Goal: Task Accomplishment & Management: Complete application form

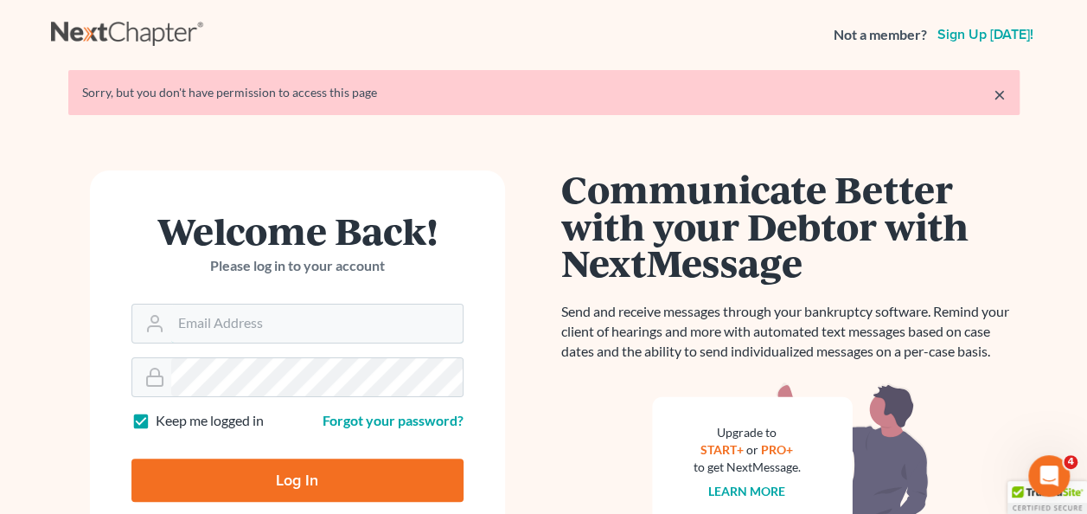
type input "[PERSON_NAME][EMAIL_ADDRESS][PERSON_NAME][DOMAIN_NAME]"
click at [274, 486] on input "Log In" at bounding box center [297, 479] width 332 height 43
type input "Thinking..."
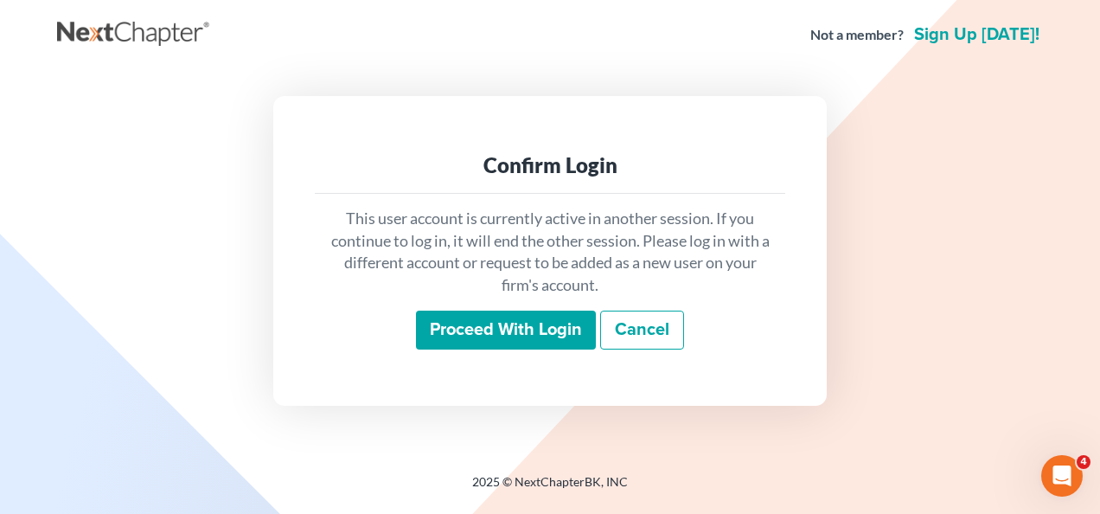
click at [521, 327] on input "Proceed with login" at bounding box center [506, 330] width 180 height 40
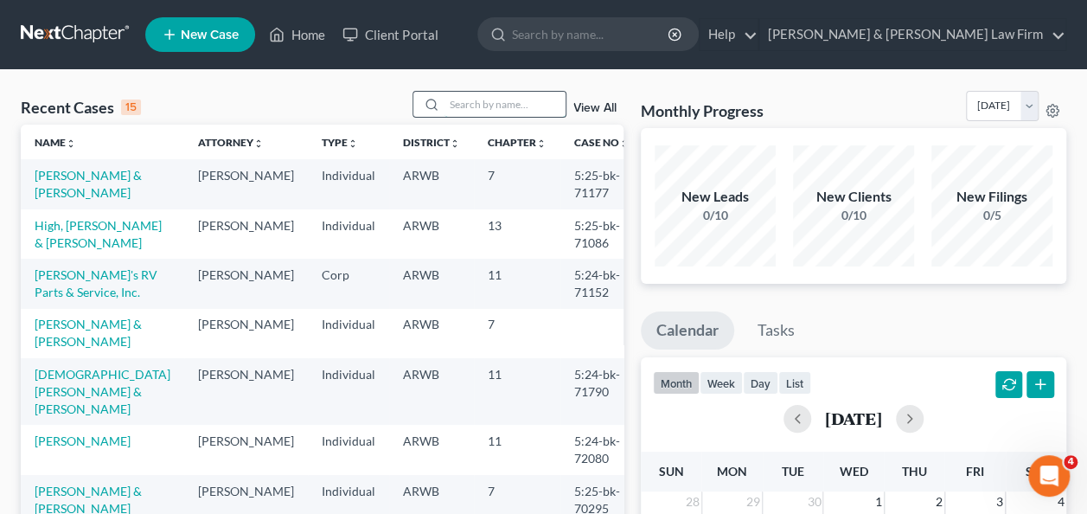
click at [461, 98] on input "search" at bounding box center [504, 104] width 121 height 25
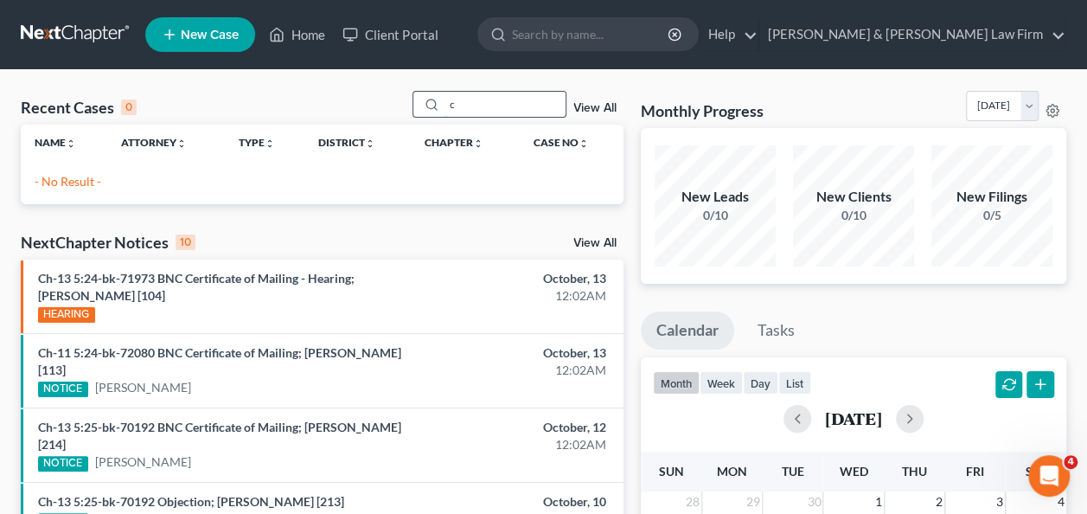
type input "c"
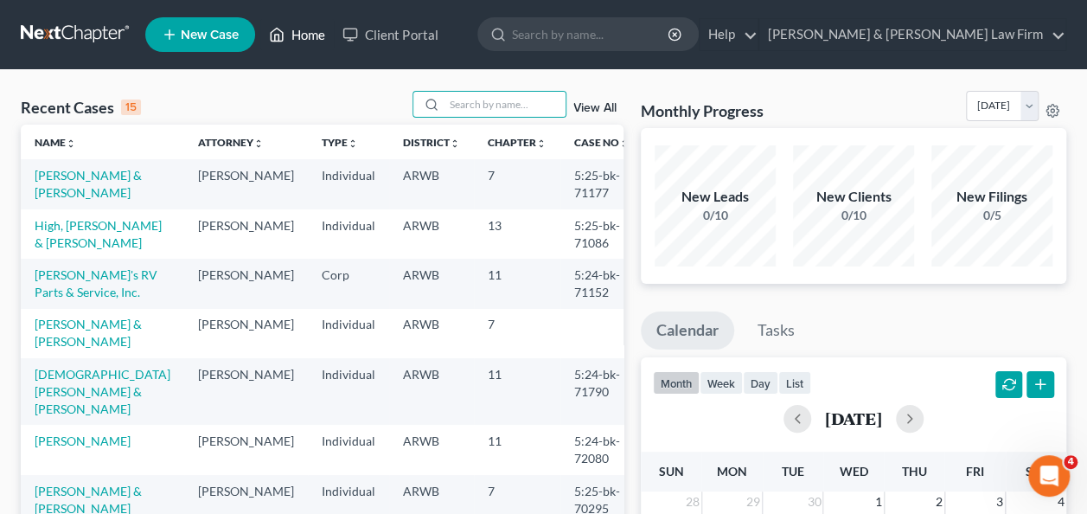
click at [301, 33] on link "Home" at bounding box center [296, 34] width 73 height 31
click at [202, 34] on span "New Case" at bounding box center [210, 35] width 58 height 13
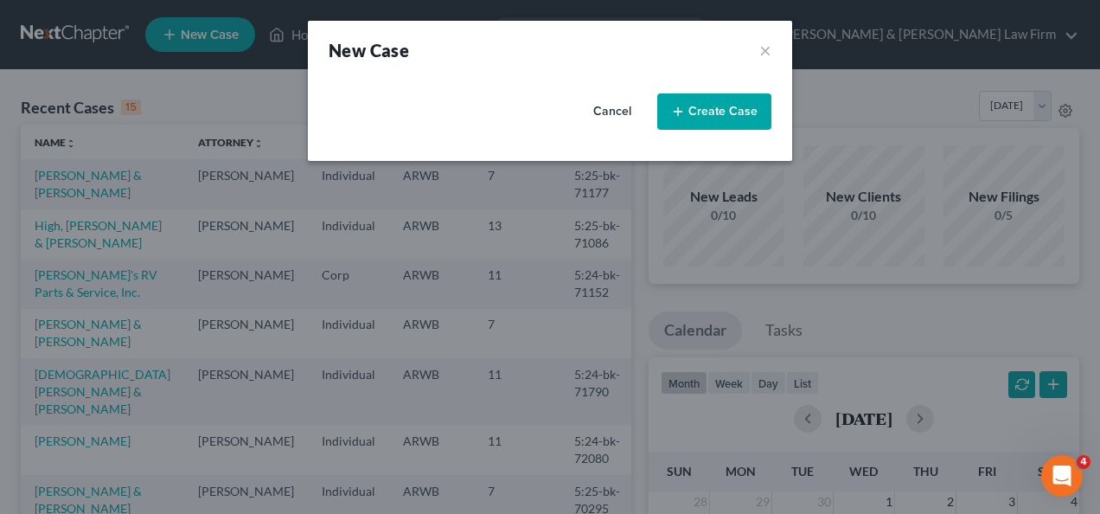
select select "6"
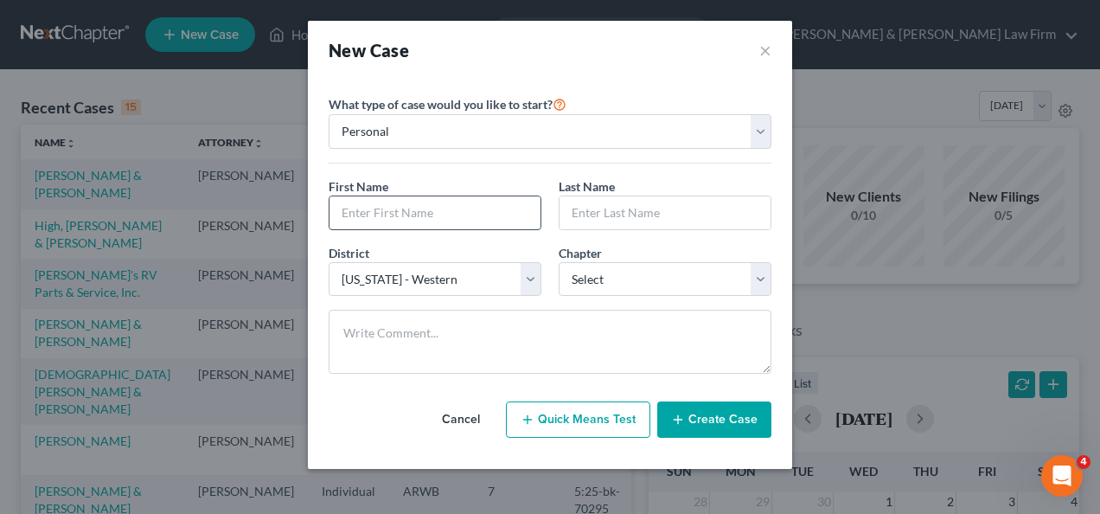
click at [454, 210] on input "text" at bounding box center [434, 212] width 211 height 33
type input "[PERSON_NAME]"
drag, startPoint x: 437, startPoint y: 212, endPoint x: 322, endPoint y: 227, distance: 116.0
click at [322, 227] on div "First Name * [PERSON_NAME][GEOGRAPHIC_DATA]" at bounding box center [435, 203] width 230 height 53
click at [439, 214] on input "text" at bounding box center [434, 212] width 211 height 33
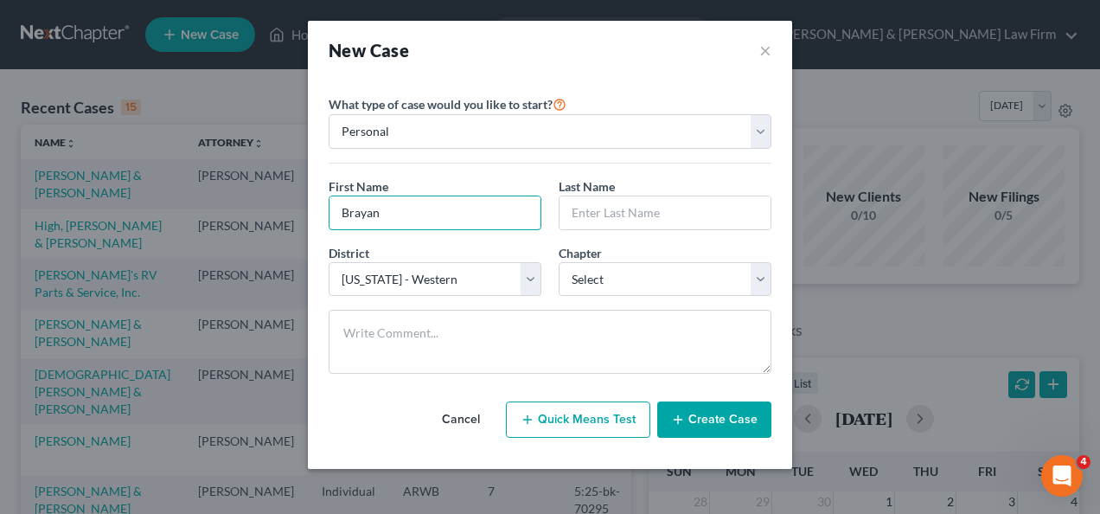
type input "Brayan"
type input "`"
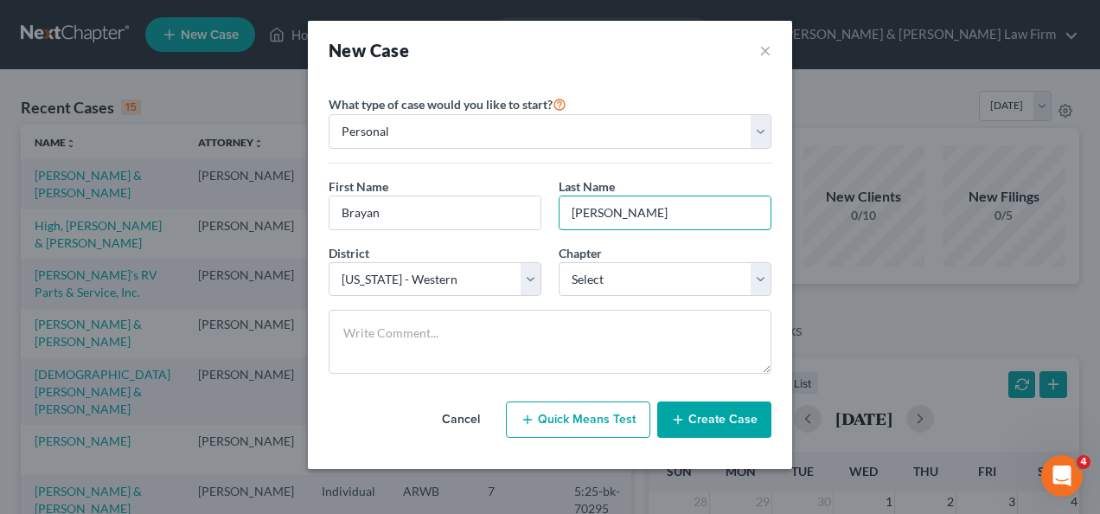
type input "[PERSON_NAME]"
click at [624, 277] on select "Select 7 11 12 13" at bounding box center [665, 279] width 213 height 35
select select "0"
click at [559, 262] on select "Select 7 11 12 13" at bounding box center [665, 279] width 213 height 35
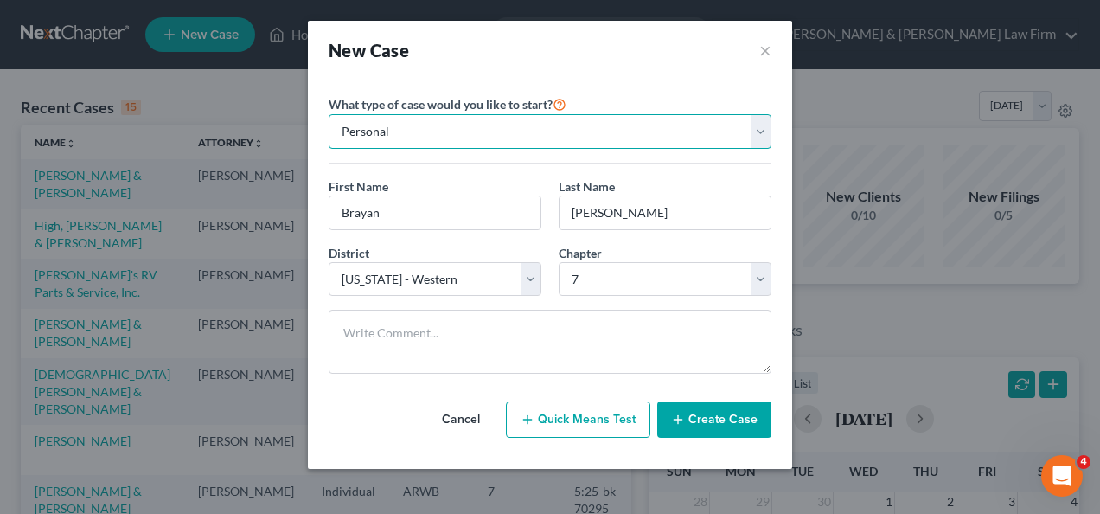
click at [757, 126] on select "Personal Business" at bounding box center [550, 131] width 443 height 35
click at [329, 114] on select "Personal Business" at bounding box center [550, 131] width 443 height 35
click at [716, 420] on button "Create Case" at bounding box center [714, 419] width 114 height 36
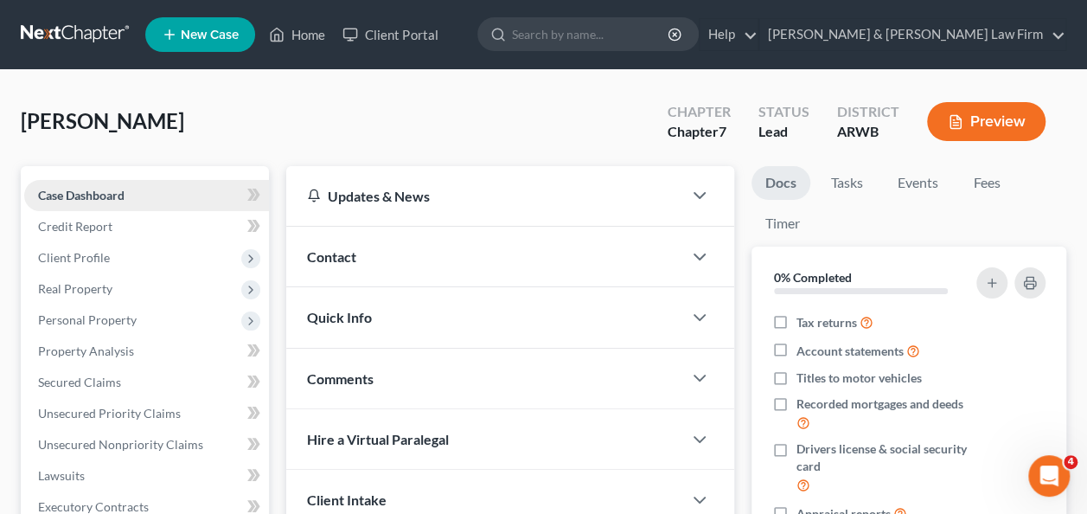
click at [106, 195] on span "Case Dashboard" at bounding box center [81, 195] width 86 height 15
click at [704, 259] on icon "button" at bounding box center [699, 256] width 21 height 21
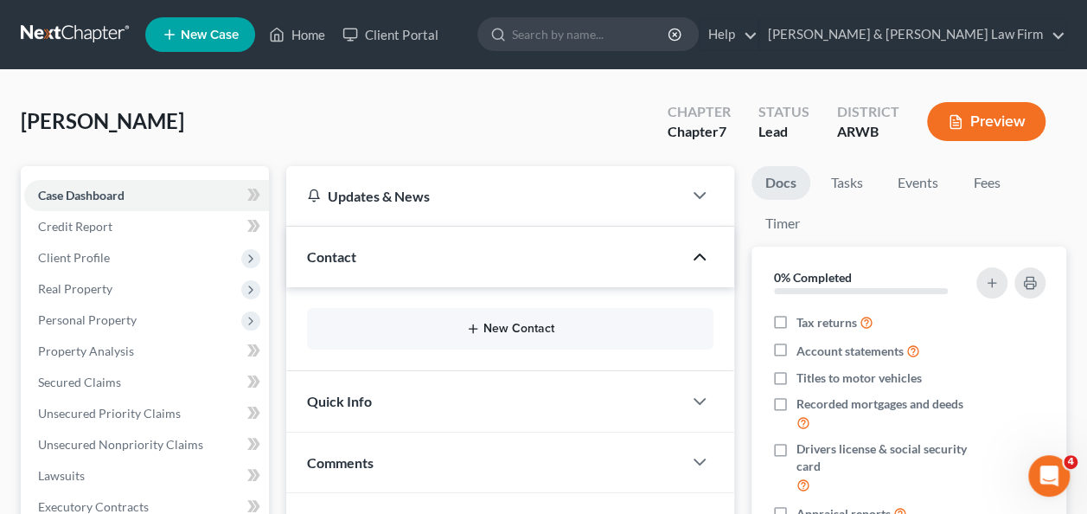
click at [512, 322] on button "New Contact" at bounding box center [510, 329] width 379 height 14
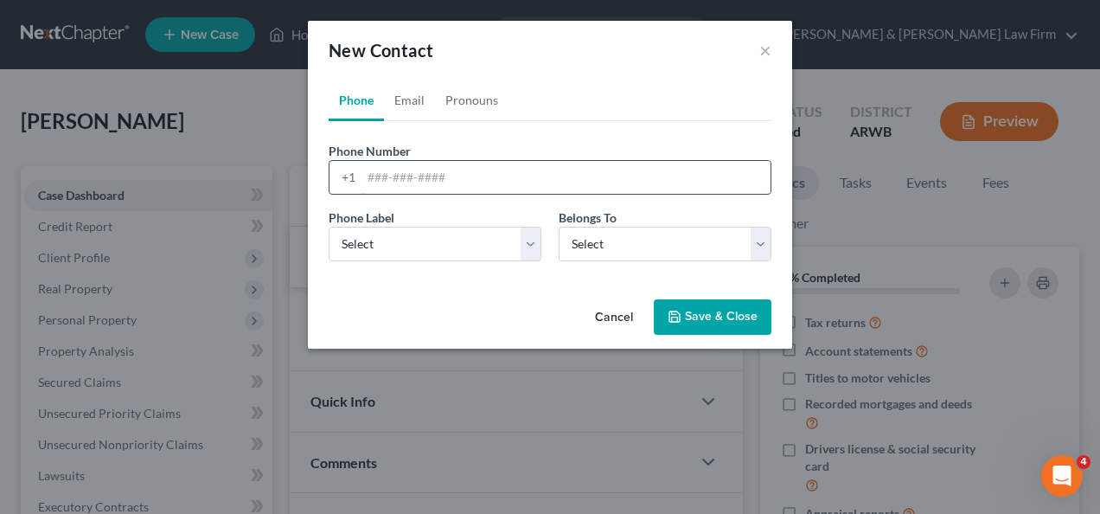
click at [501, 175] on input "tel" at bounding box center [565, 177] width 409 height 33
type input "4795869063"
click at [759, 238] on select "Select Client Other" at bounding box center [665, 244] width 213 height 35
select select "0"
click at [559, 227] on select "Select Client Other" at bounding box center [665, 244] width 213 height 35
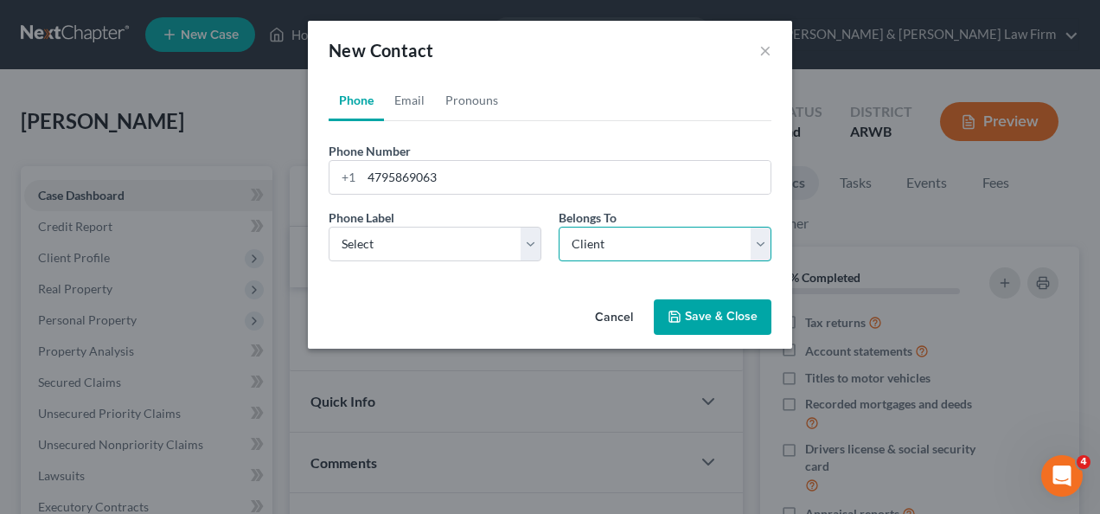
select select "0"
click at [399, 234] on select "Select Mobile Home Work Other" at bounding box center [435, 244] width 213 height 35
select select "0"
click at [329, 227] on select "Select Mobile Home Work Other" at bounding box center [435, 244] width 213 height 35
click at [413, 103] on link "Email" at bounding box center [409, 101] width 51 height 42
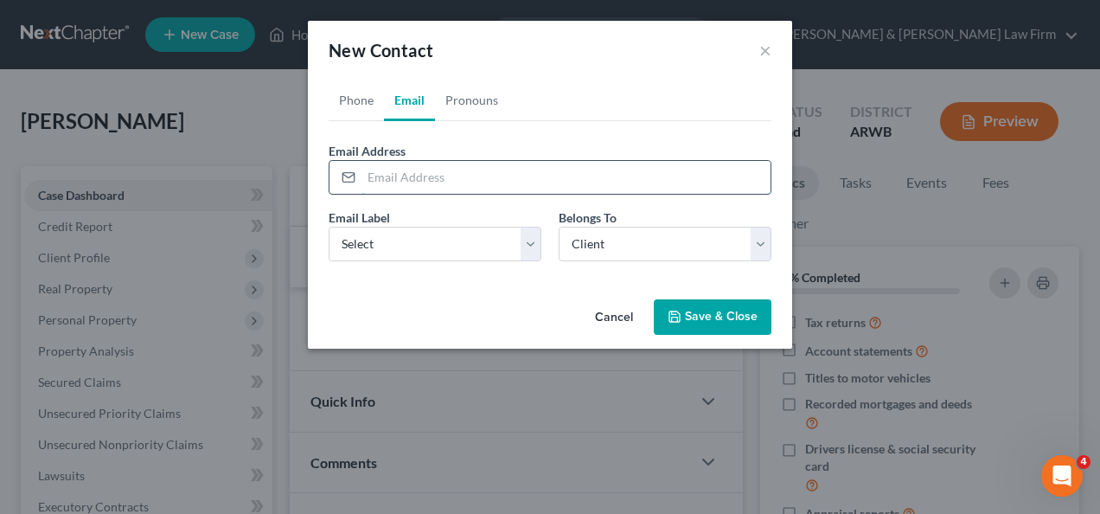
click at [411, 177] on input "email" at bounding box center [565, 177] width 409 height 33
type input "[EMAIL_ADDRESS][DOMAIN_NAME]"
click at [386, 251] on select "Select Home Work Other" at bounding box center [435, 244] width 213 height 35
select select "0"
click at [329, 227] on select "Select Home Work Other" at bounding box center [435, 244] width 213 height 35
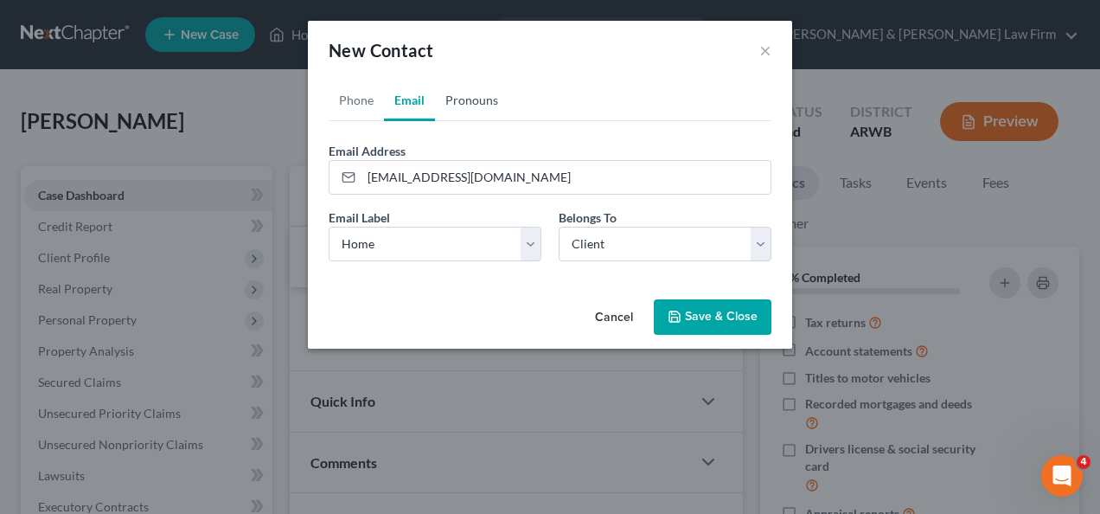
click at [476, 102] on link "Pronouns" at bounding box center [471, 101] width 73 height 42
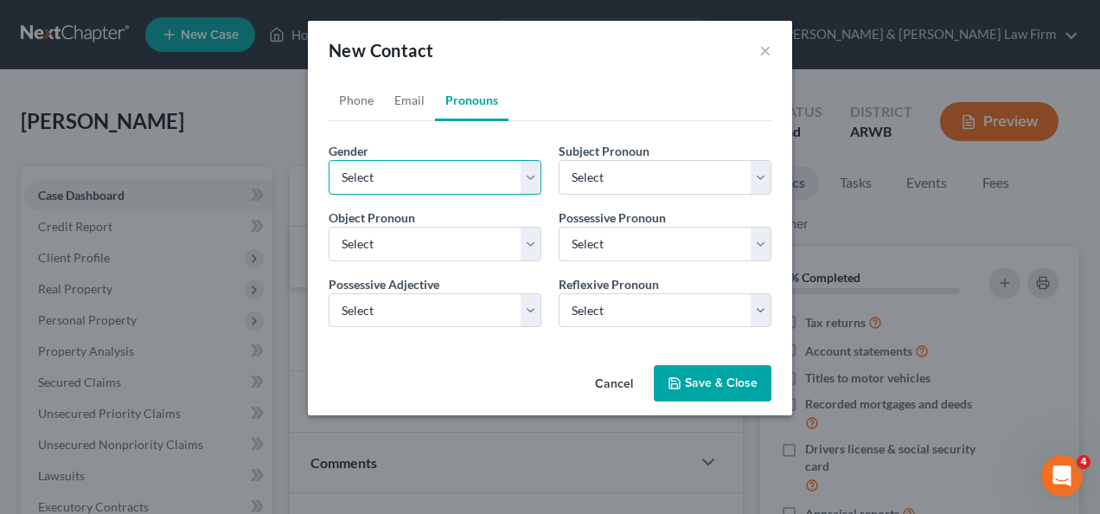
click at [531, 174] on select "Select [DEMOGRAPHIC_DATA] [DEMOGRAPHIC_DATA] [DEMOGRAPHIC_DATA] More Than One P…" at bounding box center [435, 177] width 213 height 35
select select "0"
click at [329, 160] on select "Select [DEMOGRAPHIC_DATA] [DEMOGRAPHIC_DATA] [DEMOGRAPHIC_DATA] More Than One P…" at bounding box center [435, 177] width 213 height 35
select select "0"
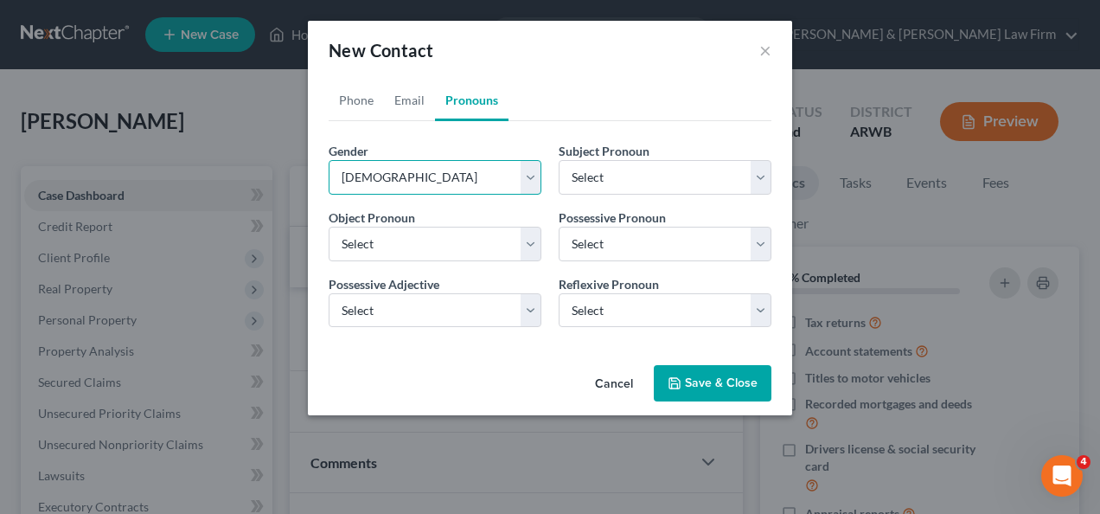
select select "0"
click at [737, 374] on button "Save & Close" at bounding box center [713, 383] width 118 height 36
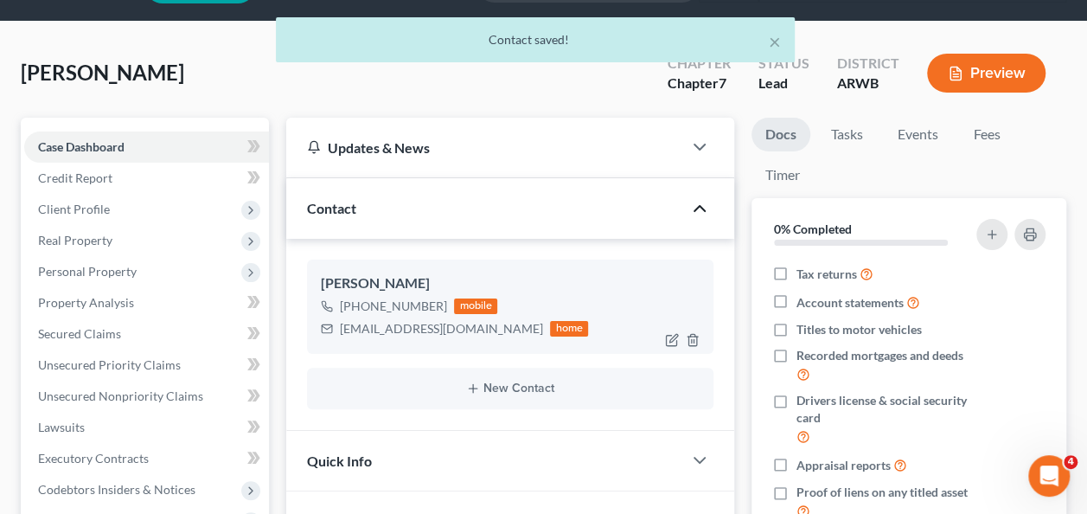
scroll to position [86, 0]
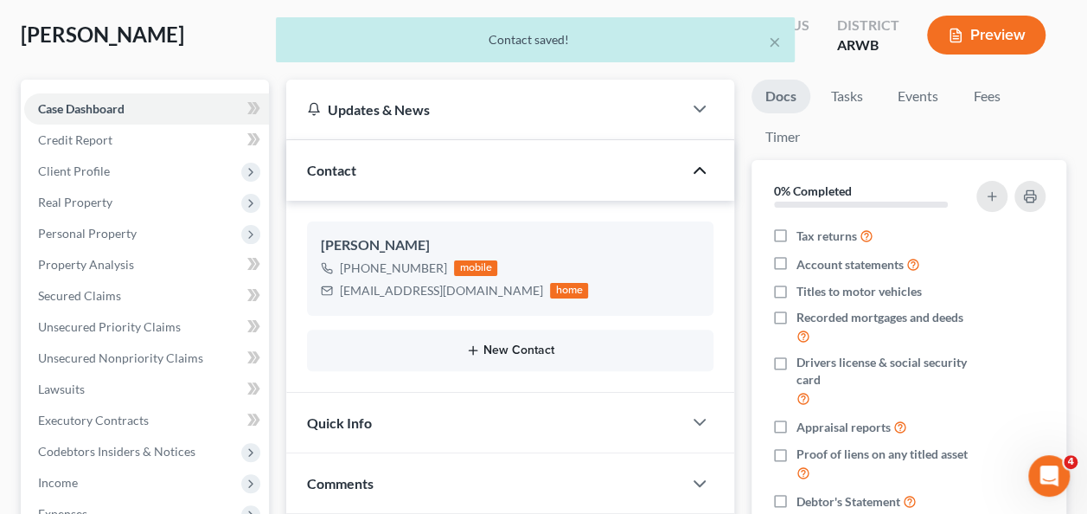
click at [510, 346] on button "New Contact" at bounding box center [510, 350] width 379 height 14
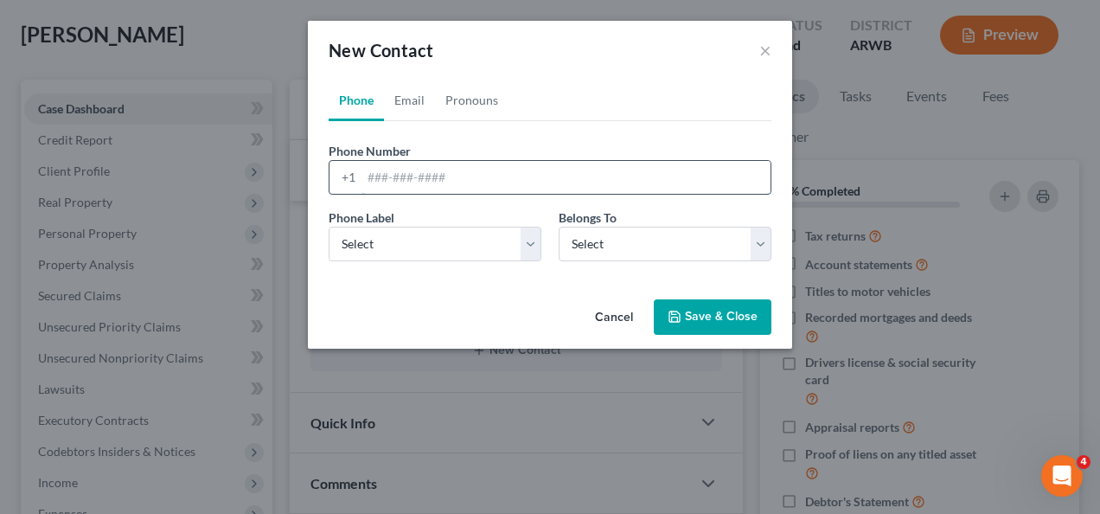
click at [439, 175] on input "tel" at bounding box center [565, 177] width 409 height 33
click at [763, 51] on button "×" at bounding box center [765, 50] width 12 height 21
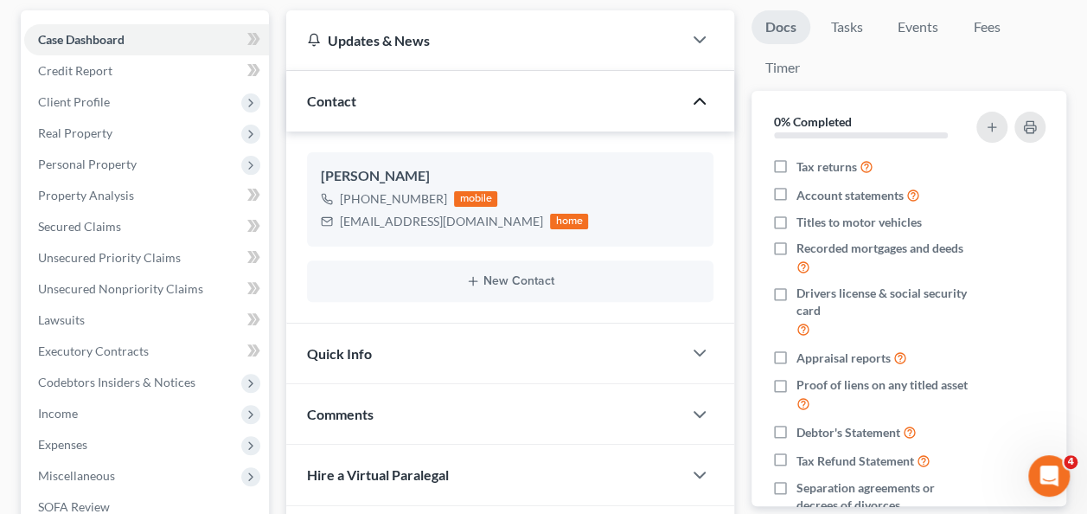
scroll to position [346, 0]
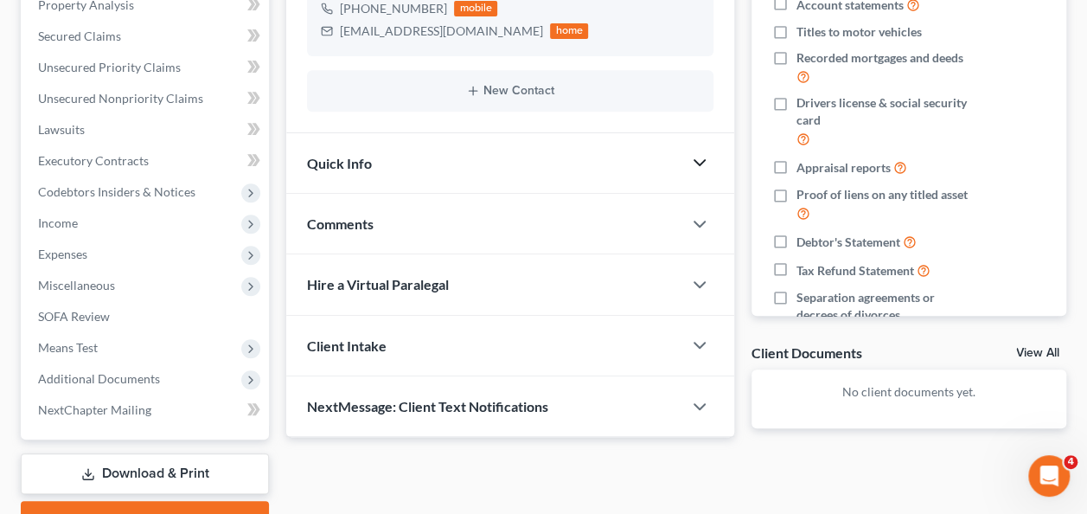
click at [692, 160] on icon "button" at bounding box center [699, 162] width 21 height 21
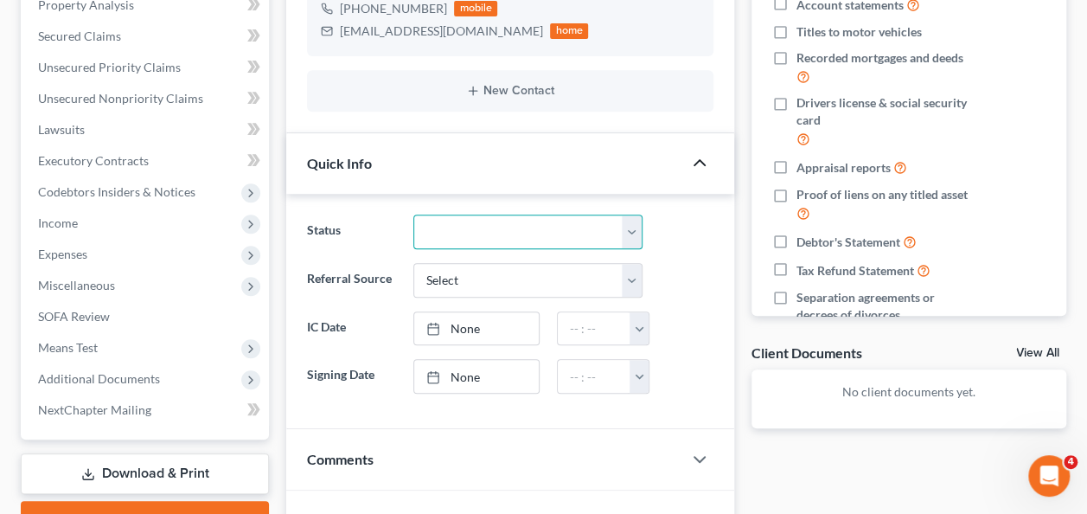
click at [467, 220] on select "Discharged Discharged & Reported Discharge Litigation Dismissal Notice Dismisse…" at bounding box center [528, 231] width 230 height 35
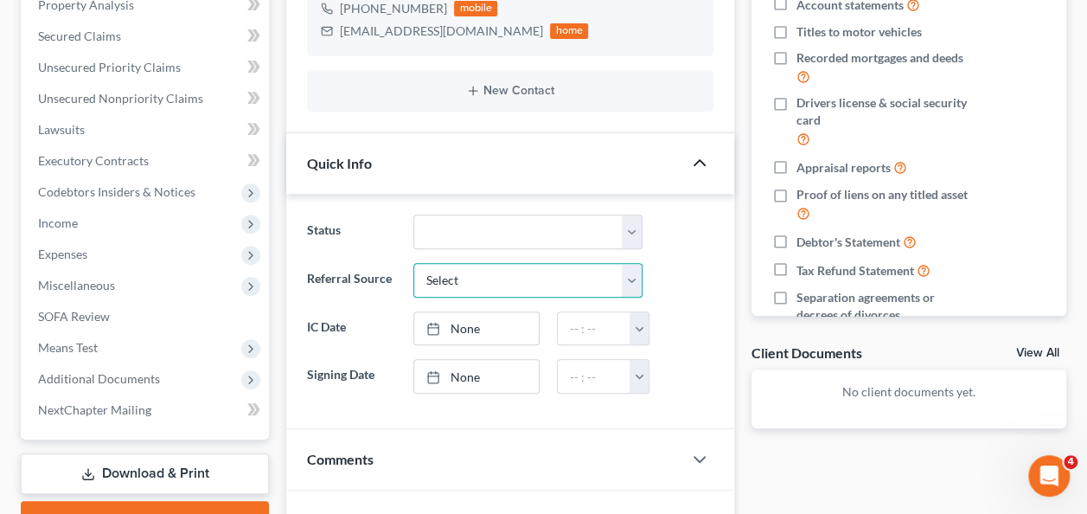
click at [510, 282] on select "Select Word Of Mouth Previous Clients Direct Mail Website Google Search Modern …" at bounding box center [528, 280] width 230 height 35
click at [413, 263] on select "Select Word Of Mouth Previous Clients Direct Mail Website Google Search Modern …" at bounding box center [528, 280] width 230 height 35
click at [634, 280] on select "Select Word Of Mouth Previous Clients Direct Mail Website Google Search Modern …" at bounding box center [528, 280] width 230 height 35
select select "6"
click at [413, 263] on select "Select Word Of Mouth Previous Clients Direct Mail Website Google Search Modern …" at bounding box center [528, 280] width 230 height 35
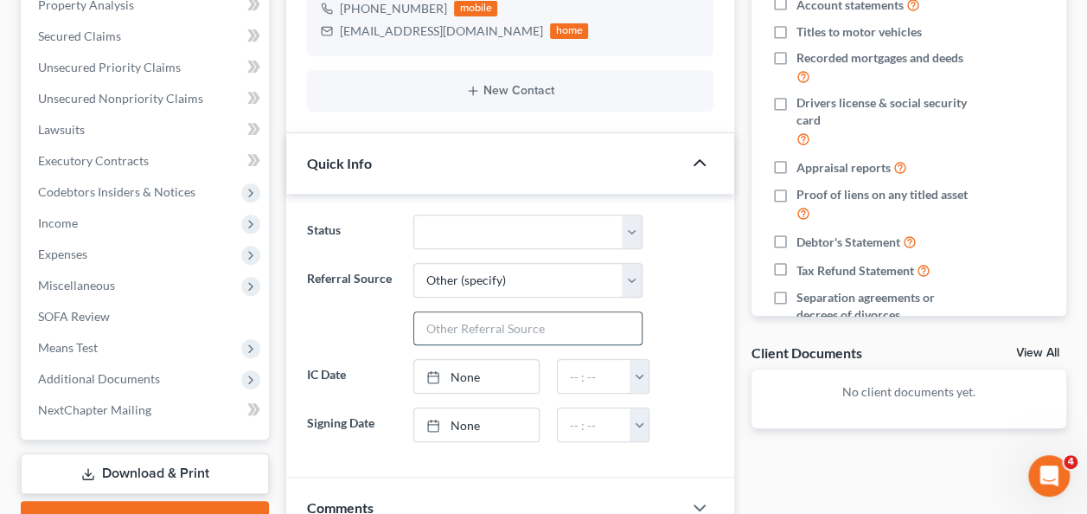
click at [559, 322] on input "text" at bounding box center [528, 328] width 228 height 33
type input "[PERSON_NAME]"
click at [343, 318] on label "Referral Source" at bounding box center [350, 304] width 105 height 83
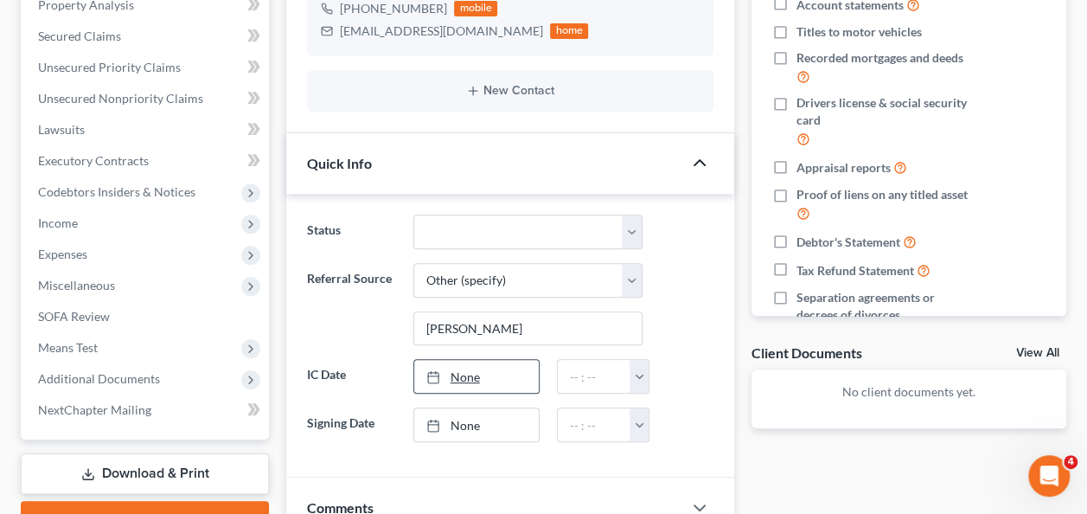
click at [476, 370] on link "None" at bounding box center [476, 376] width 125 height 33
type input "[DATE]"
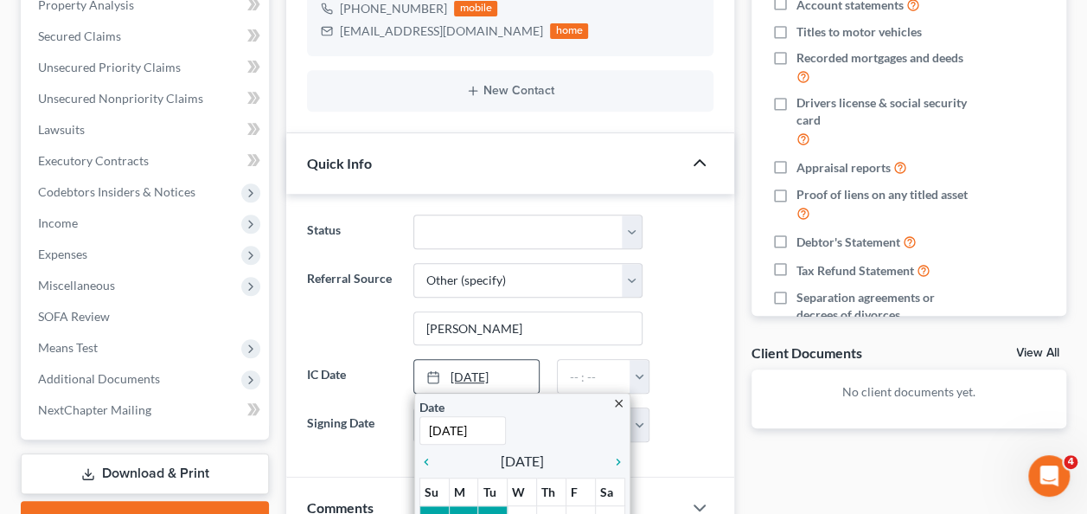
click at [476, 370] on link "[DATE]" at bounding box center [476, 376] width 125 height 33
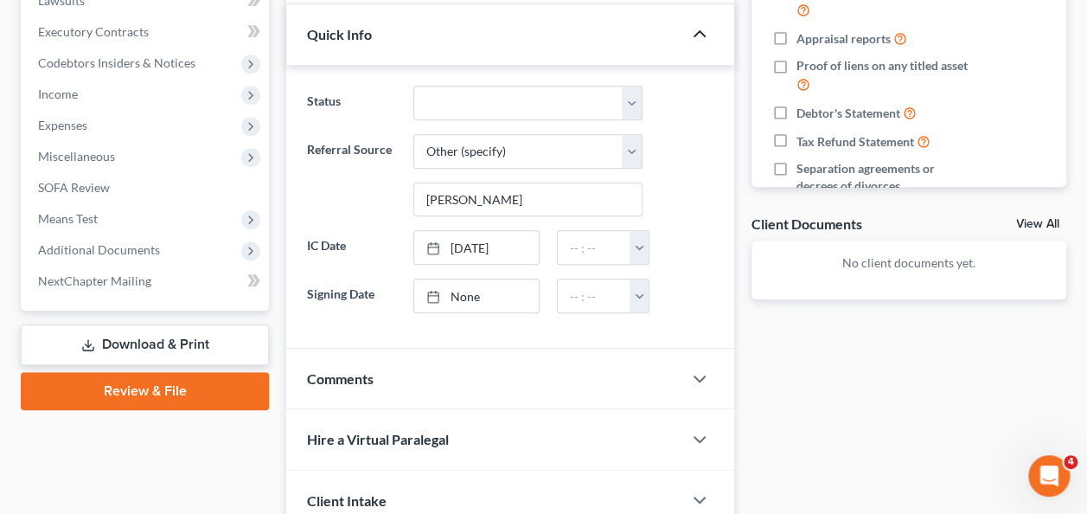
scroll to position [605, 0]
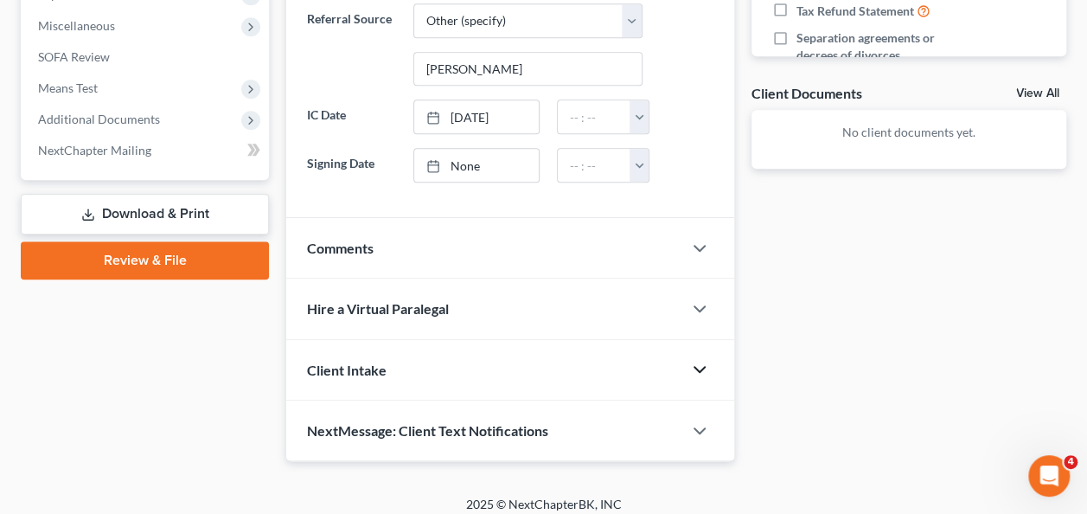
click at [695, 361] on icon "button" at bounding box center [699, 369] width 21 height 21
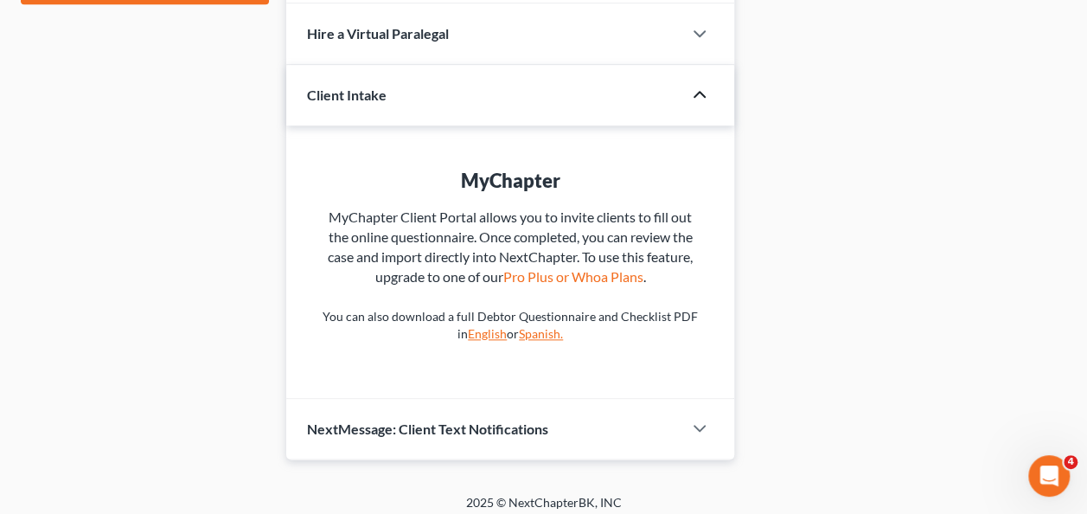
scroll to position [885, 0]
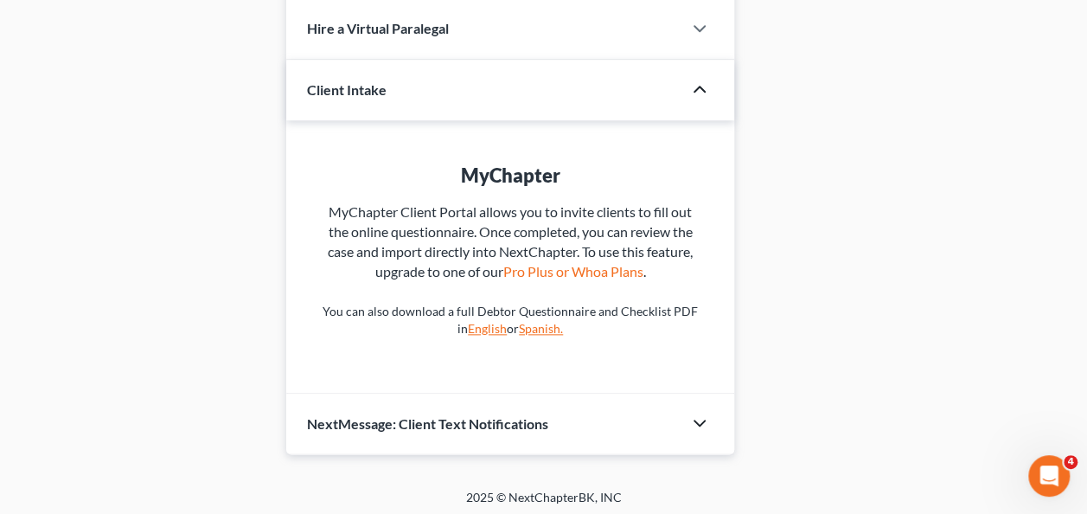
click at [695, 412] on icon "button" at bounding box center [699, 422] width 21 height 21
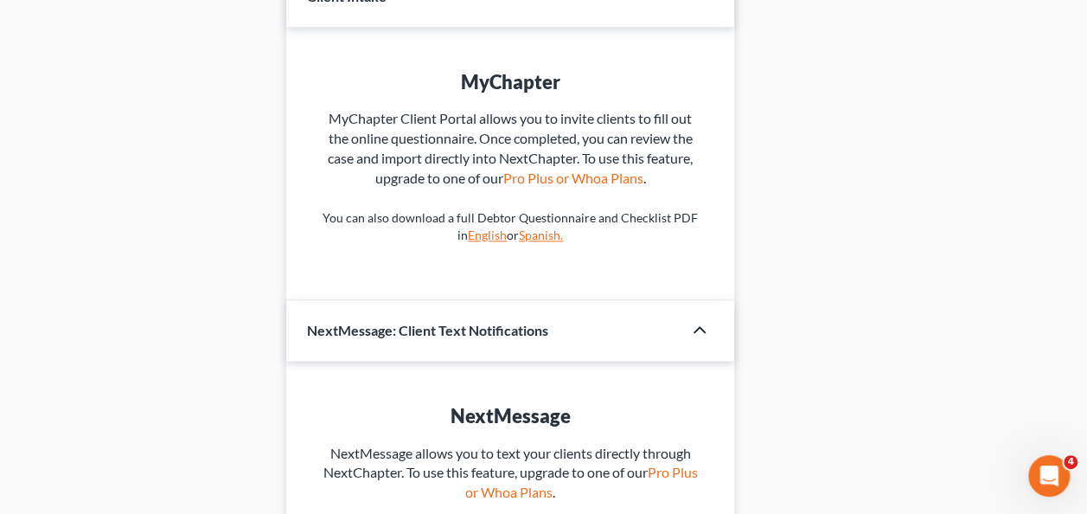
scroll to position [1089, 0]
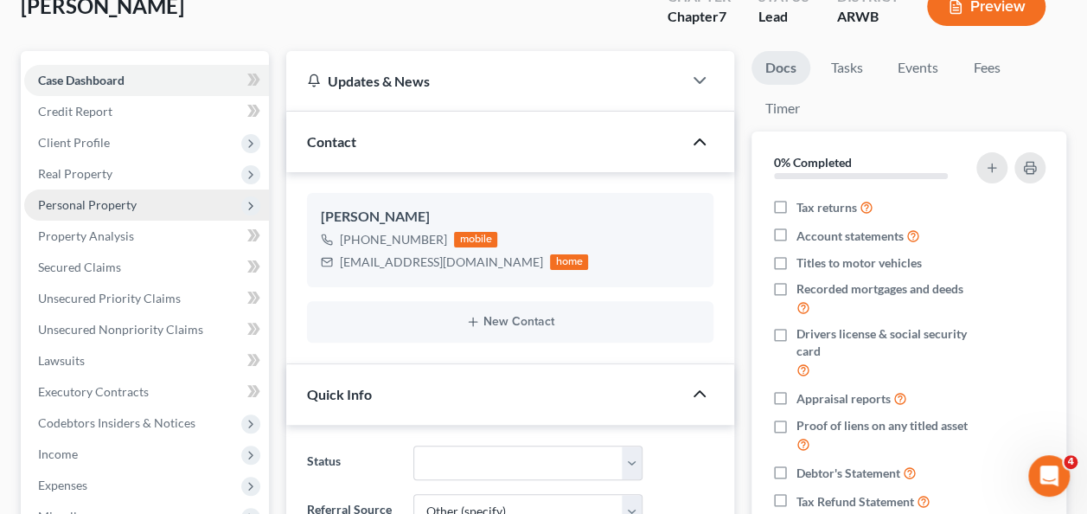
scroll to position [52, 0]
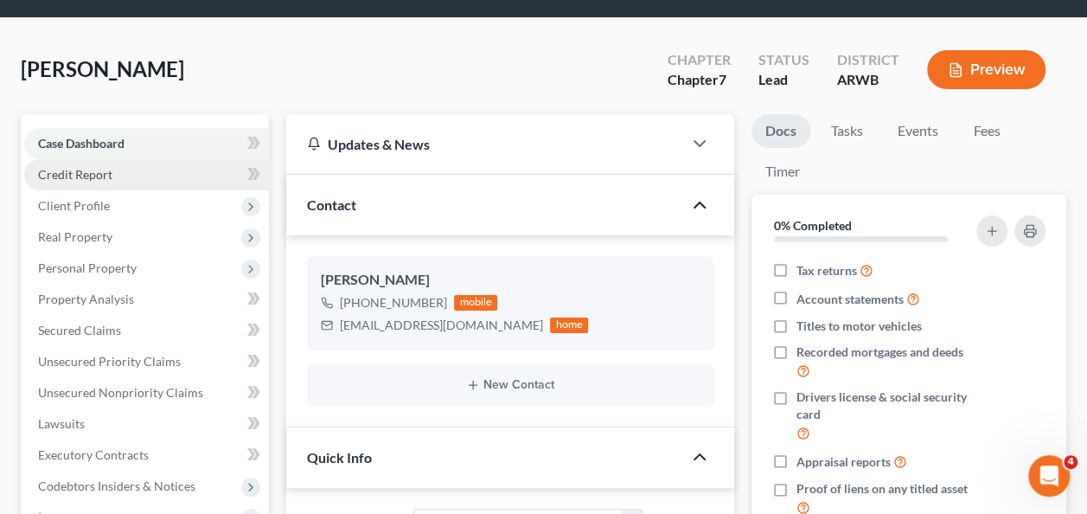
click at [93, 171] on span "Credit Report" at bounding box center [75, 174] width 74 height 15
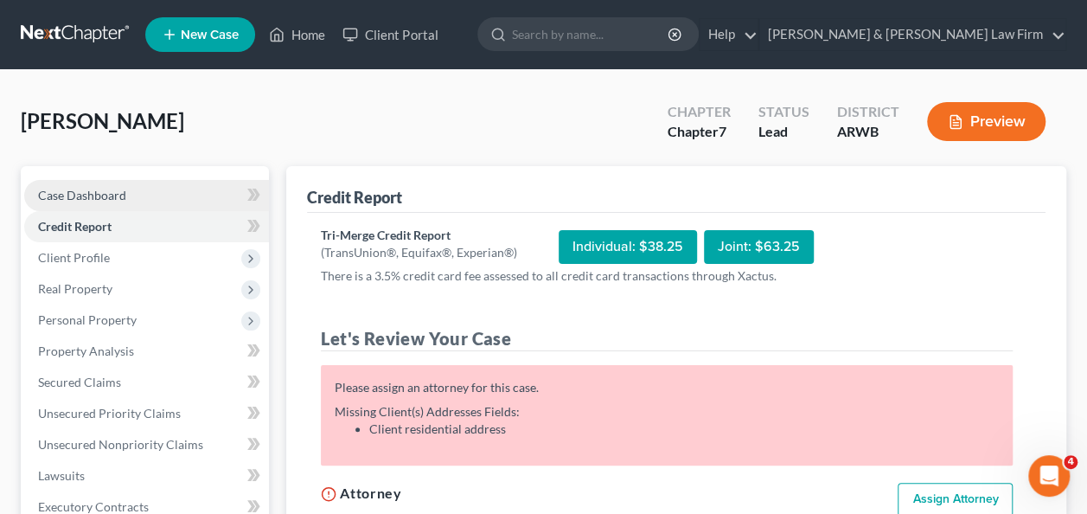
click at [86, 197] on span "Case Dashboard" at bounding box center [82, 195] width 88 height 15
select select "6"
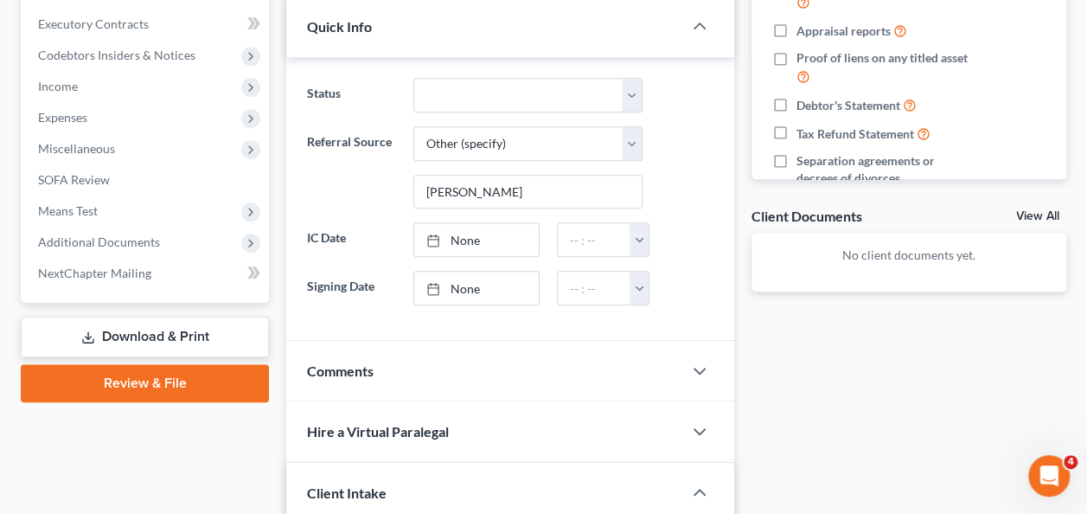
scroll to position [605, 0]
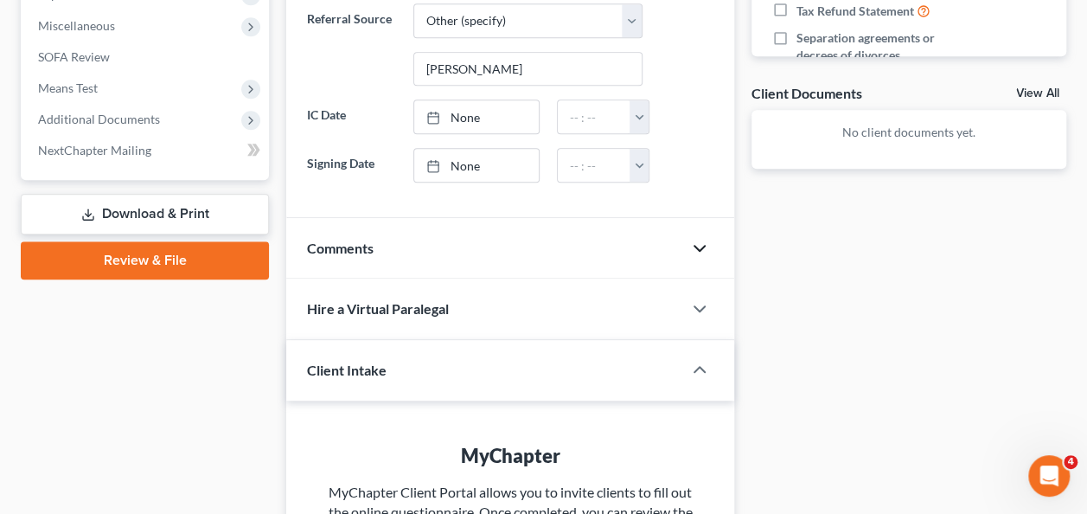
click at [704, 246] on polyline "button" at bounding box center [699, 248] width 10 height 5
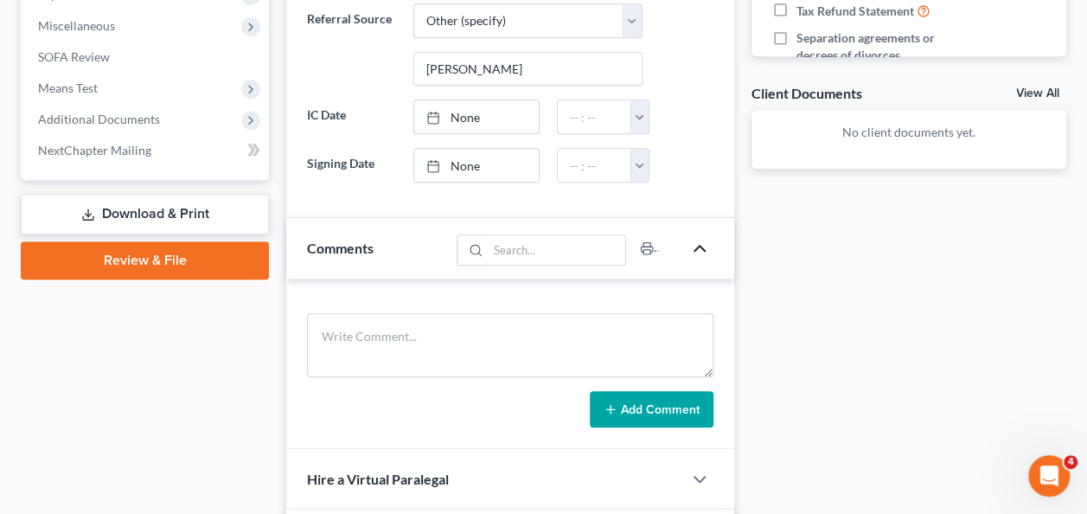
click at [704, 239] on icon "button" at bounding box center [699, 248] width 21 height 21
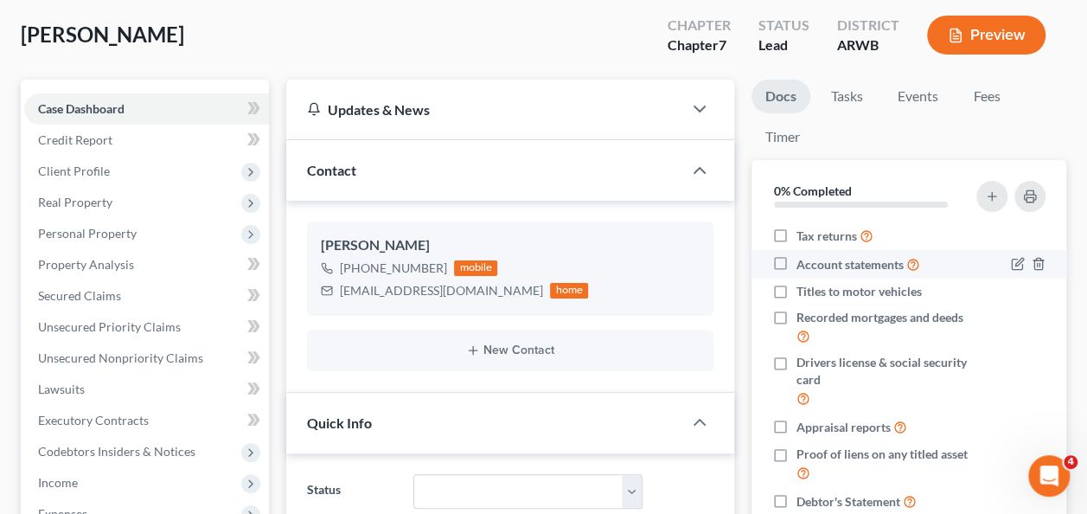
scroll to position [0, 0]
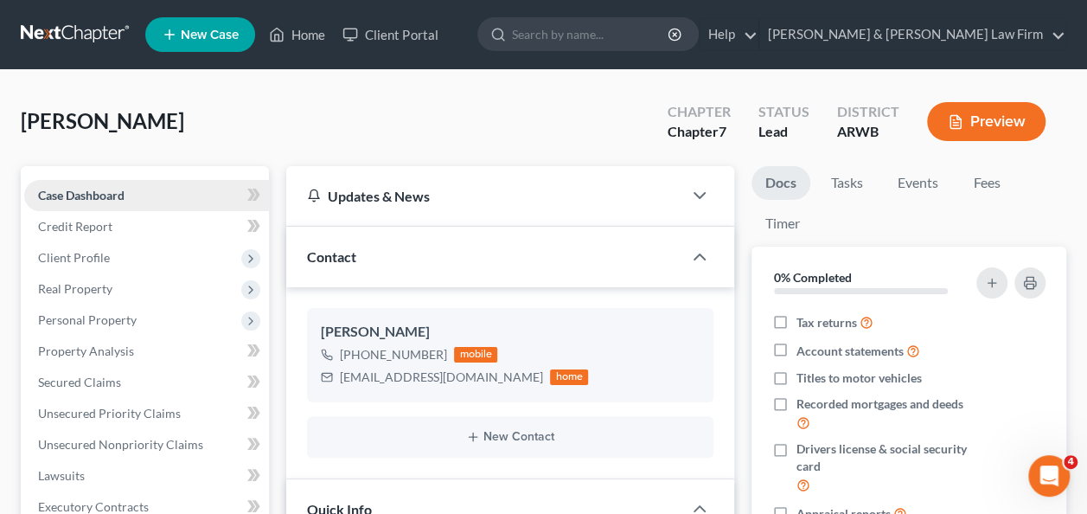
click at [109, 199] on span "Case Dashboard" at bounding box center [81, 195] width 86 height 15
click at [105, 259] on span "Client Profile" at bounding box center [74, 257] width 72 height 15
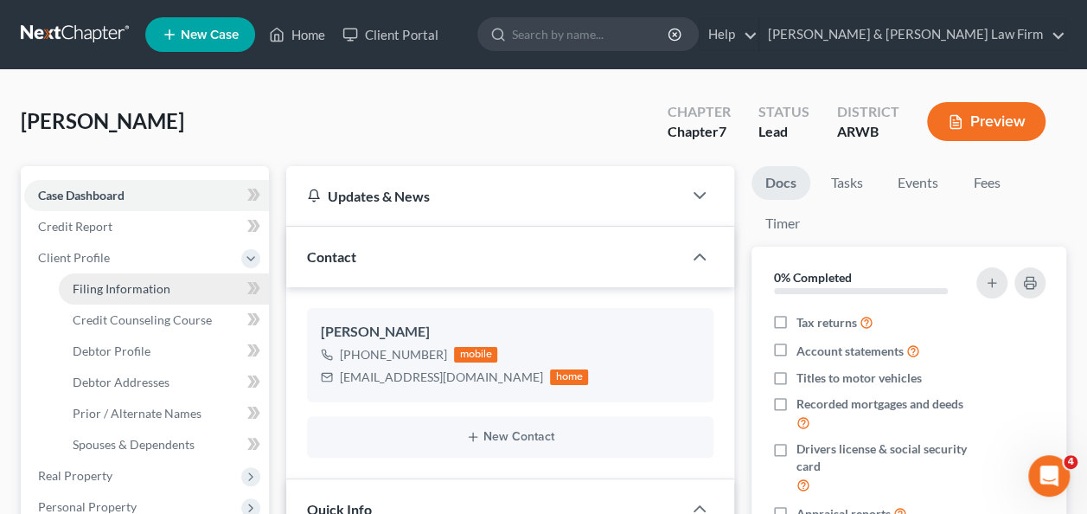
click at [125, 284] on span "Filing Information" at bounding box center [122, 288] width 98 height 15
select select "1"
select select "0"
select select "6"
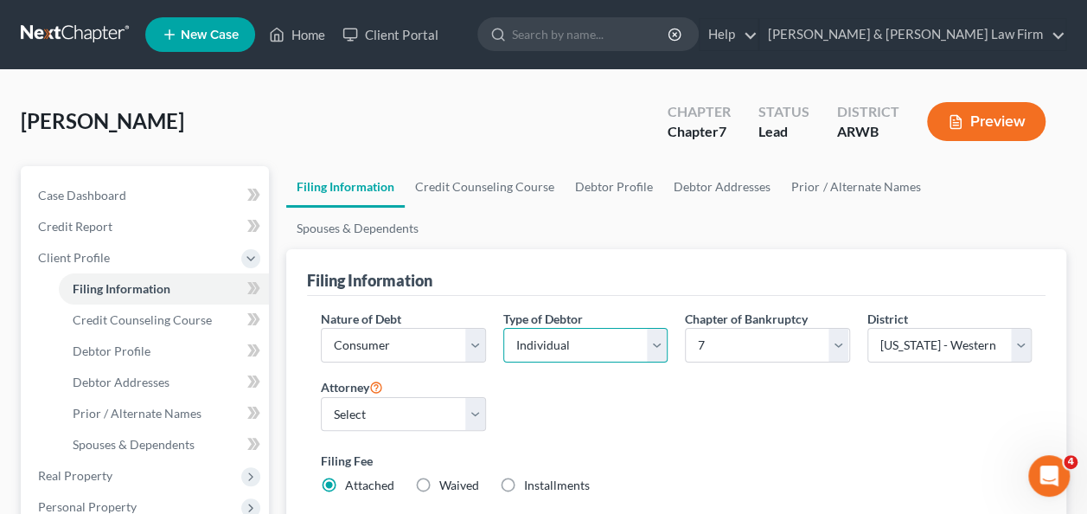
click at [654, 328] on select "Select Individual Joint" at bounding box center [585, 345] width 164 height 35
select select "1"
click at [503, 328] on select "Select Individual Joint" at bounding box center [585, 345] width 164 height 35
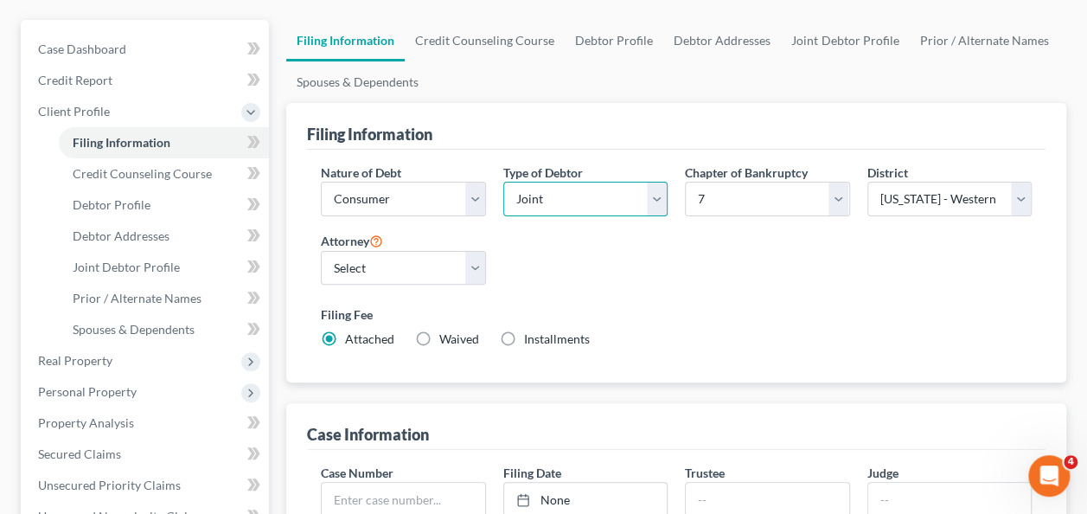
scroll to position [173, 0]
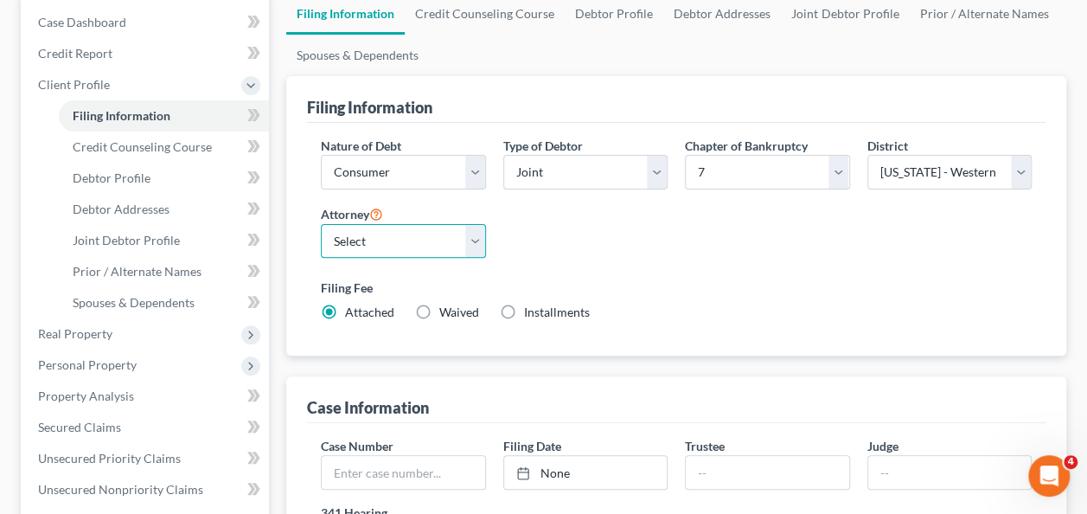
click at [474, 240] on select "Select [PERSON_NAME] - ARWB [PERSON_NAME] - ARWB" at bounding box center [403, 241] width 164 height 35
select select "0"
click at [321, 224] on select "Select [PERSON_NAME] - ARWB [PERSON_NAME] - ARWB" at bounding box center [403, 241] width 164 height 35
click at [524, 308] on label "Installments Installments" at bounding box center [557, 311] width 66 height 17
click at [531, 308] on input "Installments Installments" at bounding box center [536, 308] width 11 height 11
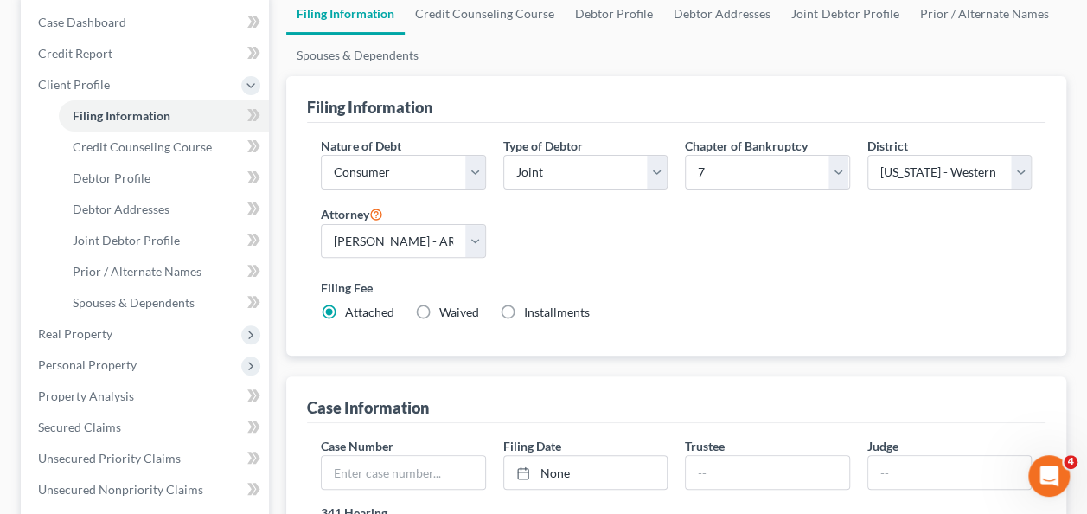
radio input "true"
radio input "false"
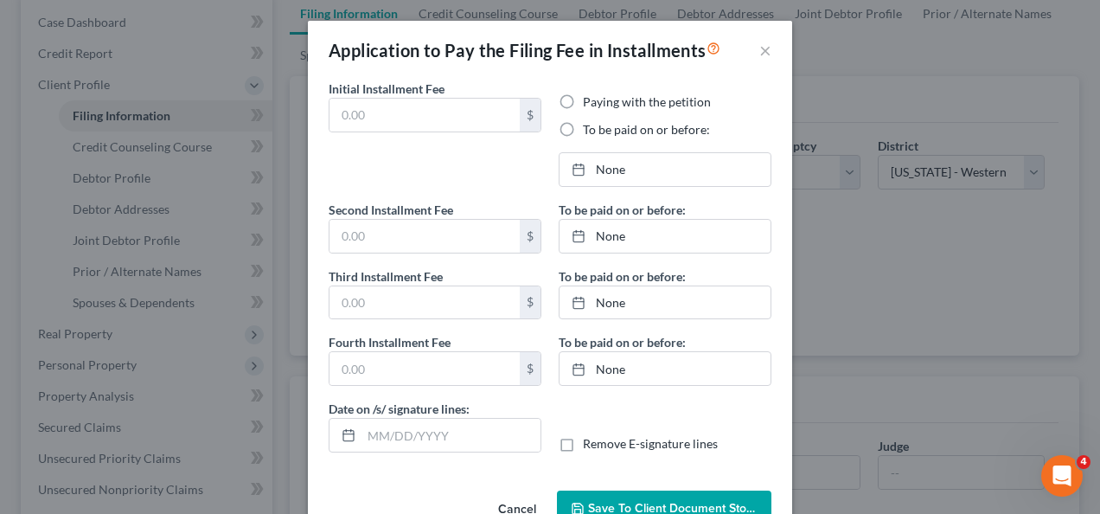
type input "0.00"
radio input "true"
type input "0.00"
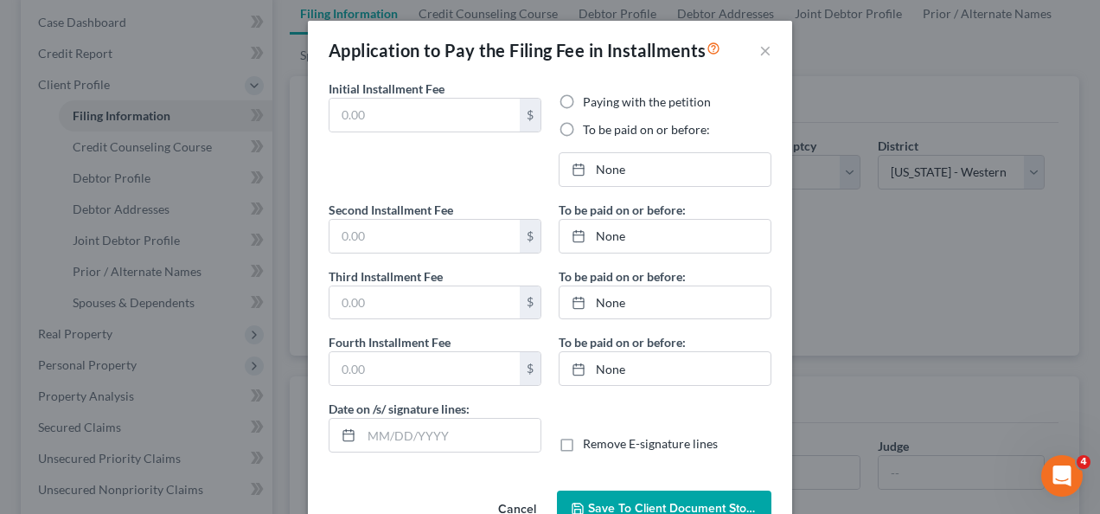
type input "[DATE]"
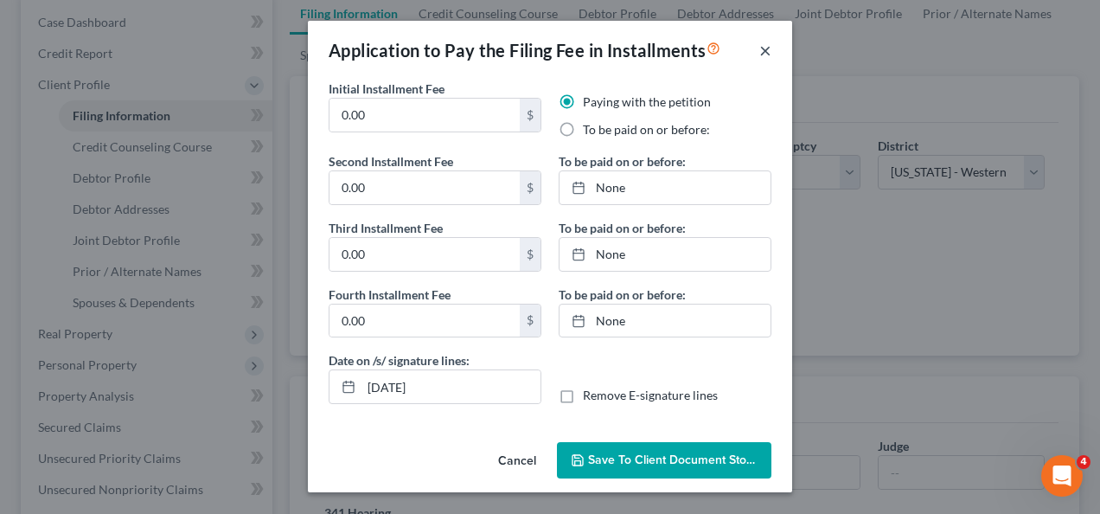
click at [763, 48] on button "×" at bounding box center [765, 50] width 12 height 21
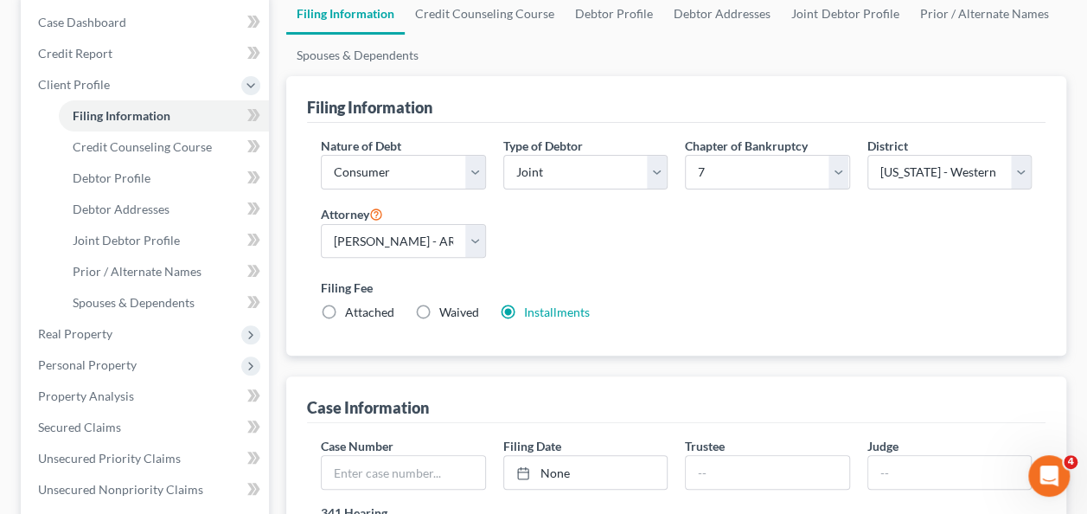
click at [345, 308] on label "Attached" at bounding box center [369, 311] width 49 height 17
click at [352, 308] on input "Attached" at bounding box center [357, 308] width 11 height 11
radio input "true"
radio input "false"
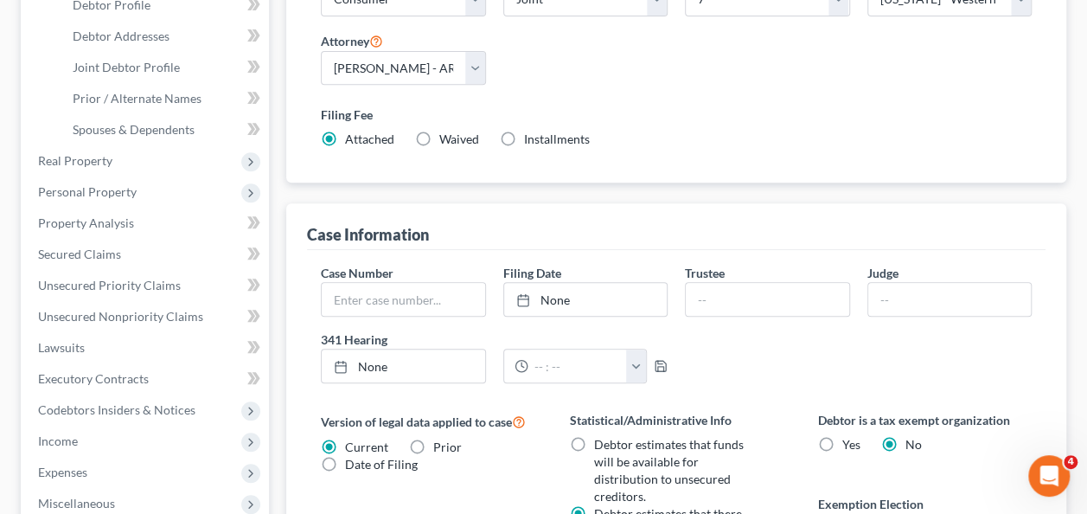
scroll to position [86, 0]
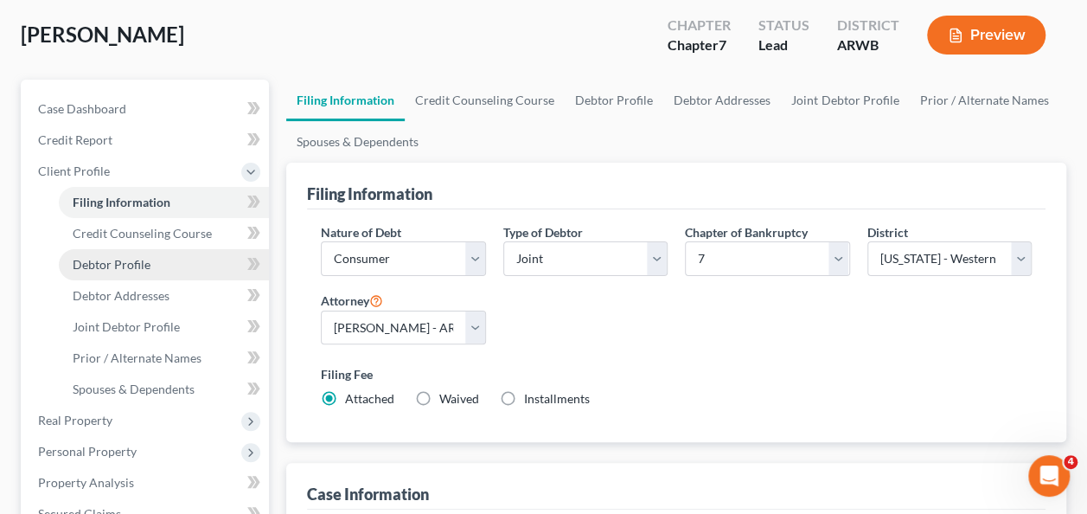
click at [113, 265] on span "Debtor Profile" at bounding box center [112, 264] width 78 height 15
select select "1"
select select "0"
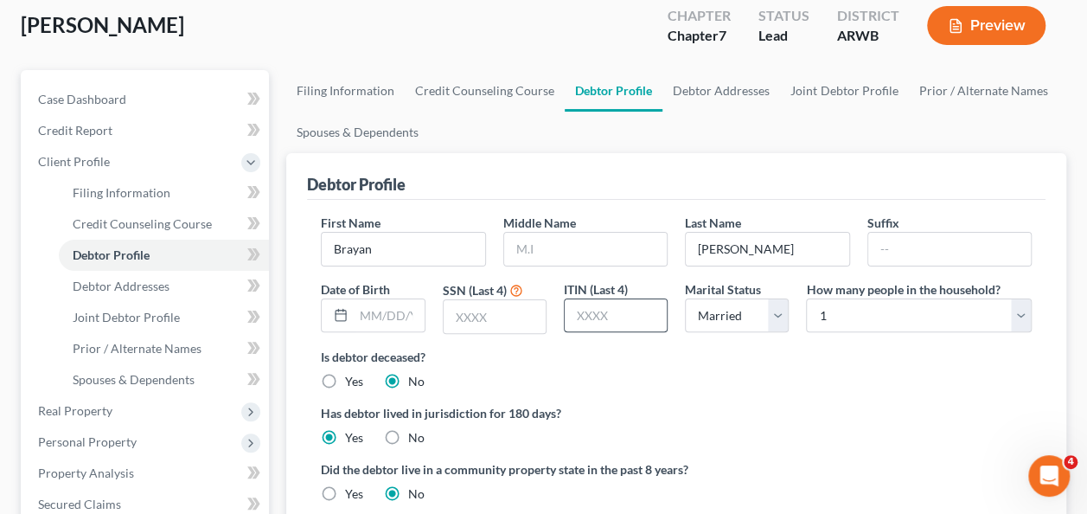
scroll to position [173, 0]
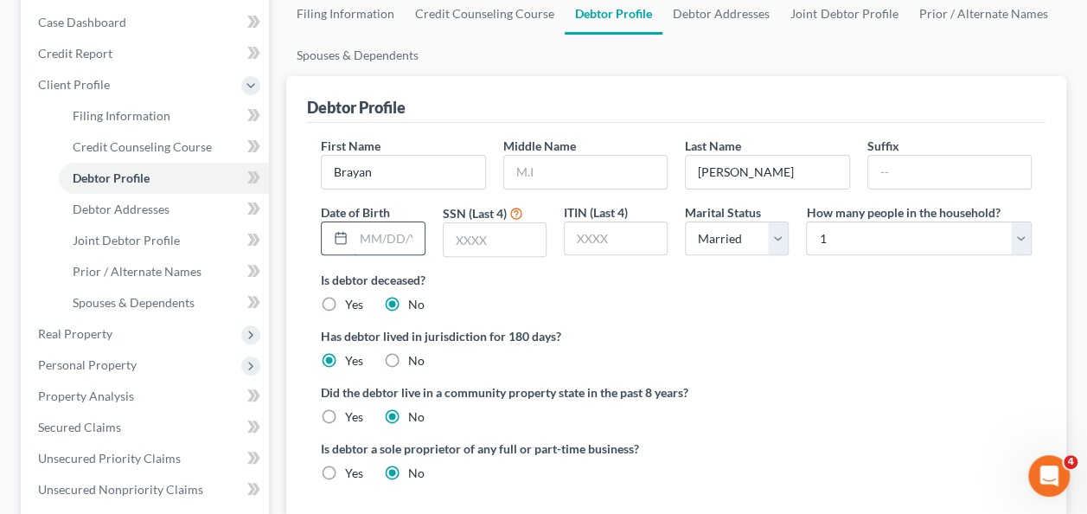
click at [396, 230] on input "text" at bounding box center [389, 238] width 70 height 33
click at [517, 249] on input "text" at bounding box center [495, 239] width 102 height 33
drag, startPoint x: 508, startPoint y: 227, endPoint x: 405, endPoint y: 239, distance: 104.4
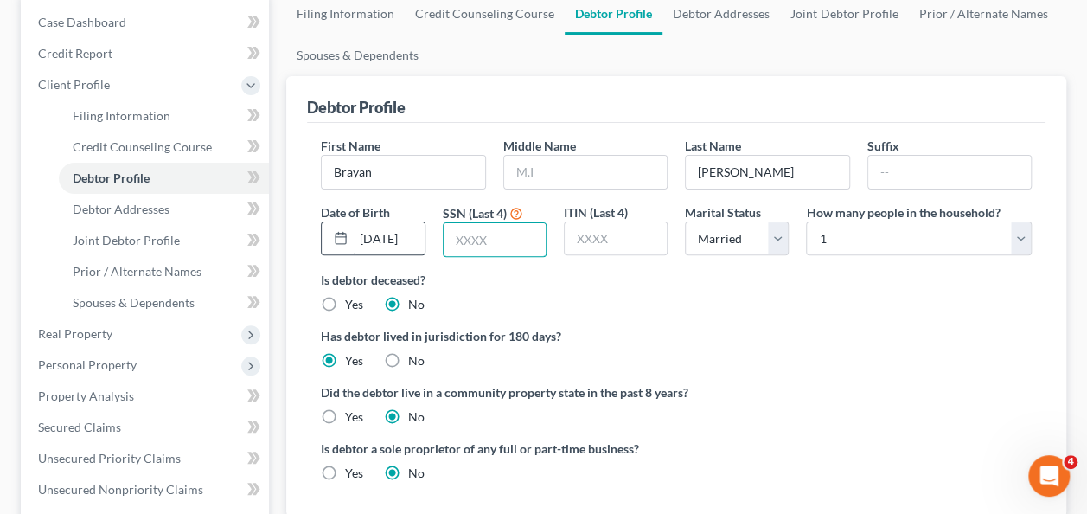
click at [405, 239] on div "First Name [PERSON_NAME] Middle Name Last Name [PERSON_NAME] Suffix Date of Bir…" at bounding box center [676, 204] width 728 height 134
click at [336, 233] on icon at bounding box center [341, 238] width 14 height 14
click at [337, 233] on icon at bounding box center [341, 238] width 14 height 14
click at [415, 237] on input "[DATE]" at bounding box center [389, 238] width 70 height 33
click at [413, 230] on input "[DATE]" at bounding box center [389, 238] width 70 height 33
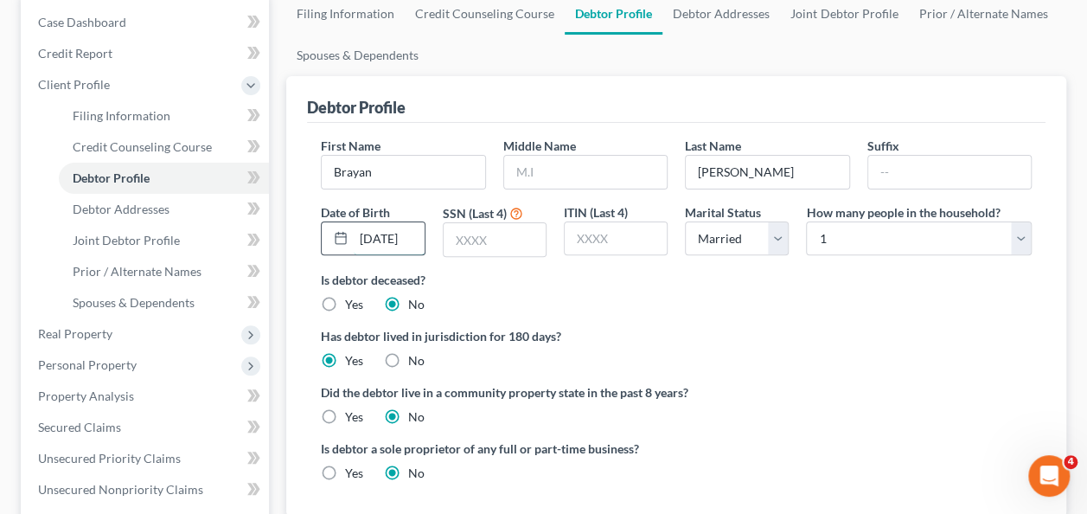
click at [382, 239] on input "[DATE]" at bounding box center [389, 238] width 70 height 33
click at [415, 237] on input "[DATE]" at bounding box center [389, 238] width 70 height 33
type input "[DATE]"
drag, startPoint x: 667, startPoint y: 313, endPoint x: 555, endPoint y: 225, distance: 142.9
click at [667, 312] on ng-include "First Name [PERSON_NAME] Middle Name Last Name [PERSON_NAME] Suffix Date of Bir…" at bounding box center [676, 316] width 711 height 359
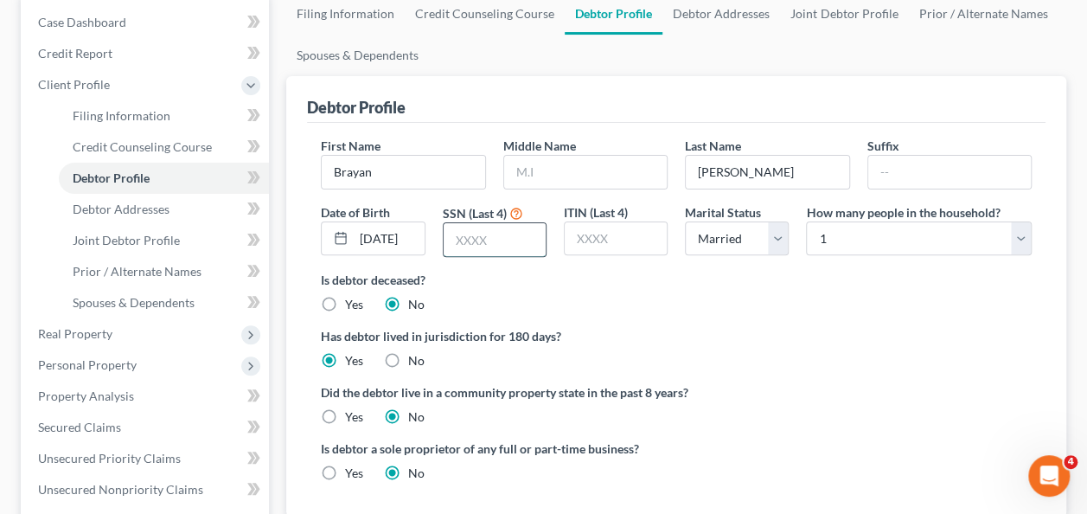
click at [495, 240] on input "text" at bounding box center [495, 239] width 102 height 33
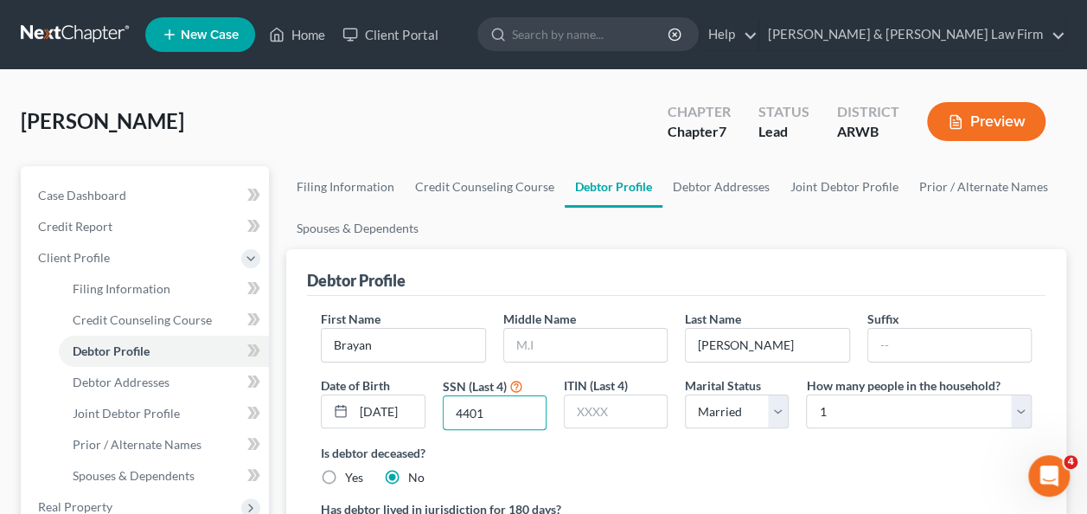
type input "4401"
click at [859, 453] on label "Is debtor deceased?" at bounding box center [676, 453] width 711 height 18
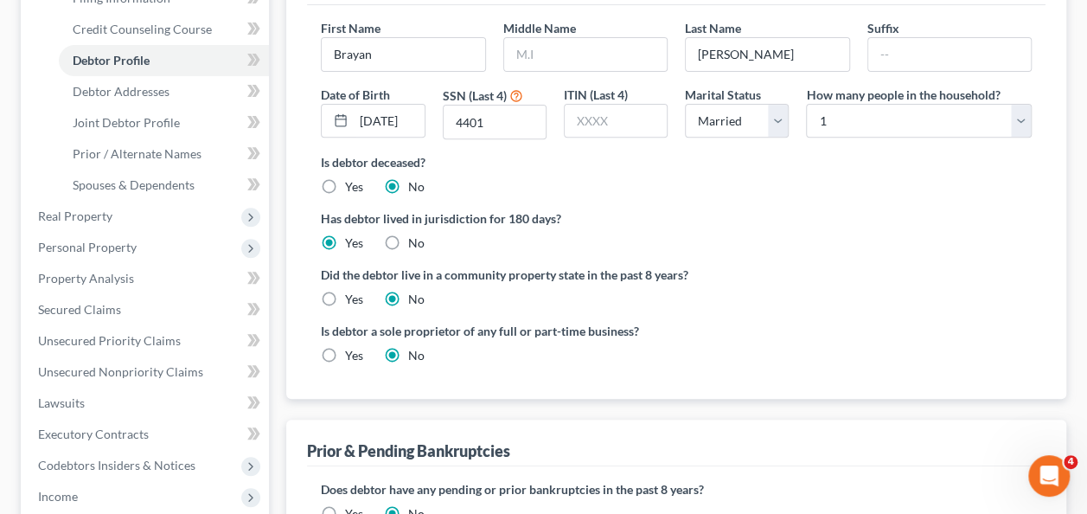
scroll to position [173, 0]
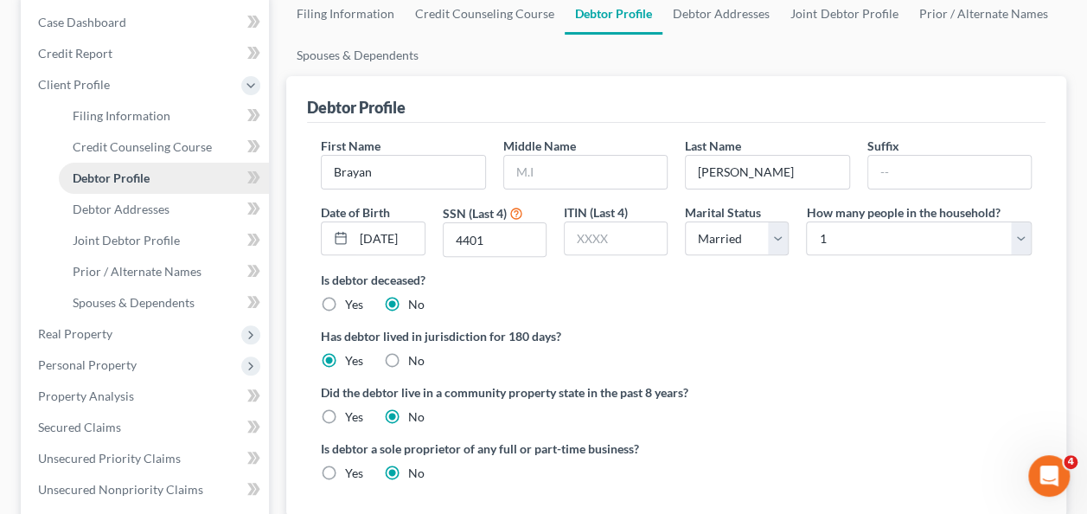
click at [129, 182] on span "Debtor Profile" at bounding box center [111, 177] width 77 height 15
click at [132, 214] on span "Debtor Addresses" at bounding box center [121, 208] width 97 height 15
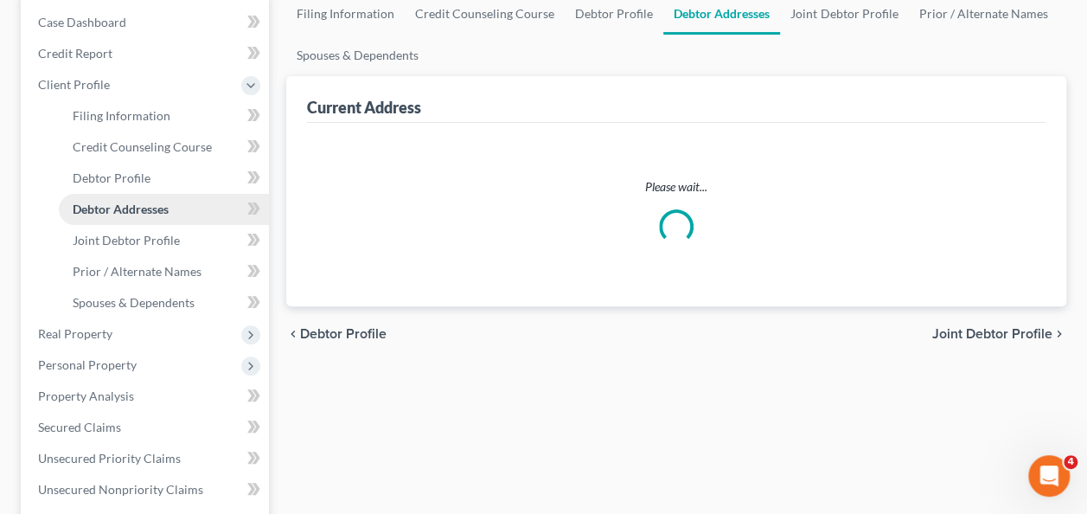
scroll to position [33, 0]
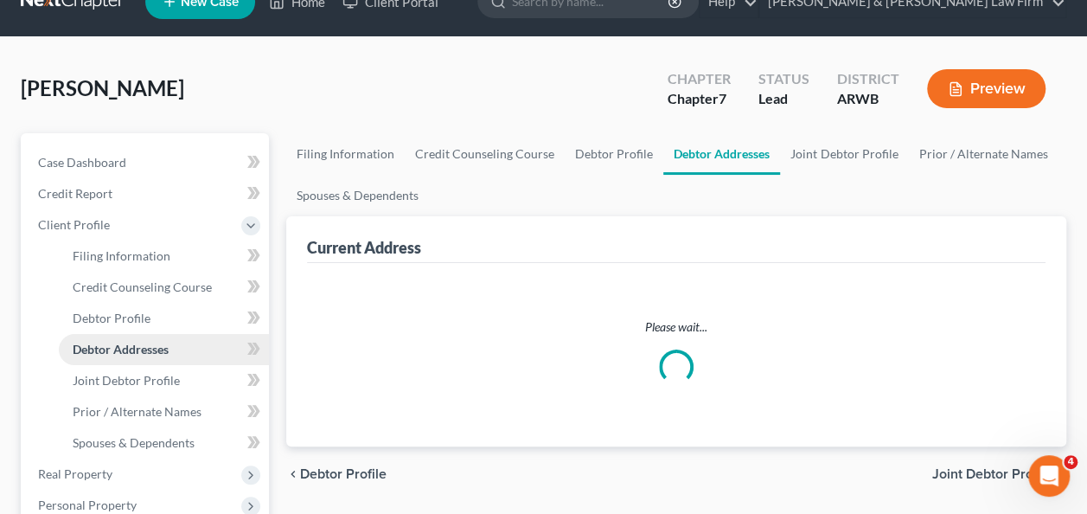
select select "0"
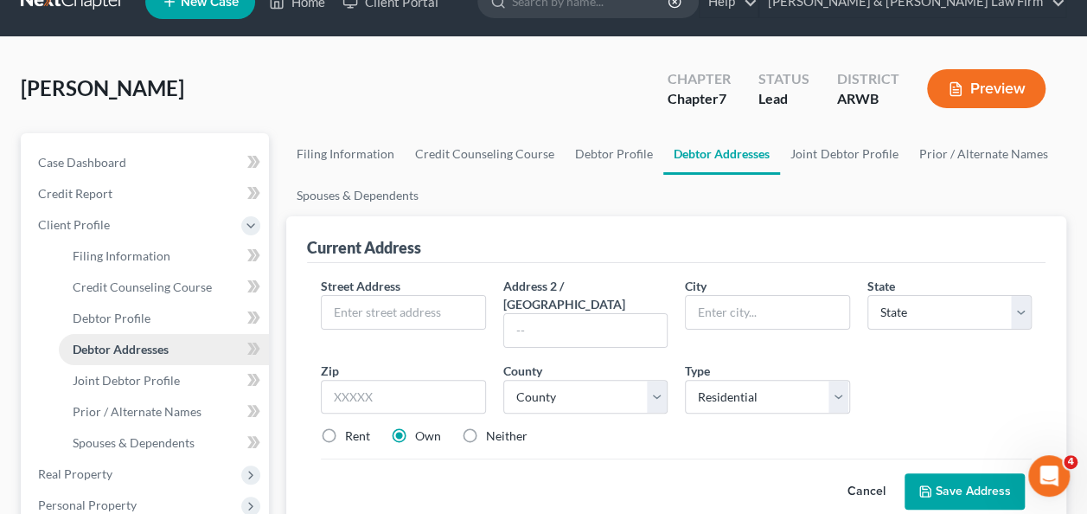
scroll to position [0, 0]
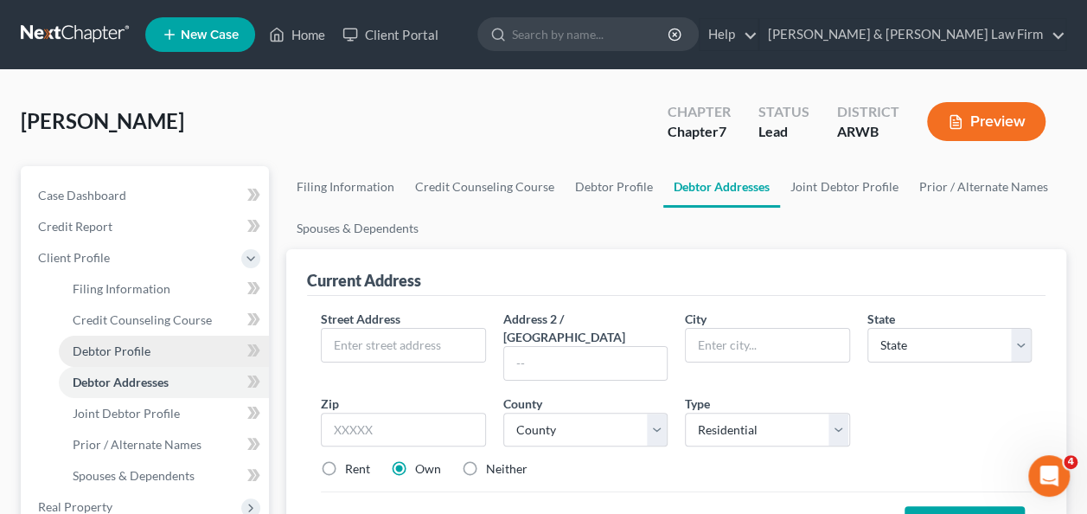
click at [129, 349] on span "Debtor Profile" at bounding box center [112, 350] width 78 height 15
select select "1"
select select "0"
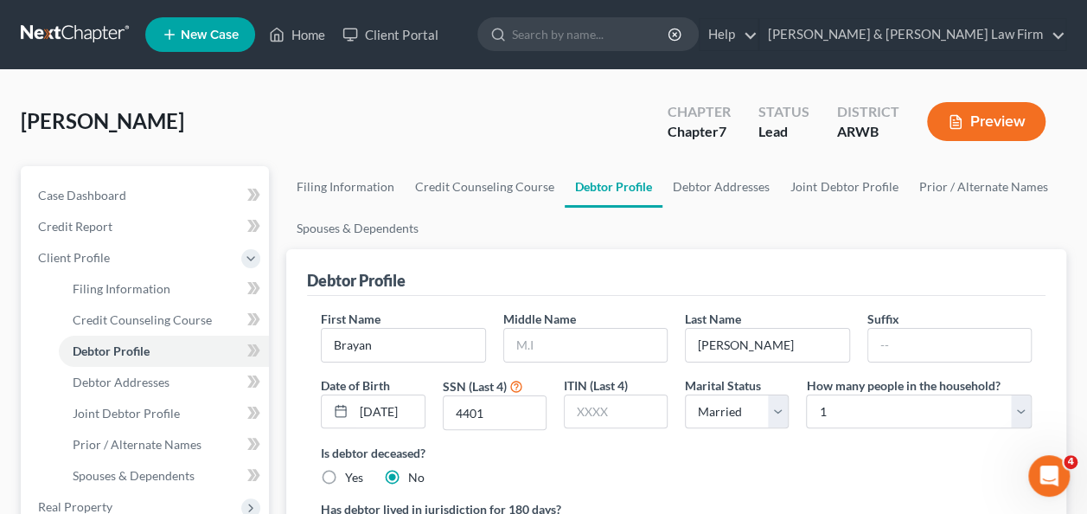
scroll to position [432, 0]
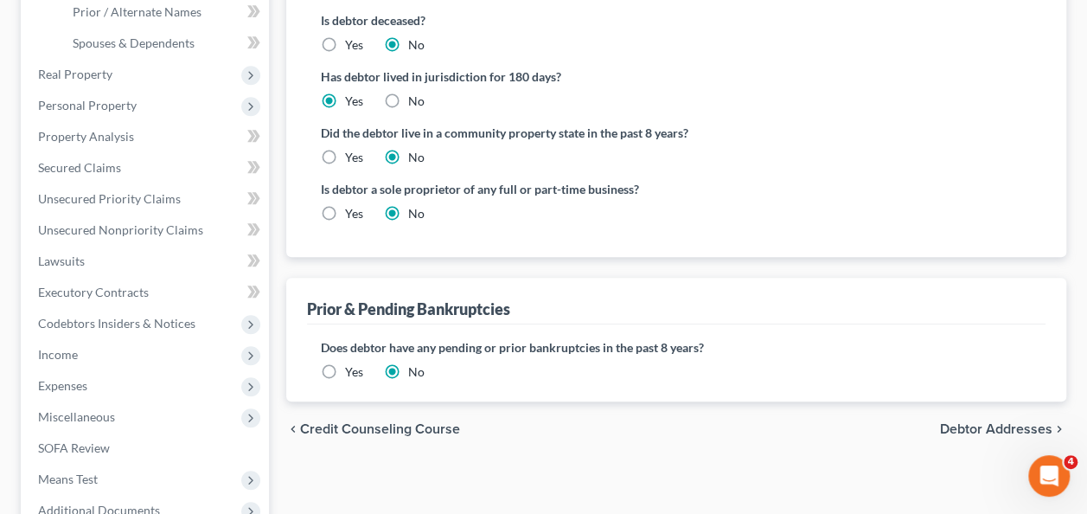
click at [289, 422] on icon "chevron_left" at bounding box center [293, 429] width 14 height 14
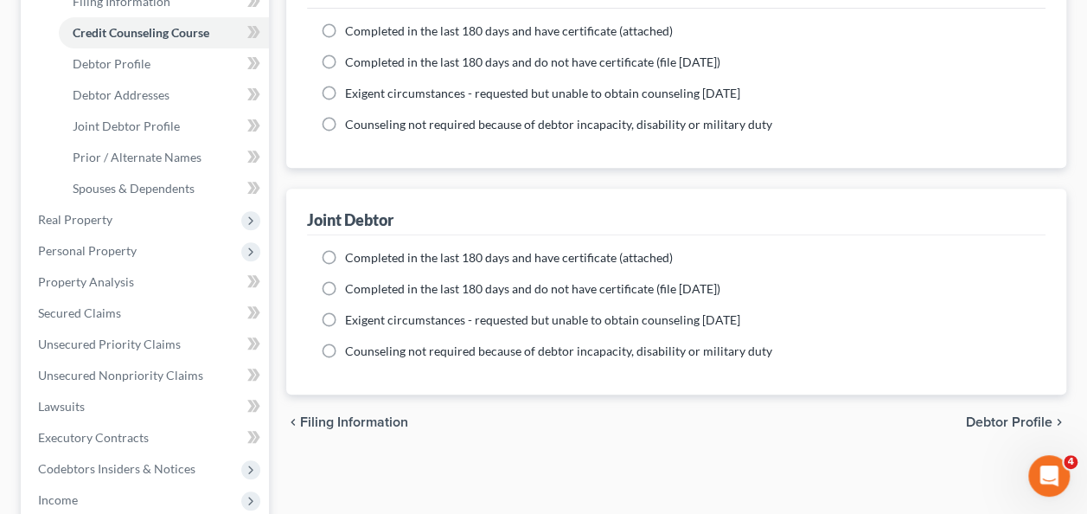
scroll to position [346, 0]
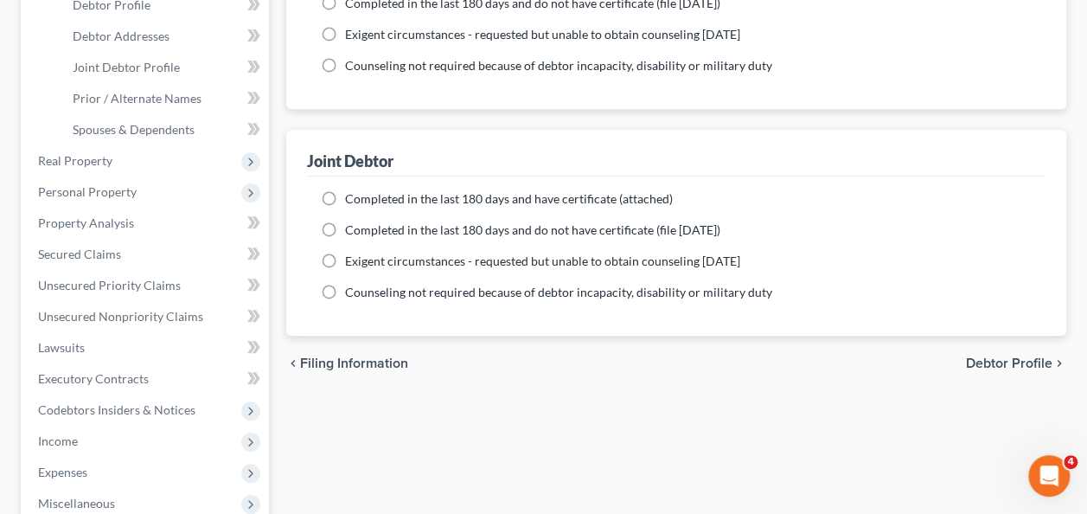
click at [1045, 363] on span "Debtor Profile" at bounding box center [1009, 363] width 86 height 14
select select "1"
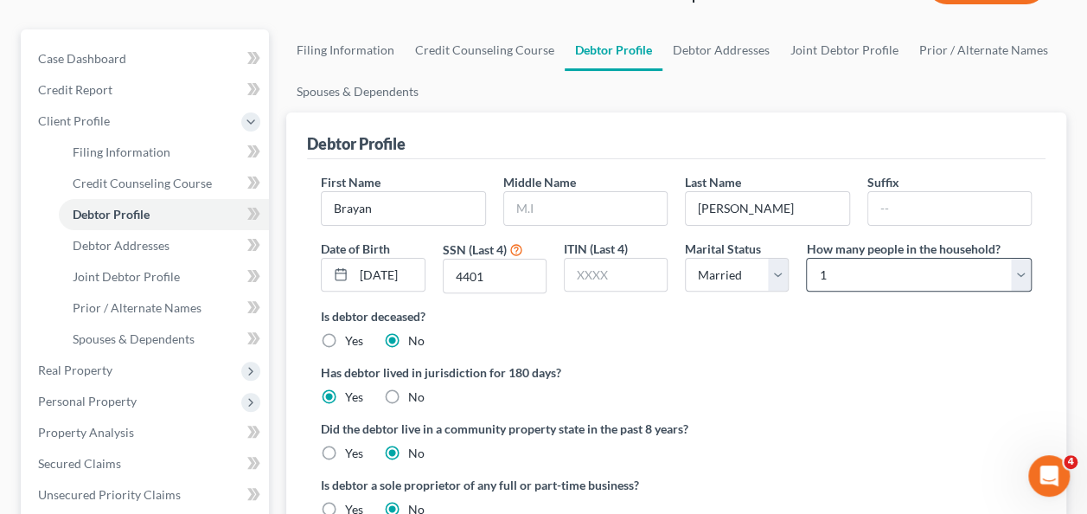
scroll to position [173, 0]
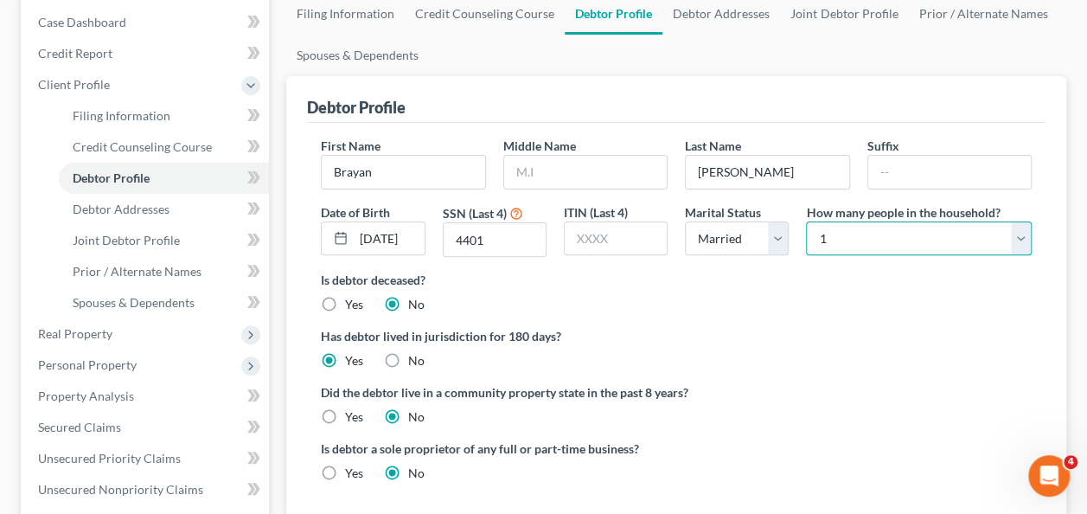
click at [1015, 240] on select "Select 1 2 3 4 5 6 7 8 9 10 11 12 13 14 15 16 17 18 19 20" at bounding box center [919, 238] width 226 height 35
select select "1"
click at [806, 221] on select "Select 1 2 3 4 5 6 7 8 9 10 11 12 13 14 15 16 17 18 19 20" at bounding box center [919, 238] width 226 height 35
click at [783, 374] on ng-include "First Name [PERSON_NAME] Middle Name Last Name [PERSON_NAME] Suffix Date of Bir…" at bounding box center [676, 316] width 711 height 359
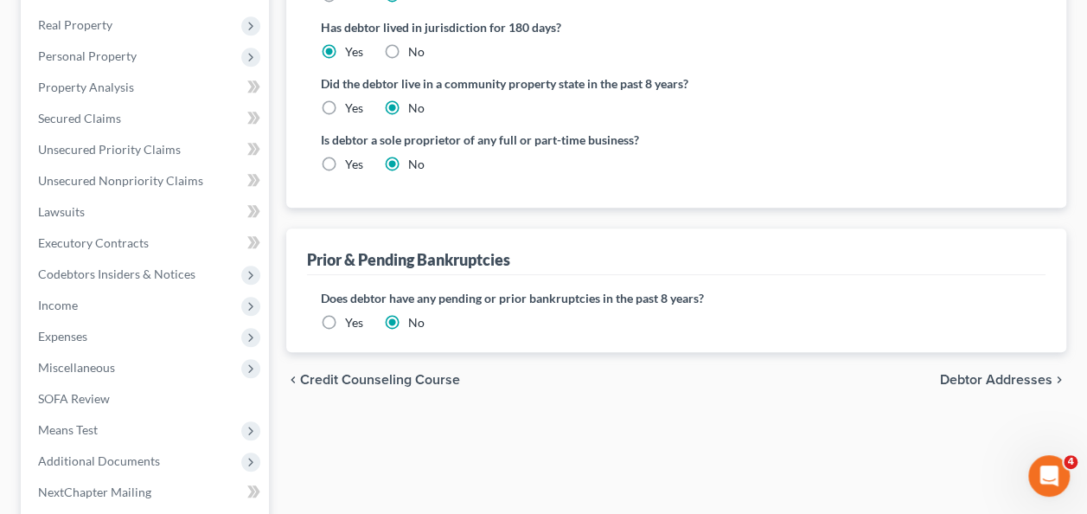
scroll to position [519, 0]
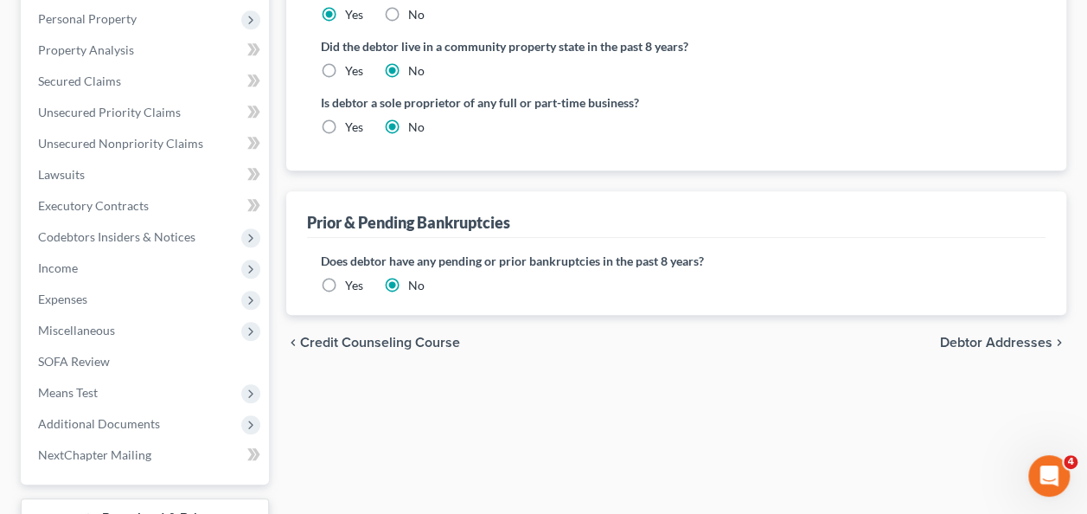
click at [1012, 338] on span "Debtor Addresses" at bounding box center [996, 342] width 112 height 14
select select "0"
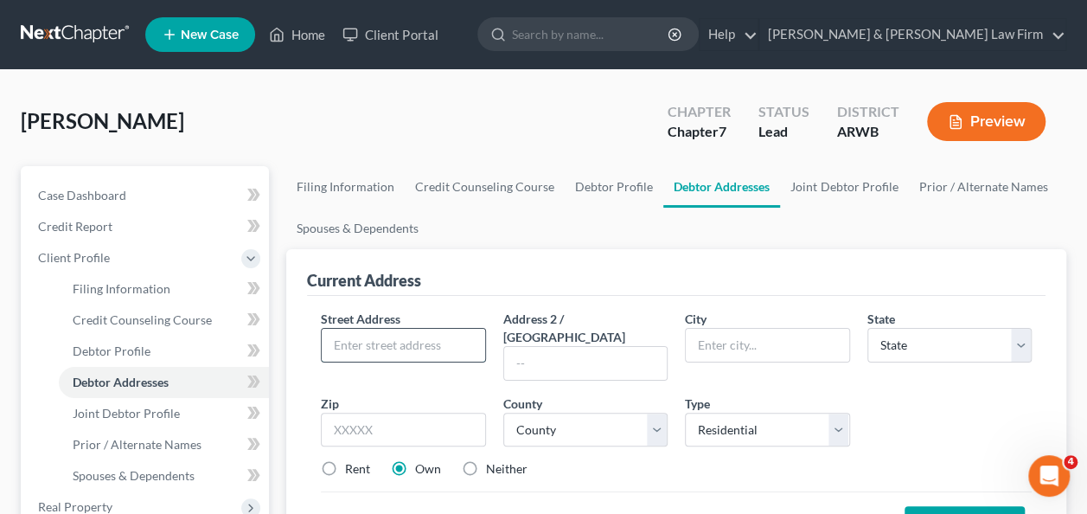
click at [393, 348] on input "text" at bounding box center [403, 345] width 163 height 33
type input "[STREET_ADDRESS]"
type input "`"
type input "V"
type input "Centerton"
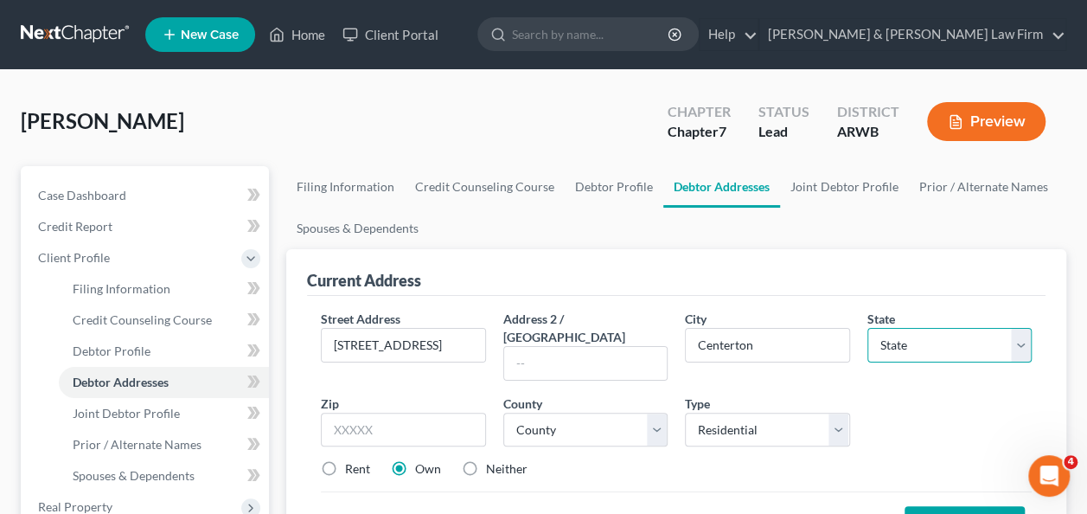
click at [932, 334] on select "State [US_STATE] AK AR AZ CA CO CT DE DC [GEOGRAPHIC_DATA] [GEOGRAPHIC_DATA] GU…" at bounding box center [949, 345] width 164 height 35
select select "2"
click at [867, 328] on select "State [US_STATE] AK AR AZ CA CO CT DE DC [GEOGRAPHIC_DATA] [GEOGRAPHIC_DATA] GU…" at bounding box center [949, 345] width 164 height 35
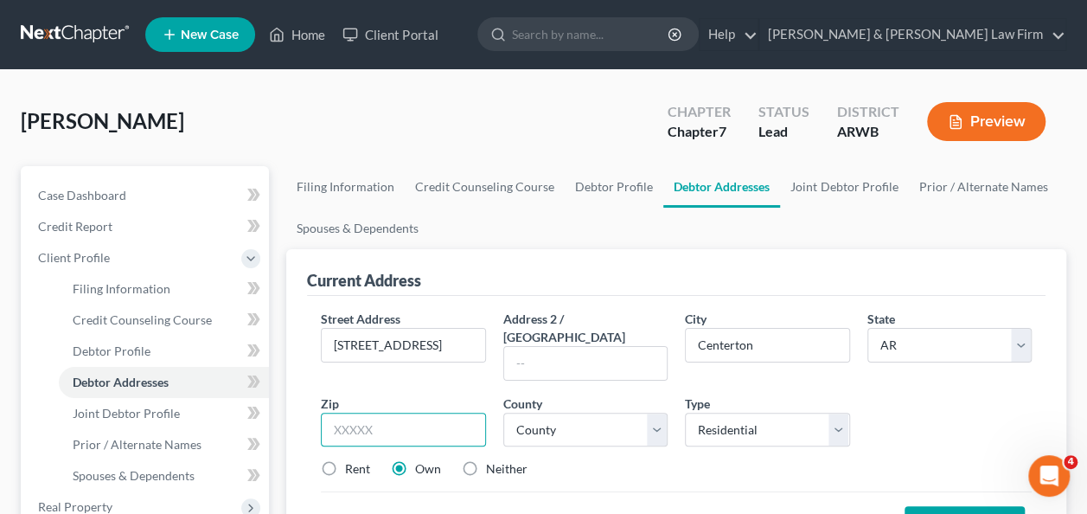
click at [387, 412] on input "text" at bounding box center [403, 429] width 164 height 35
type input "72719"
click at [654, 412] on select "County [US_STATE][GEOGRAPHIC_DATA] [GEOGRAPHIC_DATA] [GEOGRAPHIC_DATA] [GEOGRAP…" at bounding box center [585, 429] width 164 height 35
select select "3"
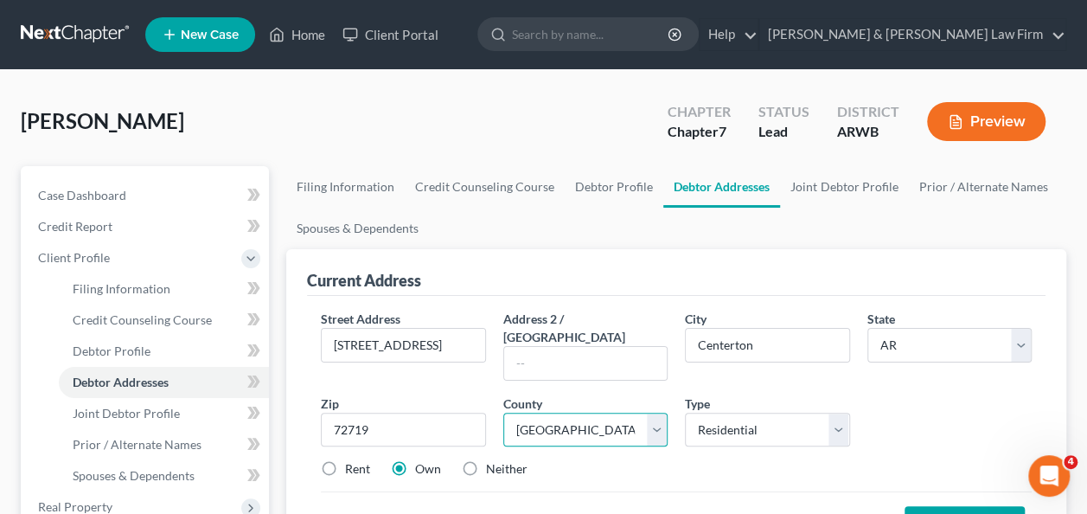
click at [503, 412] on select "County [US_STATE][GEOGRAPHIC_DATA] [GEOGRAPHIC_DATA] [GEOGRAPHIC_DATA] [GEOGRAP…" at bounding box center [585, 429] width 164 height 35
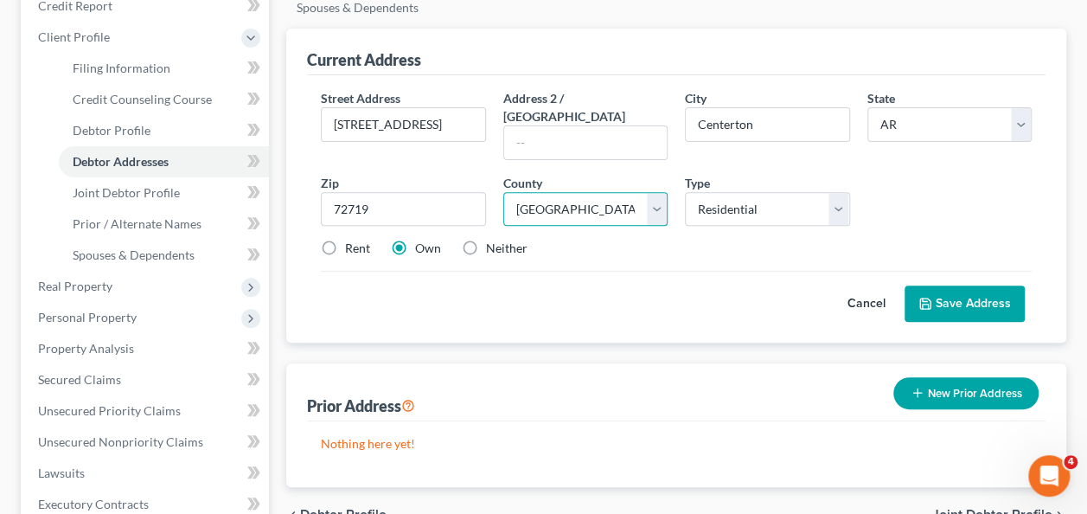
scroll to position [259, 0]
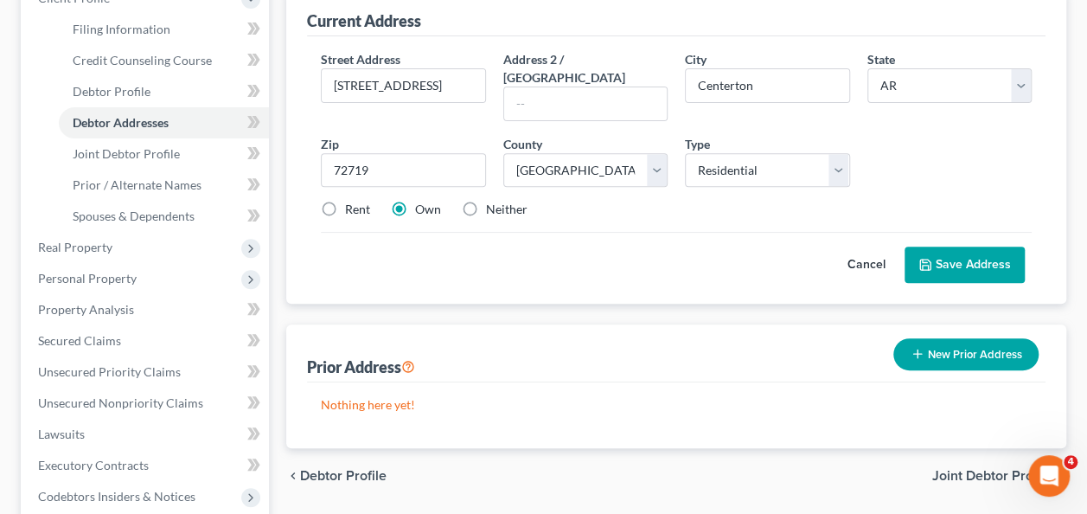
click at [957, 246] on button "Save Address" at bounding box center [964, 264] width 120 height 36
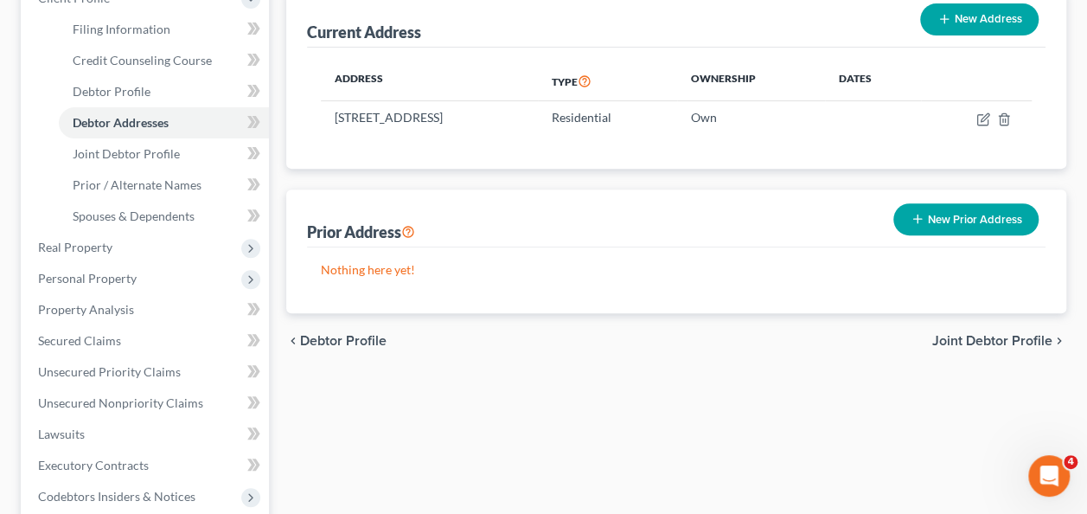
click at [980, 335] on span "Joint Debtor Profile" at bounding box center [992, 341] width 120 height 14
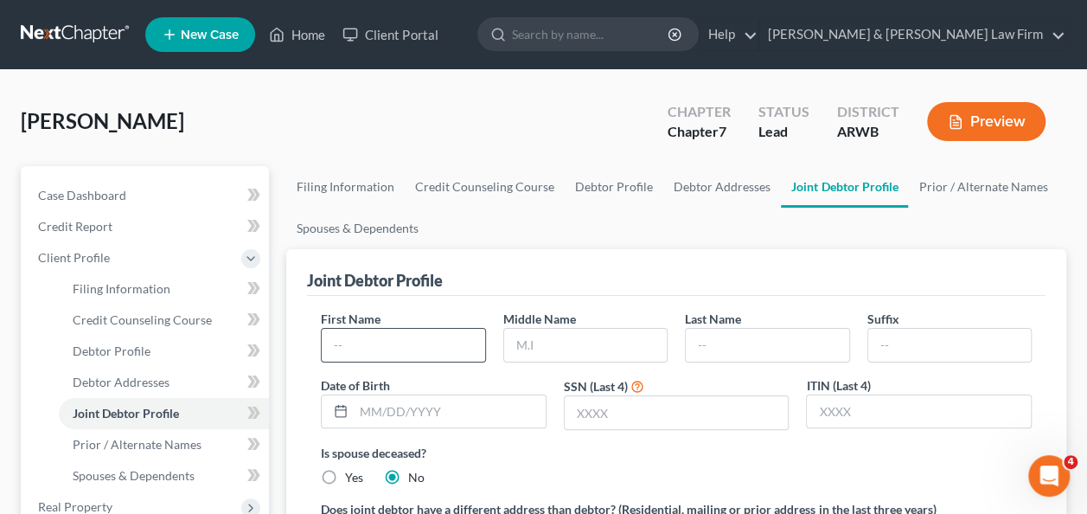
click at [386, 342] on input "text" at bounding box center [403, 345] width 163 height 33
type input "[PERSON_NAME]"
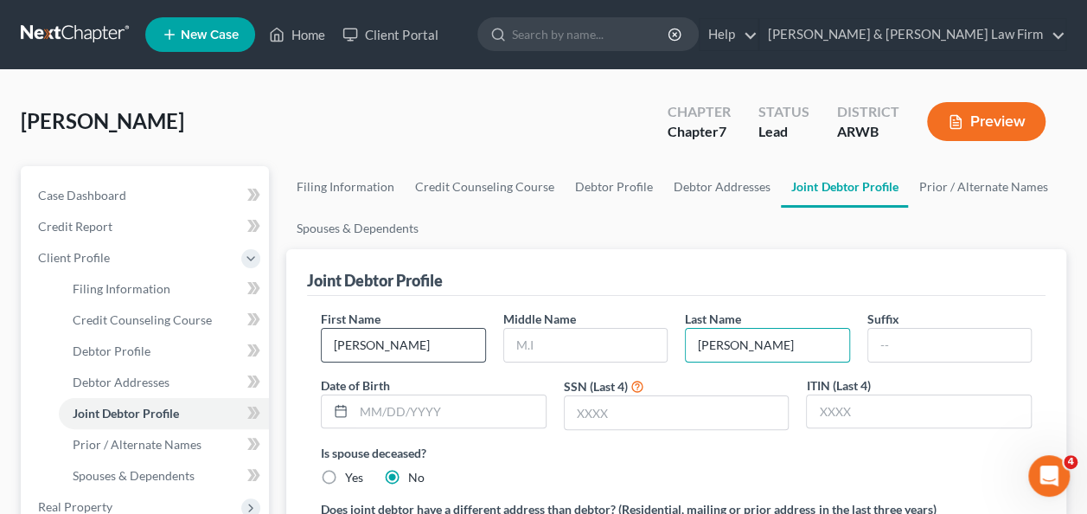
type input "[PERSON_NAME]"
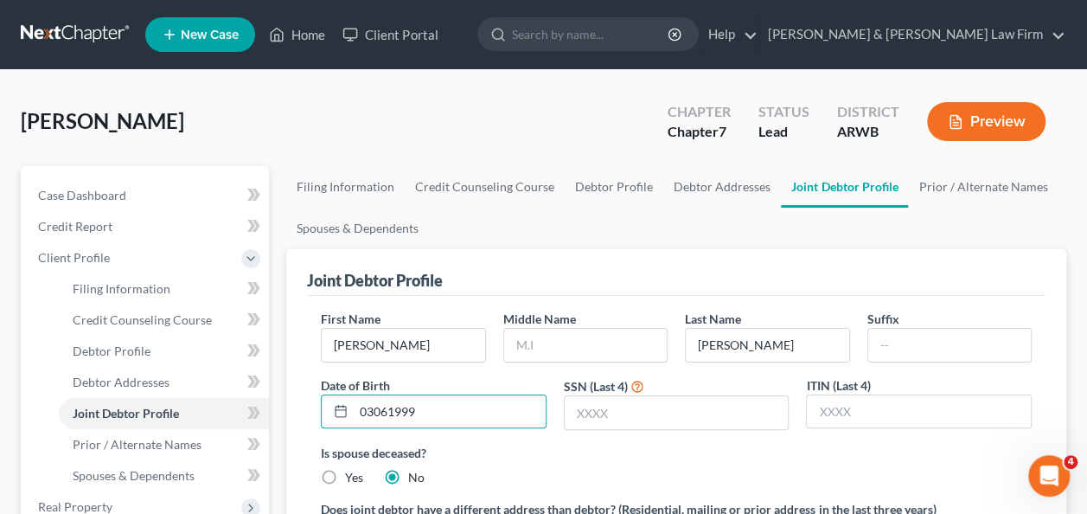
click at [659, 463] on div "Is spouse deceased? Yes No" at bounding box center [676, 465] width 711 height 42
click at [437, 405] on input "03061999" at bounding box center [450, 411] width 192 height 33
click at [339, 406] on icon at bounding box center [341, 411] width 14 height 14
click at [515, 417] on input "03061999" at bounding box center [450, 411] width 192 height 33
click at [342, 404] on icon at bounding box center [341, 411] width 14 height 14
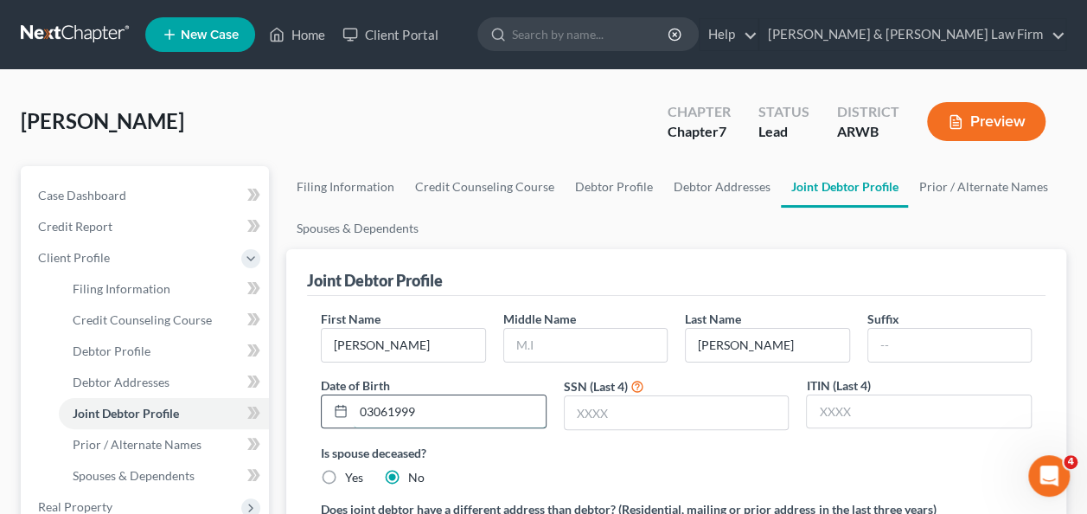
click at [416, 403] on input "03061999" at bounding box center [450, 411] width 192 height 33
type input "[DATE]"
click at [648, 404] on input "text" at bounding box center [677, 412] width 224 height 33
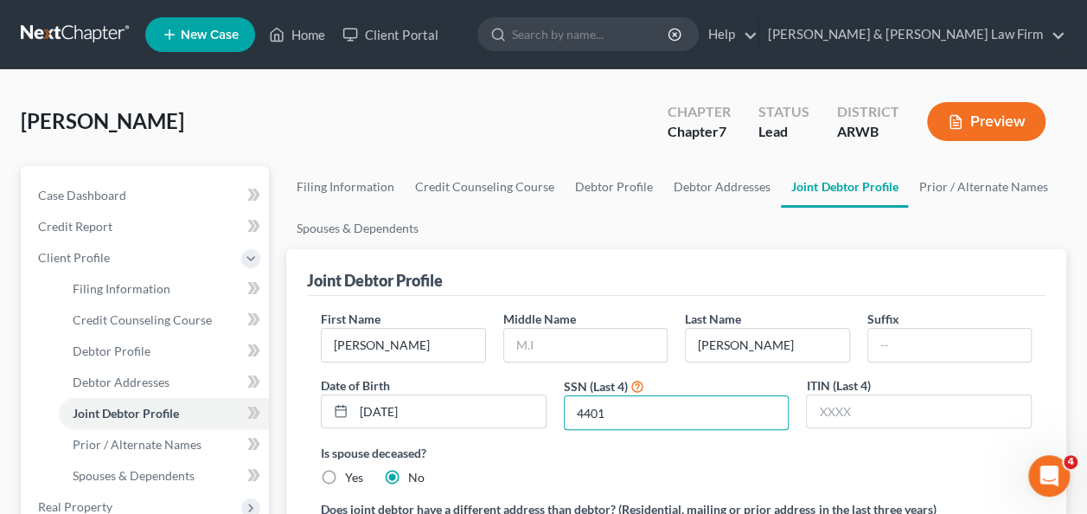
type input "4401"
click at [826, 457] on label "Is spouse deceased?" at bounding box center [676, 453] width 711 height 18
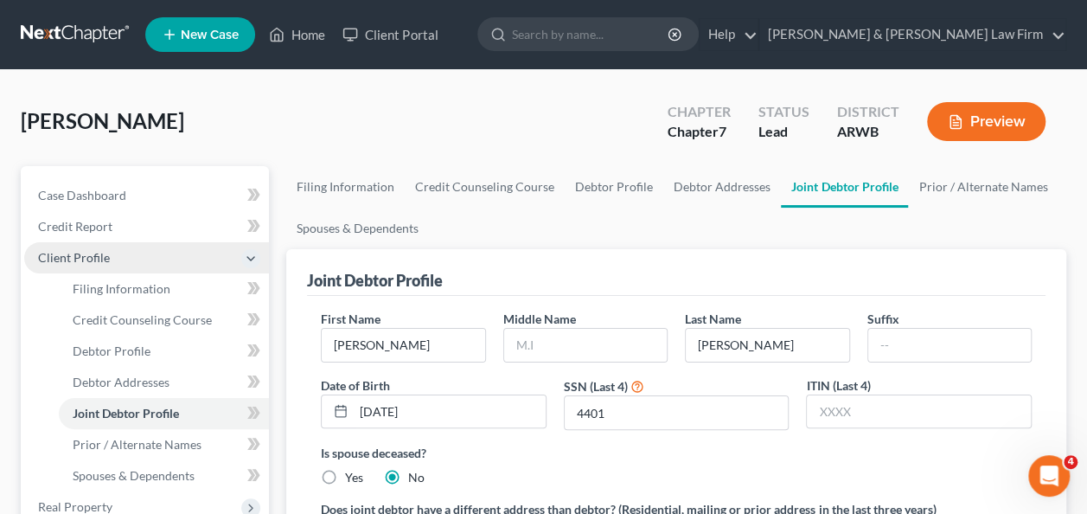
click at [100, 261] on span "Client Profile" at bounding box center [74, 257] width 72 height 15
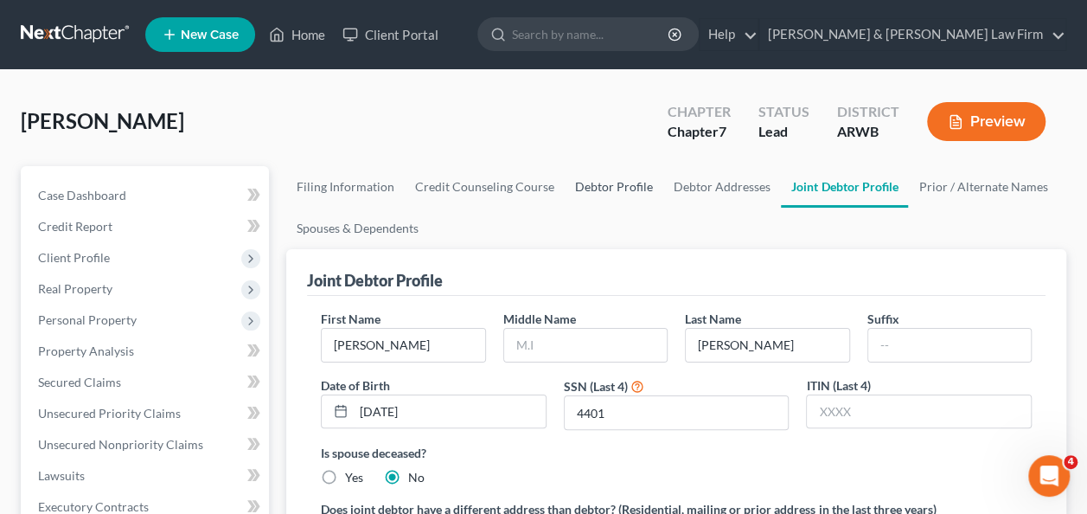
click at [604, 190] on link "Debtor Profile" at bounding box center [614, 187] width 99 height 42
select select "1"
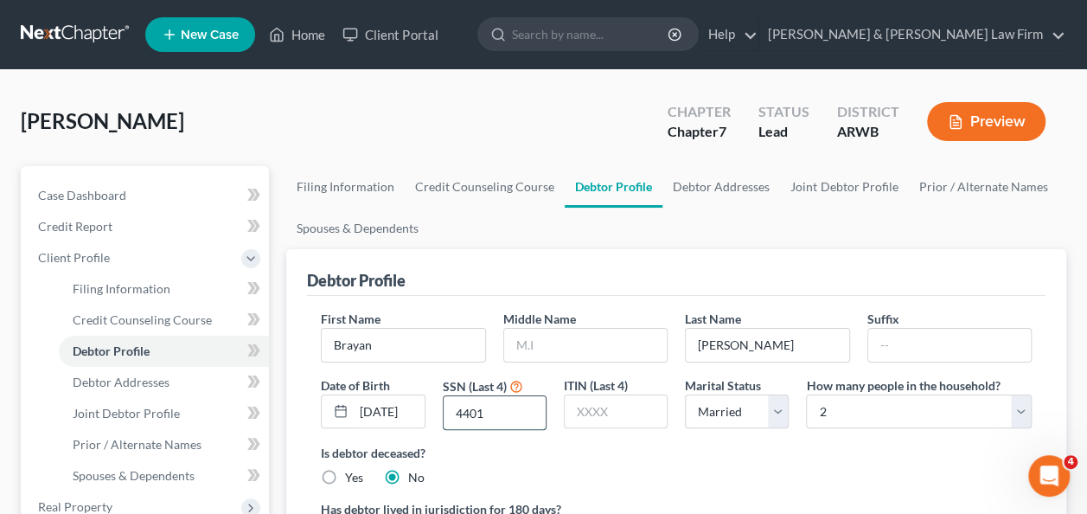
click at [495, 414] on input "4401" at bounding box center [495, 412] width 102 height 33
type input "4"
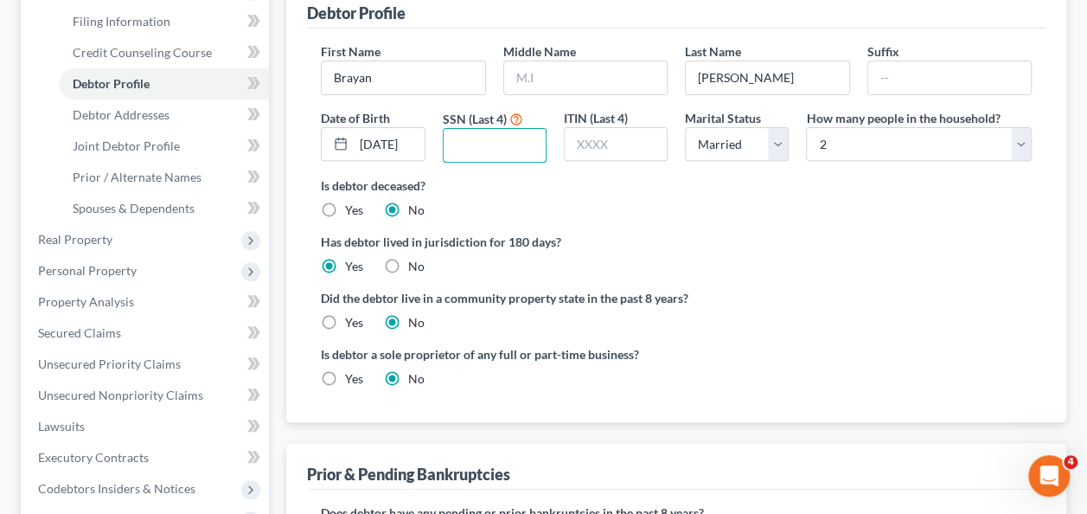
scroll to position [86, 0]
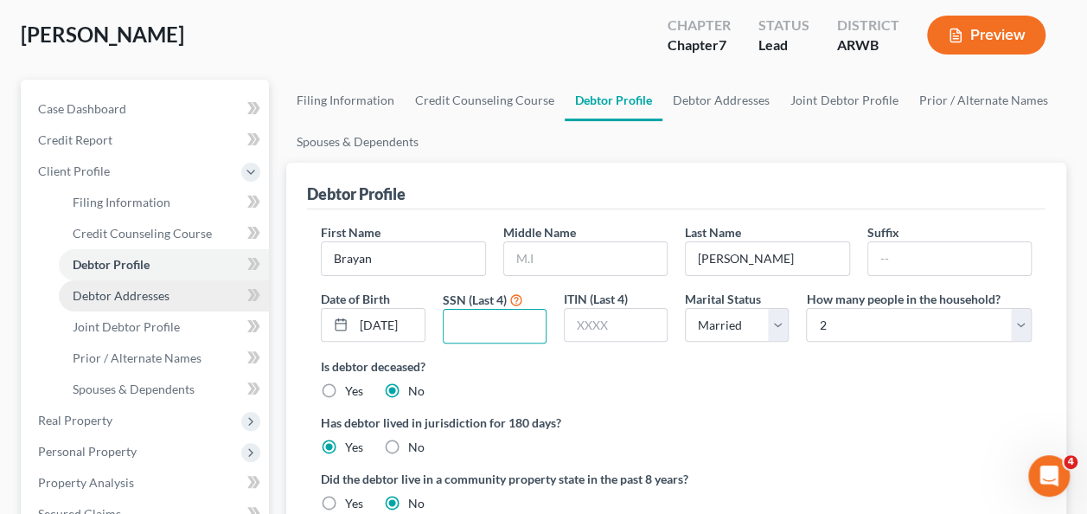
click at [118, 298] on span "Debtor Addresses" at bounding box center [121, 295] width 97 height 15
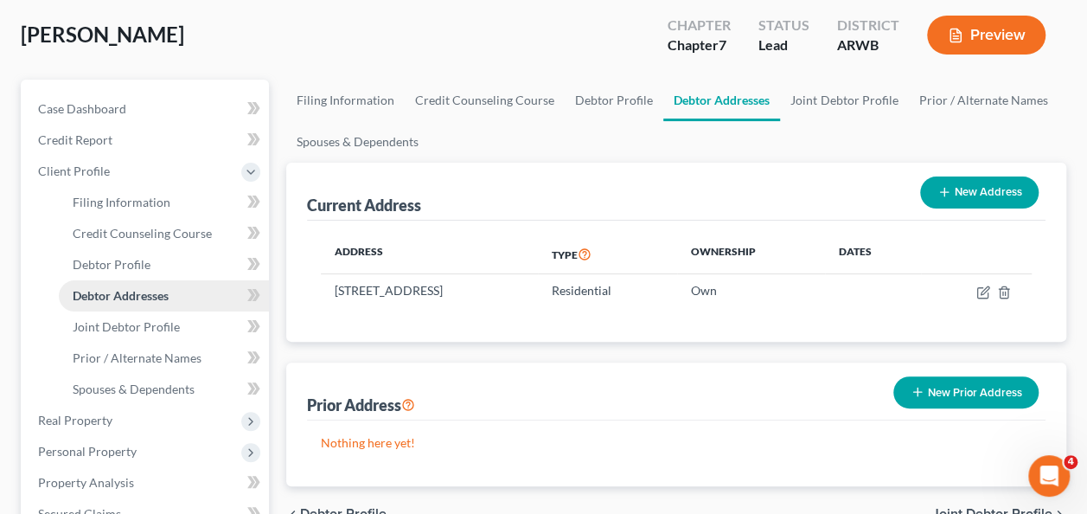
scroll to position [173, 0]
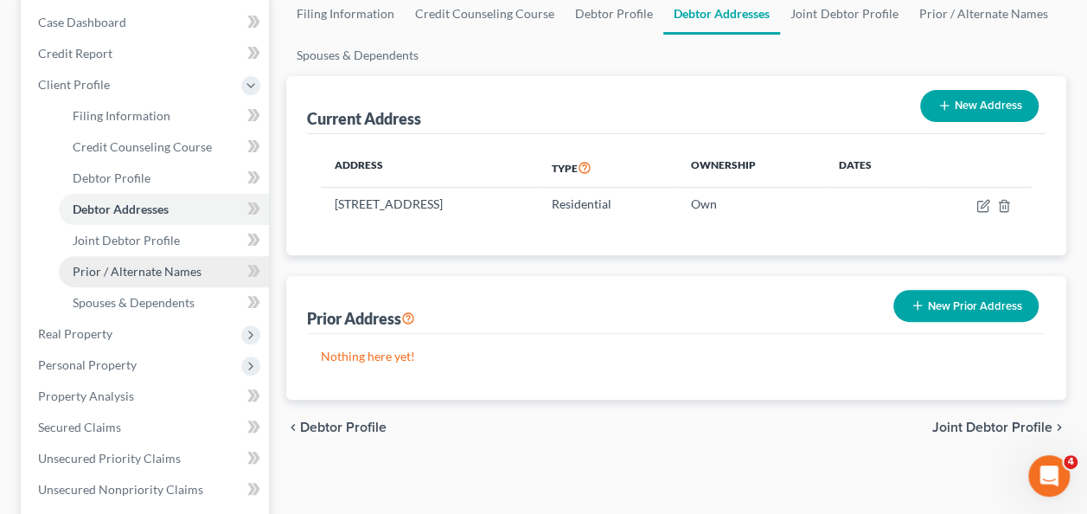
click at [149, 272] on span "Prior / Alternate Names" at bounding box center [137, 271] width 129 height 15
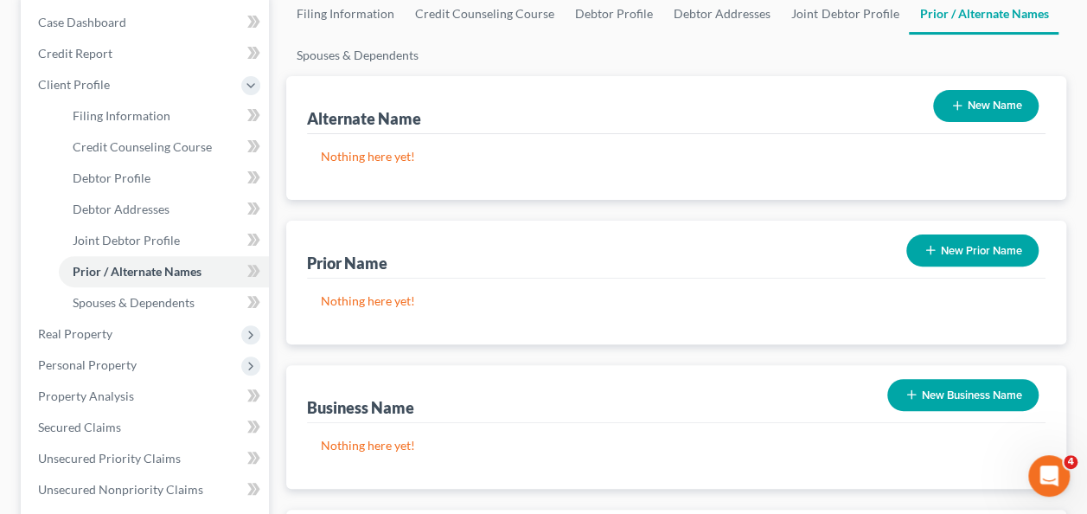
scroll to position [259, 0]
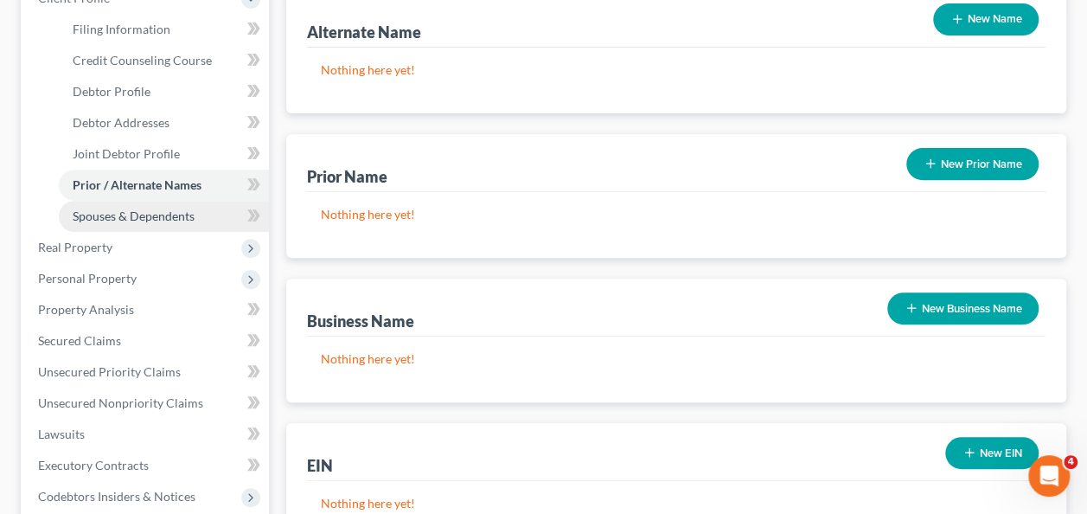
click at [154, 218] on span "Spouses & Dependents" at bounding box center [134, 215] width 122 height 15
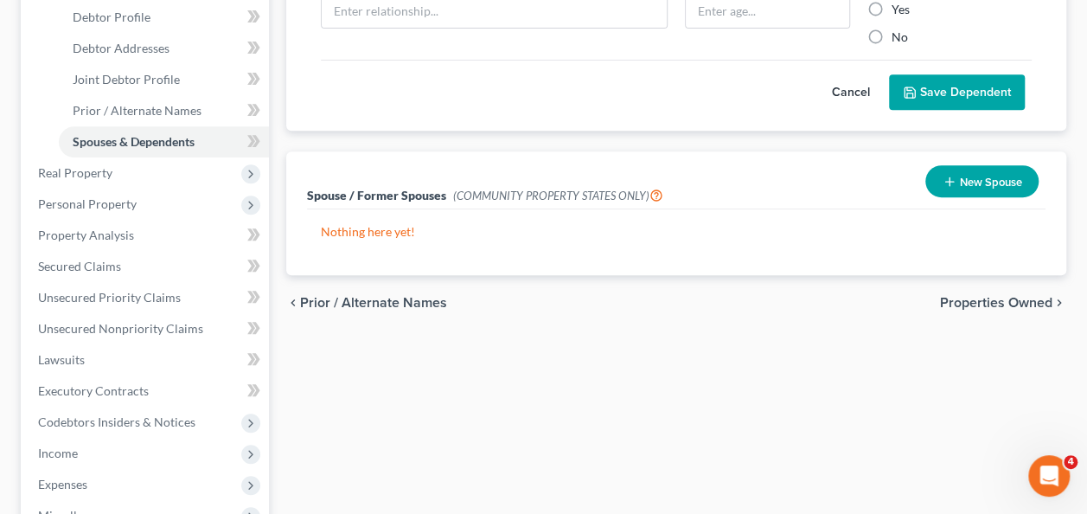
scroll to position [346, 0]
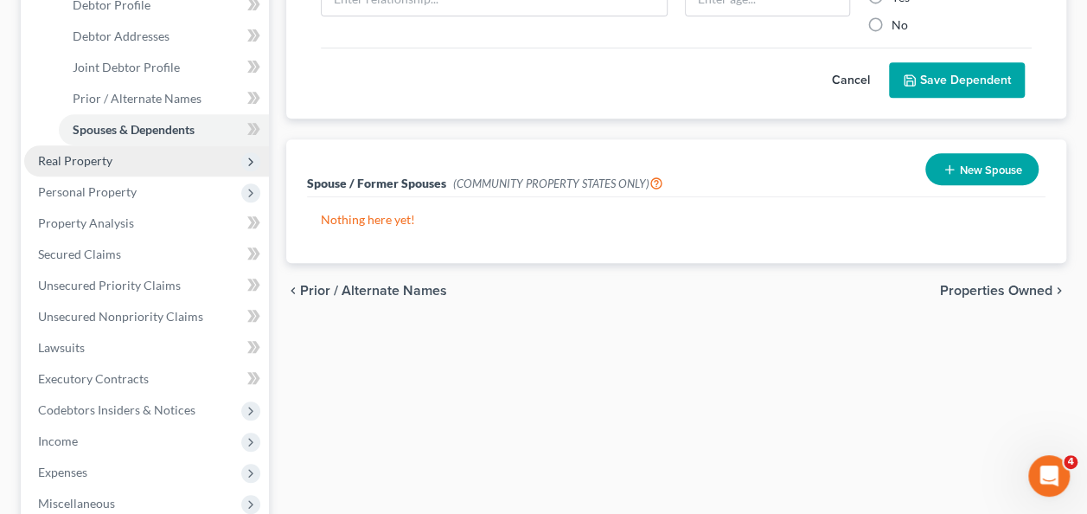
click at [92, 163] on span "Real Property" at bounding box center [75, 160] width 74 height 15
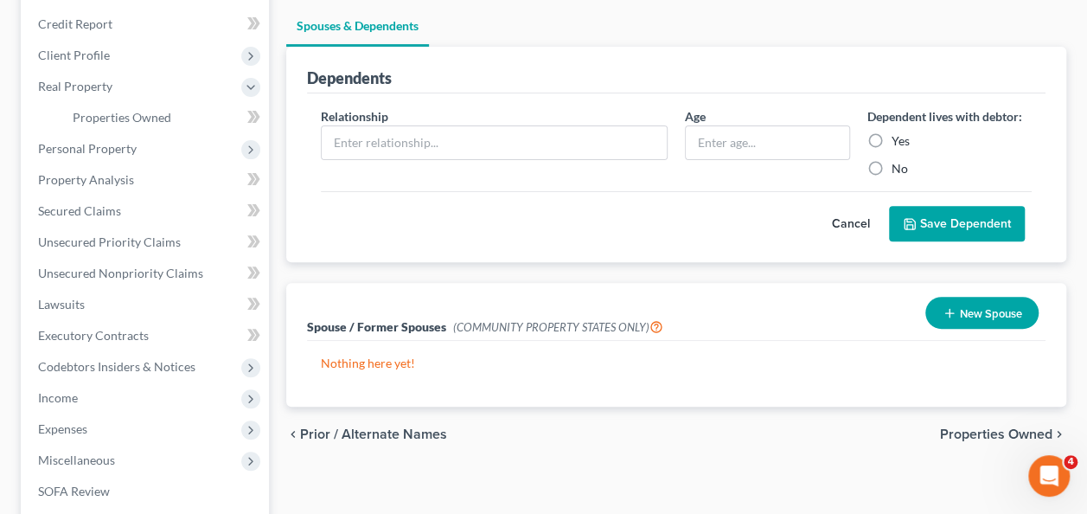
scroll to position [86, 0]
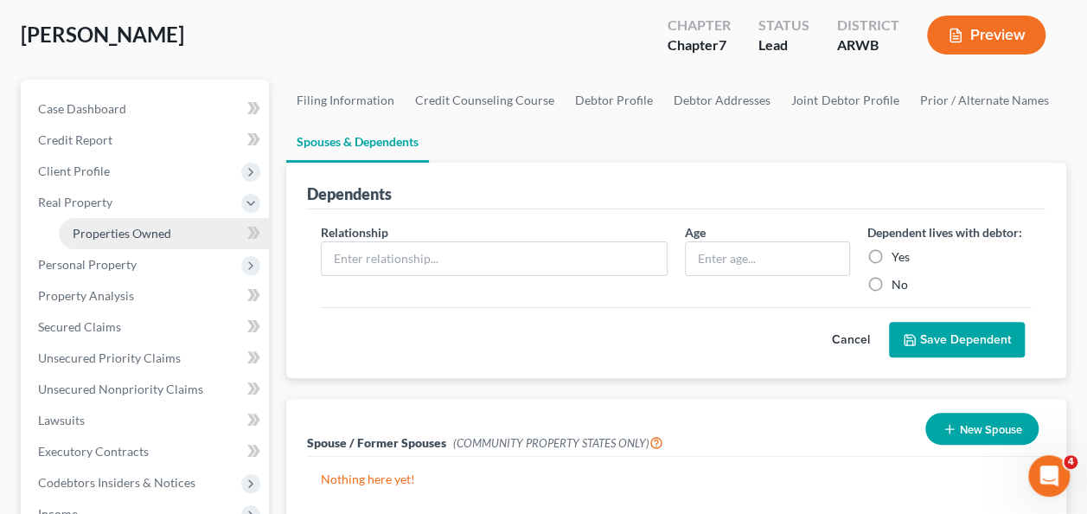
click at [161, 226] on span "Properties Owned" at bounding box center [122, 233] width 99 height 15
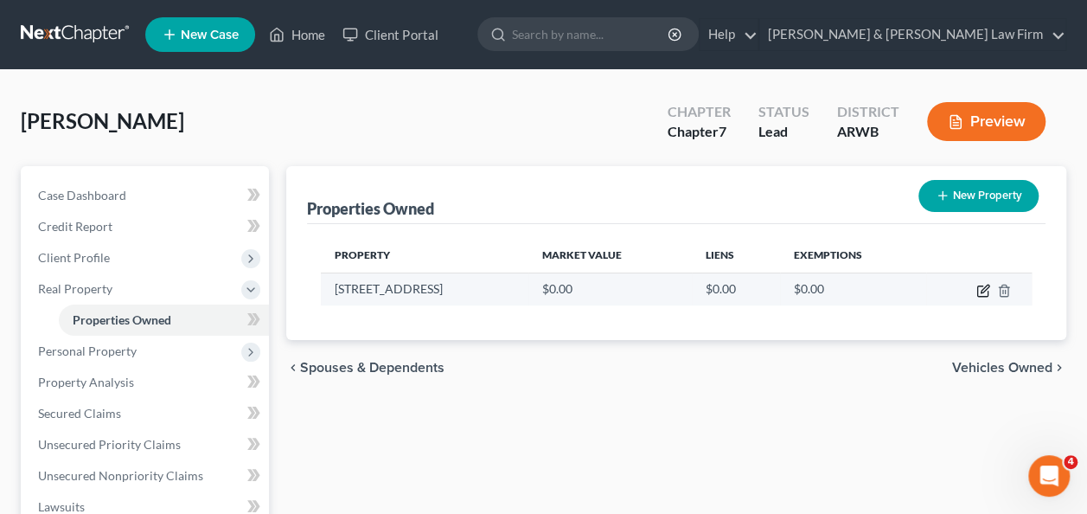
click at [981, 287] on icon "button" at bounding box center [983, 291] width 14 height 14
select select "2"
select select "3"
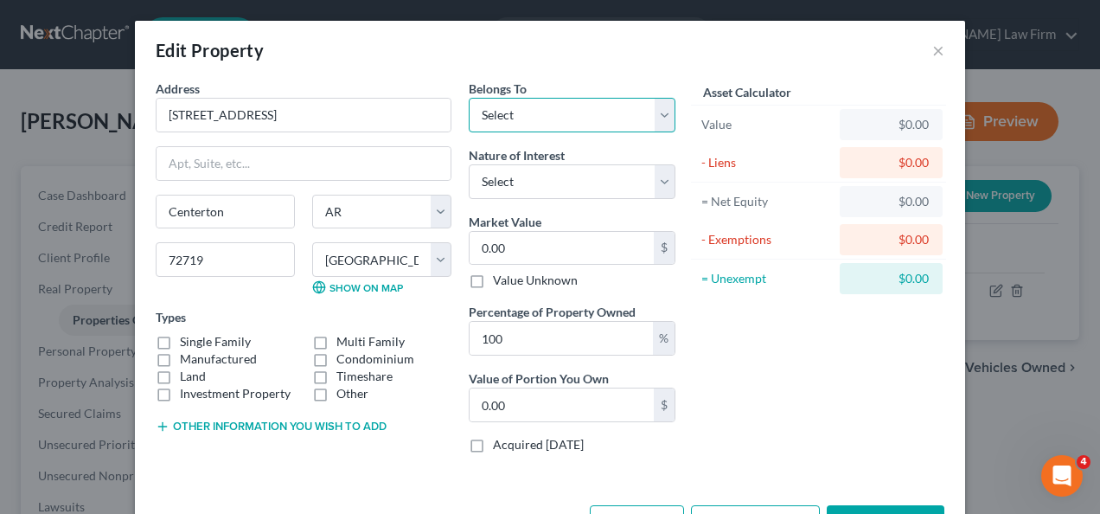
click at [661, 114] on select "Select Debtor 1 Only Debtor 2 Only Debtor 1 And Debtor 2 Only At Least One Of T…" at bounding box center [572, 115] width 207 height 35
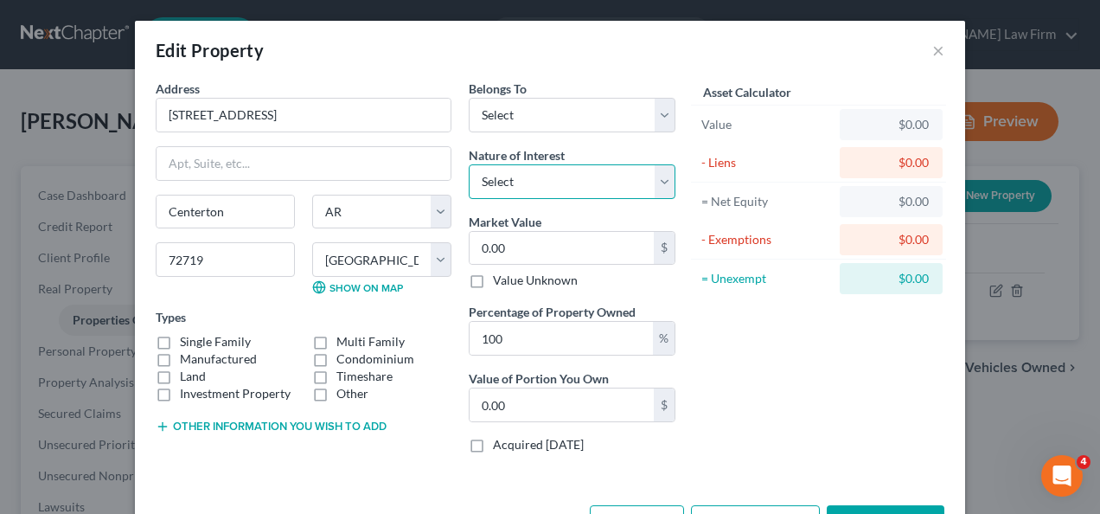
click at [533, 171] on select "Select Fee Simple Joint Tenant Life Estate Equitable Interest Future Interest T…" at bounding box center [572, 181] width 207 height 35
select select "0"
click at [469, 164] on select "Select Fee Simple Joint Tenant Life Estate Equitable Interest Future Interest T…" at bounding box center [572, 181] width 207 height 35
click at [180, 337] on label "Single Family" at bounding box center [215, 341] width 71 height 17
click at [187, 337] on input "Single Family" at bounding box center [192, 338] width 11 height 11
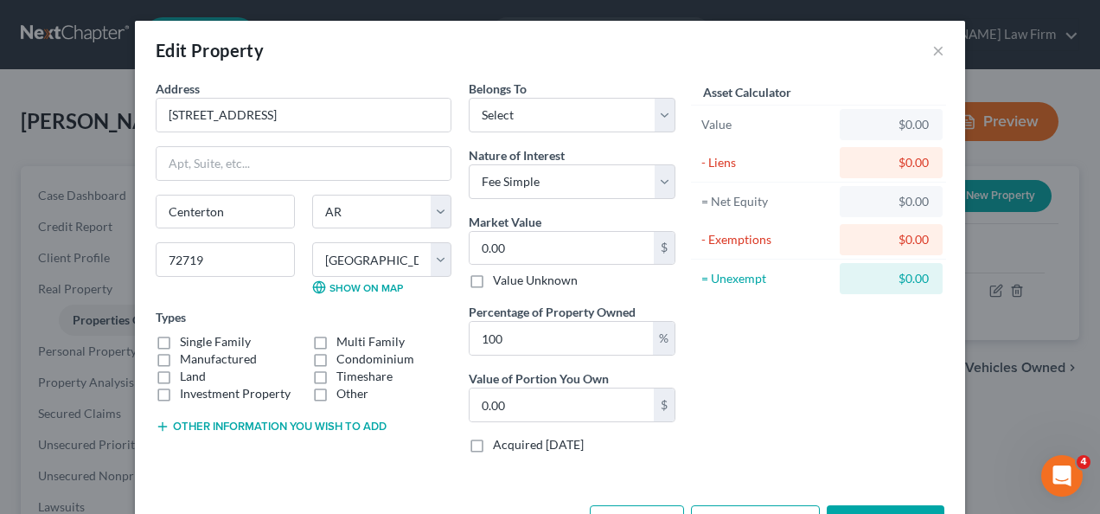
checkbox input "true"
click at [542, 247] on input "0.00" at bounding box center [561, 248] width 184 height 33
type input "2"
type input "2.00"
type input "29"
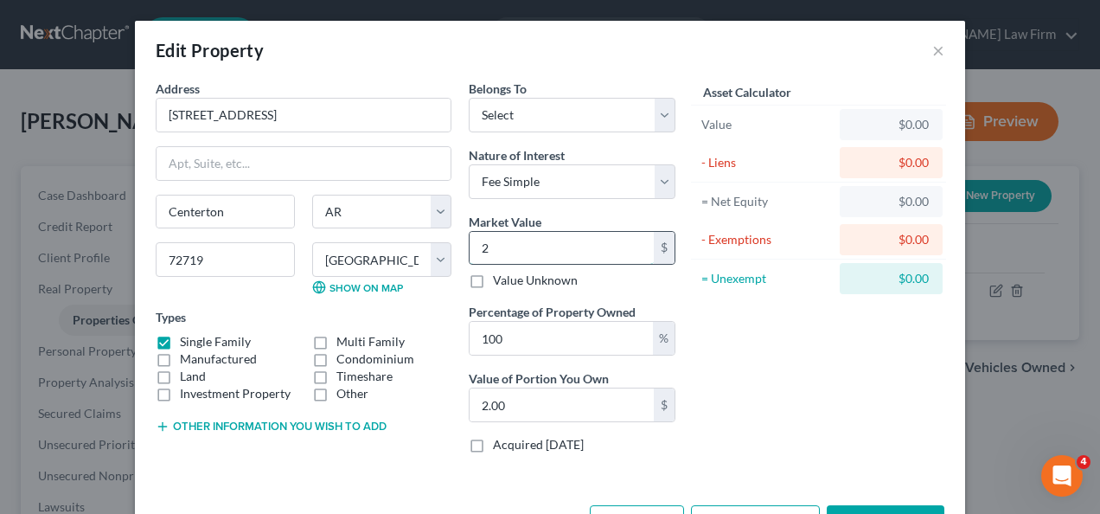
type input "29.00"
type input "299"
type input "299.00"
type input "29"
type input "29.00"
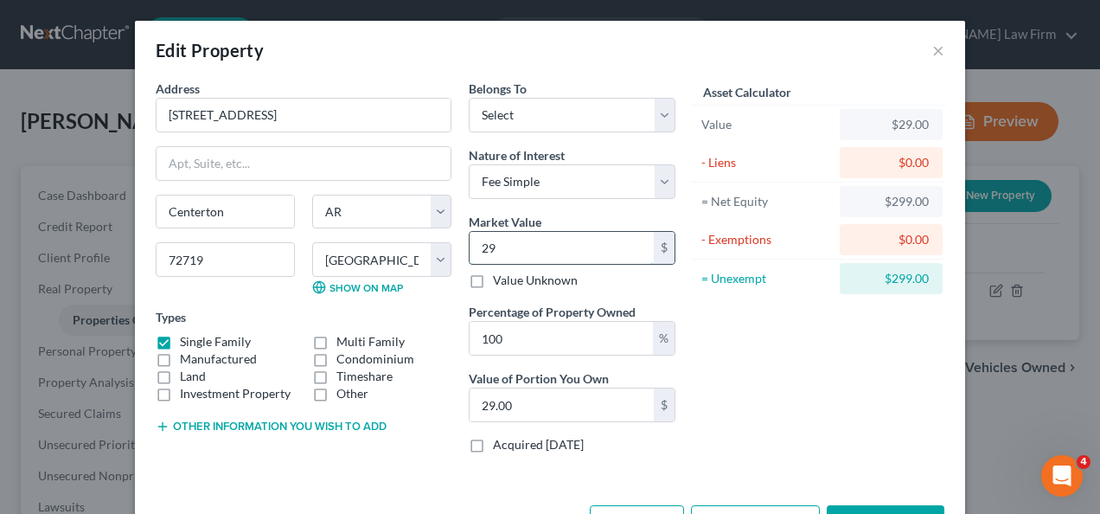
type input "295"
type input "295.00"
type input "2957"
type input "2,957.00"
type input "2,9570"
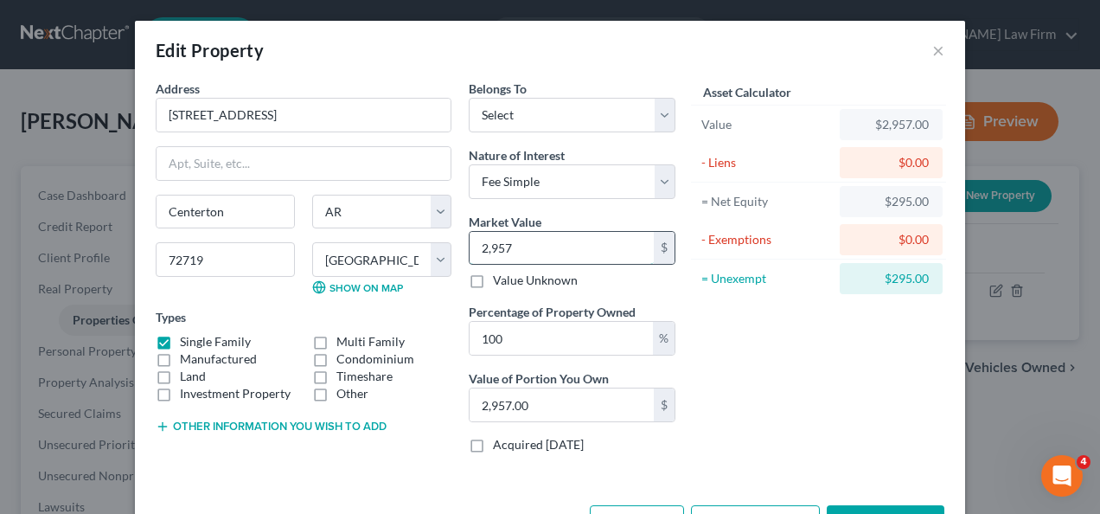
type input "29,570.00"
type input "29,5700"
type input "295,700.00"
type input "295,7000"
type input "2,957,000.00"
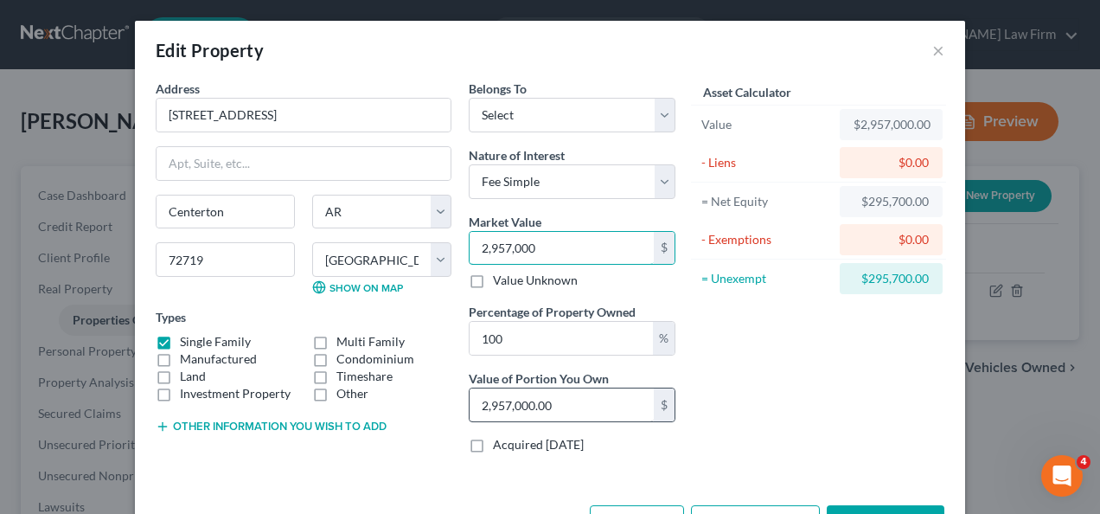
type input "2,957,000"
click at [578, 406] on input "2,957,000.00" at bounding box center [561, 404] width 184 height 33
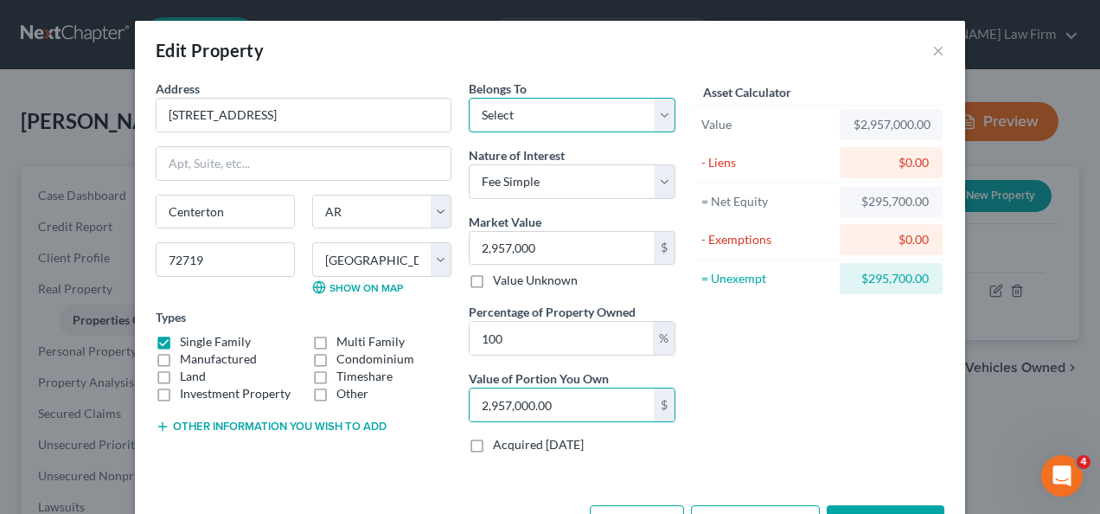
click at [540, 111] on select "Select Debtor 1 Only Debtor 2 Only Debtor 1 And Debtor 2 Only At Least One Of T…" at bounding box center [572, 115] width 207 height 35
click at [469, 98] on select "Select Debtor 1 Only Debtor 2 Only Debtor 1 And Debtor 2 Only At Least One Of T…" at bounding box center [572, 115] width 207 height 35
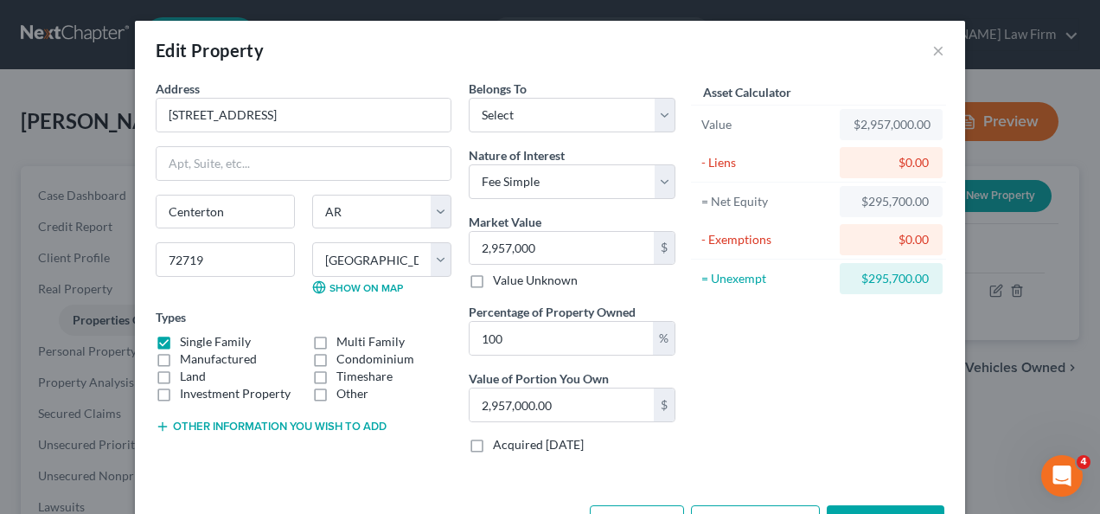
click at [743, 365] on div "Asset Calculator Value $2,957,000.00 - Liens $0.00 = Net Equity $295,700.00 - E…" at bounding box center [818, 273] width 269 height 387
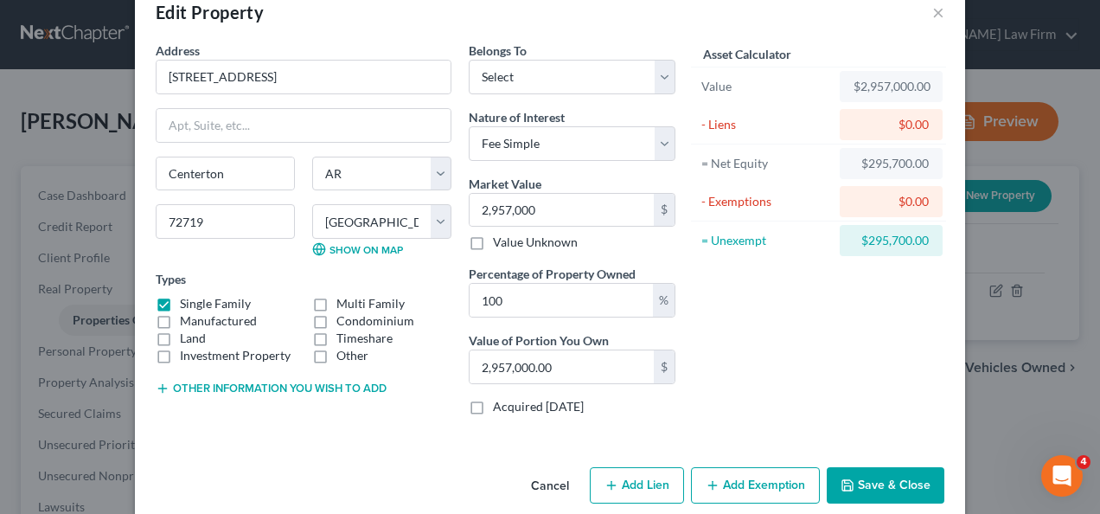
scroll to position [59, 0]
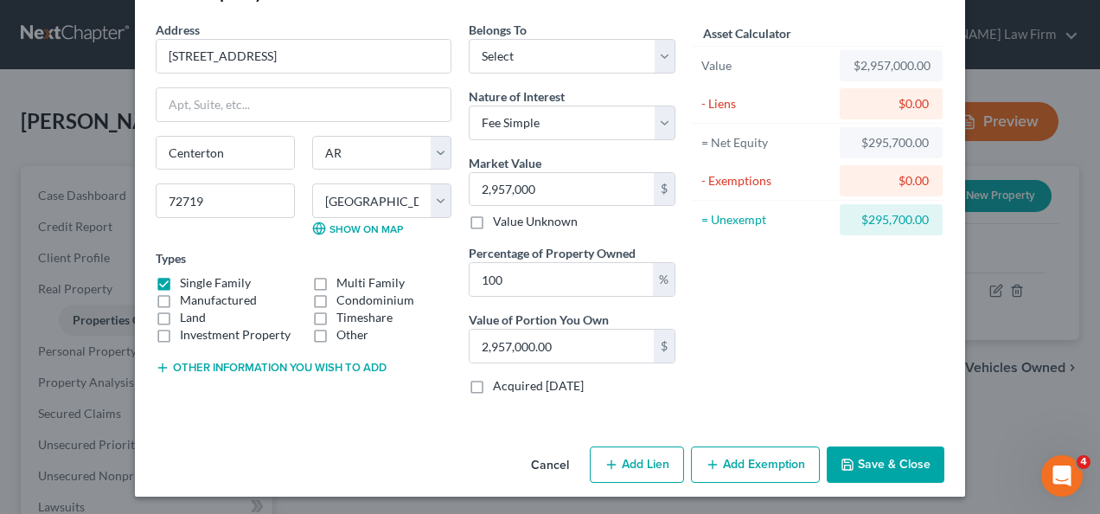
click at [638, 463] on button "Add Lien" at bounding box center [637, 464] width 94 height 36
select select "0"
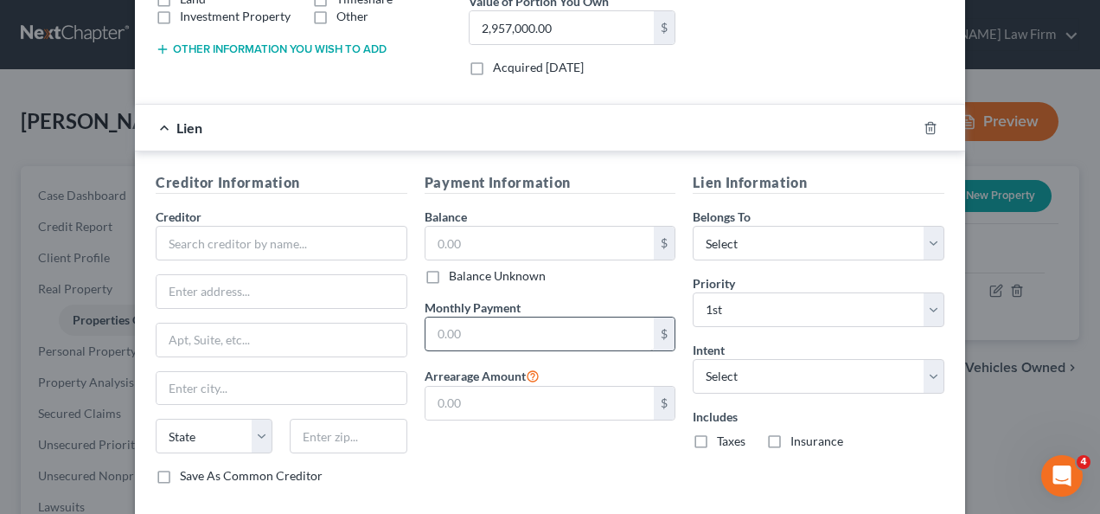
scroll to position [405, 0]
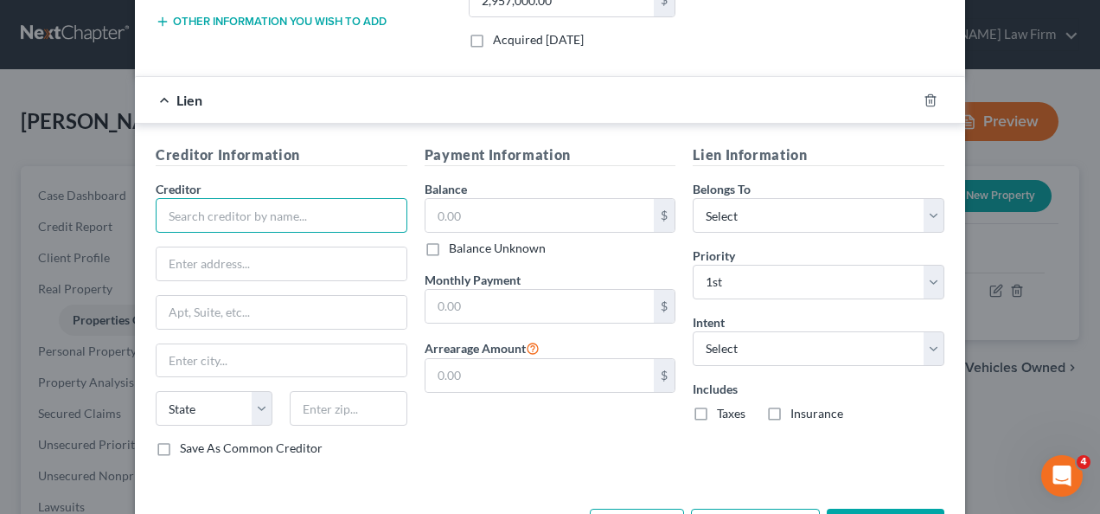
click at [225, 211] on input "text" at bounding box center [282, 215] width 252 height 35
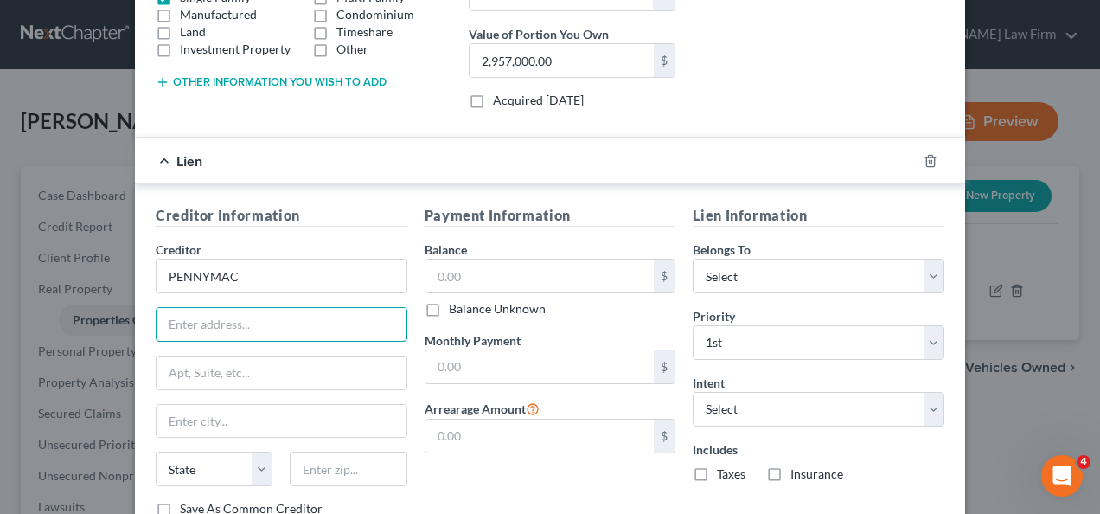
scroll to position [318, 0]
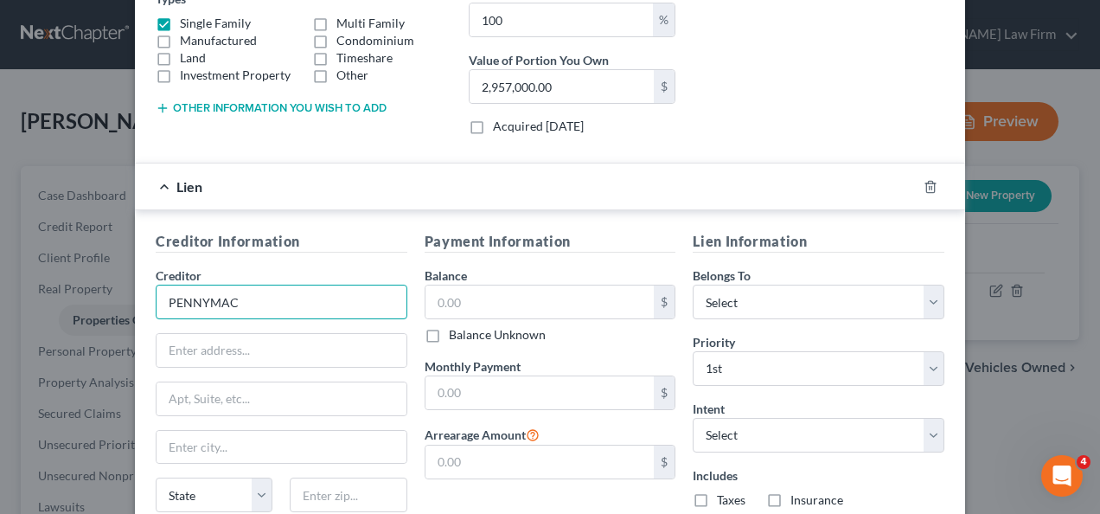
click at [255, 303] on input "PENNYMAC" at bounding box center [282, 301] width 252 height 35
type input "P"
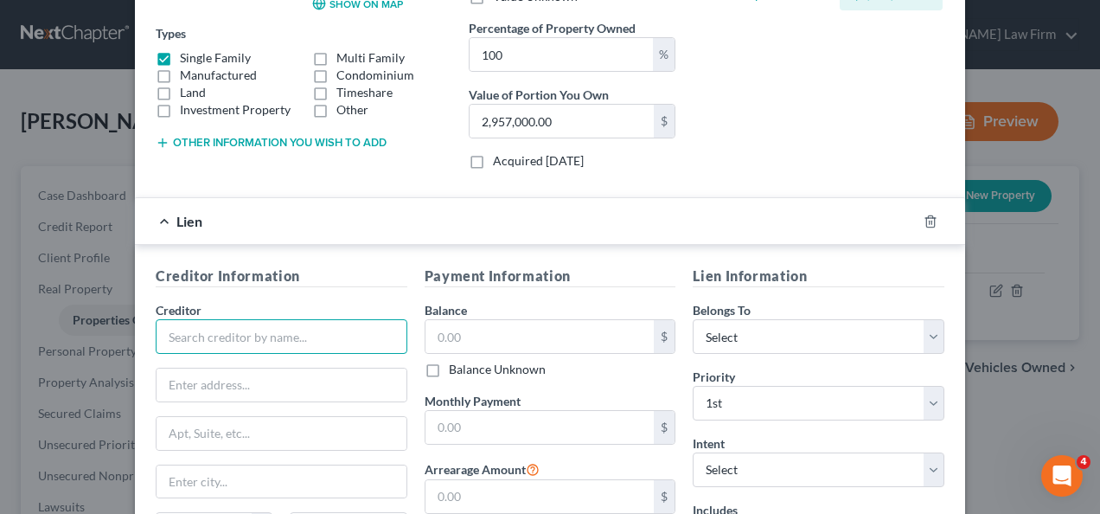
scroll to position [232, 0]
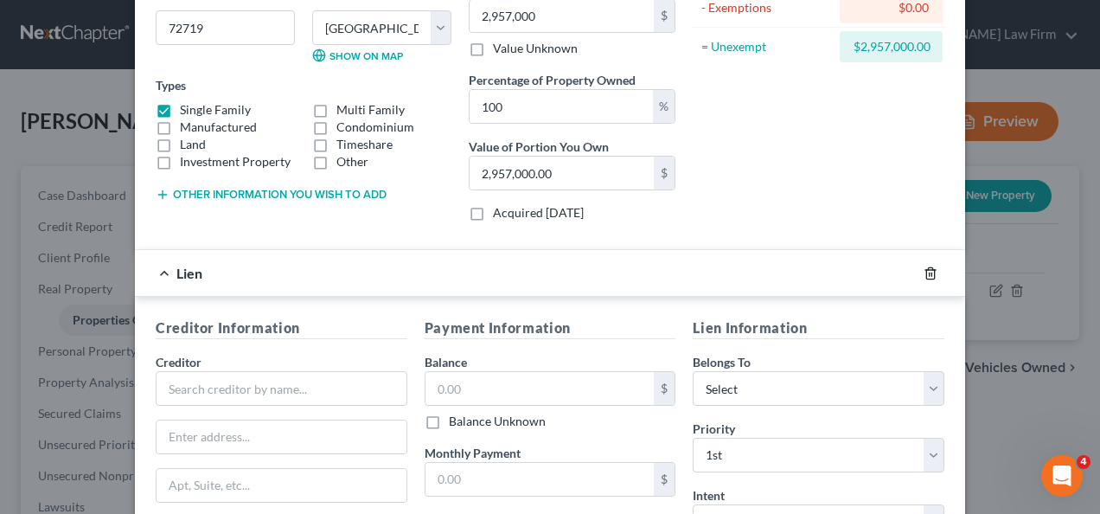
click at [929, 272] on line "button" at bounding box center [929, 273] width 0 height 3
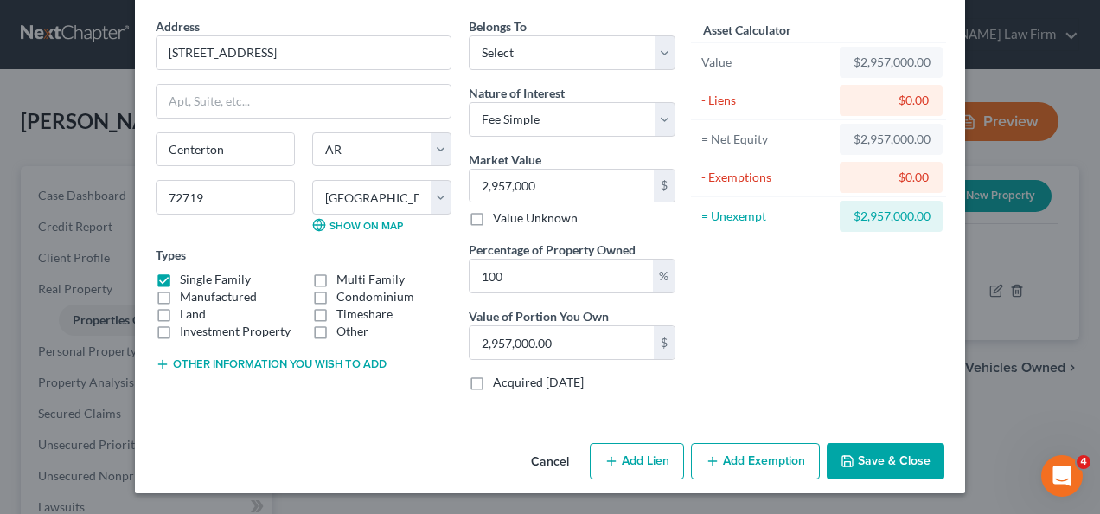
scroll to position [59, 0]
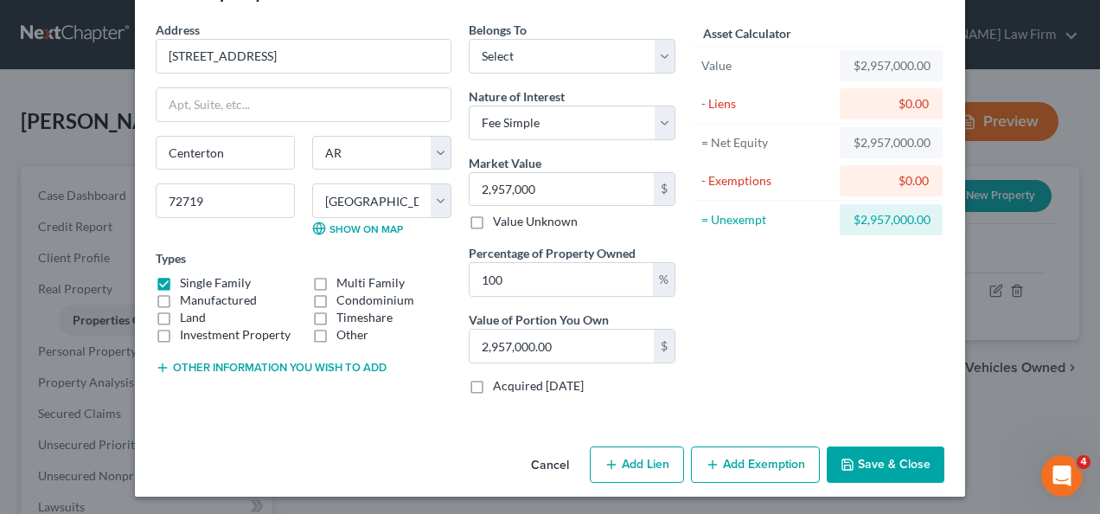
click at [878, 463] on button "Save & Close" at bounding box center [886, 464] width 118 height 36
click at [626, 463] on button "Add Lien" at bounding box center [637, 464] width 94 height 36
select select "0"
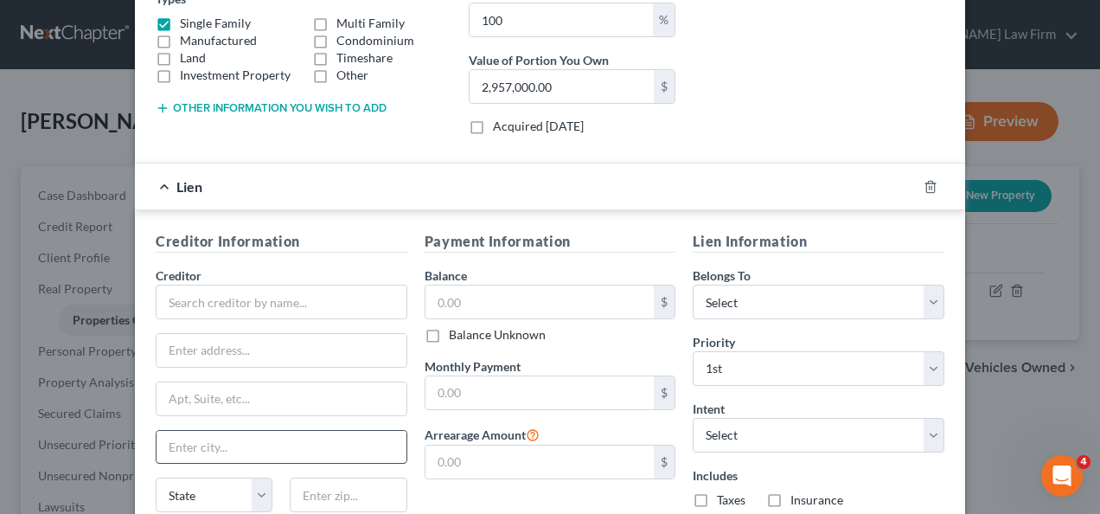
scroll to position [405, 0]
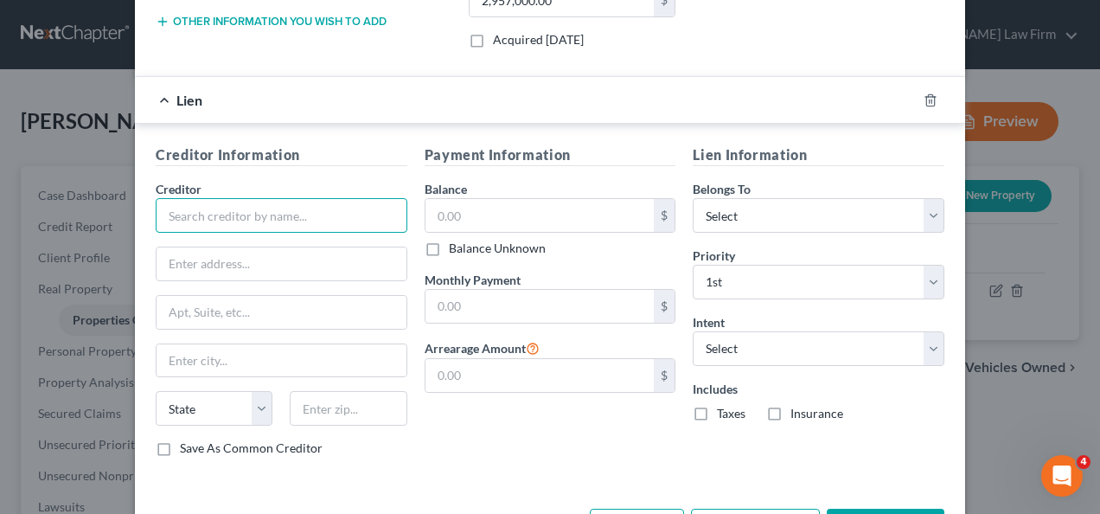
click at [227, 219] on input "text" at bounding box center [282, 215] width 252 height 35
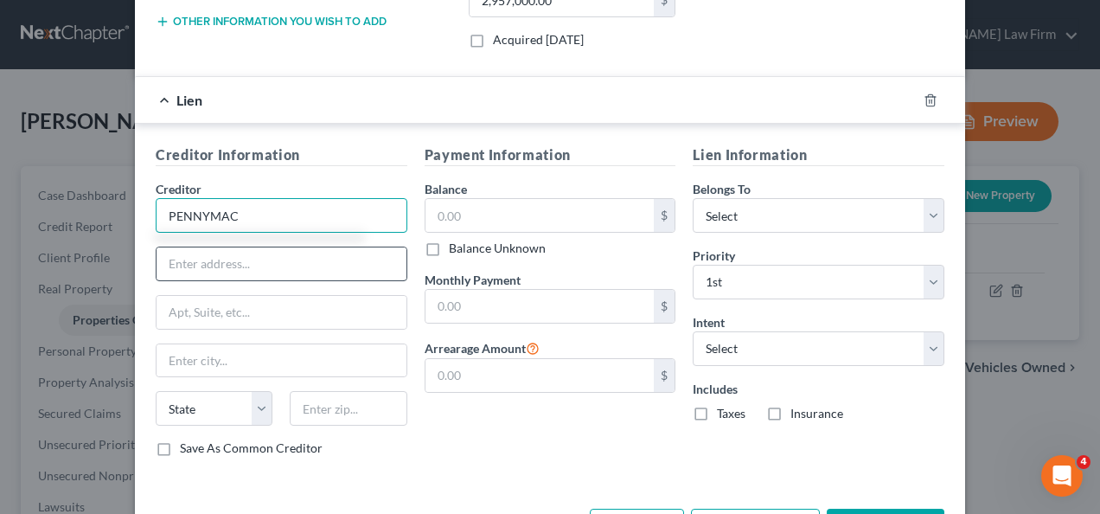
type input "PENNYMAC"
click at [285, 270] on input "text" at bounding box center [281, 263] width 250 height 33
click at [264, 256] on input "text" at bounding box center [281, 263] width 250 height 33
click at [166, 258] on input "text" at bounding box center [281, 263] width 250 height 33
type input "p"
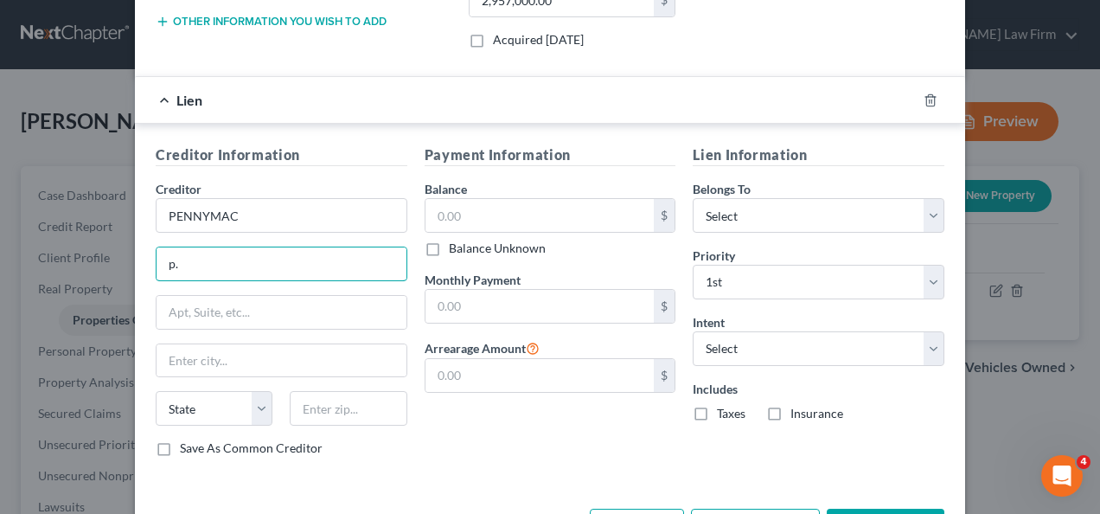
type input "p"
type input "P. O. Bo 4095"
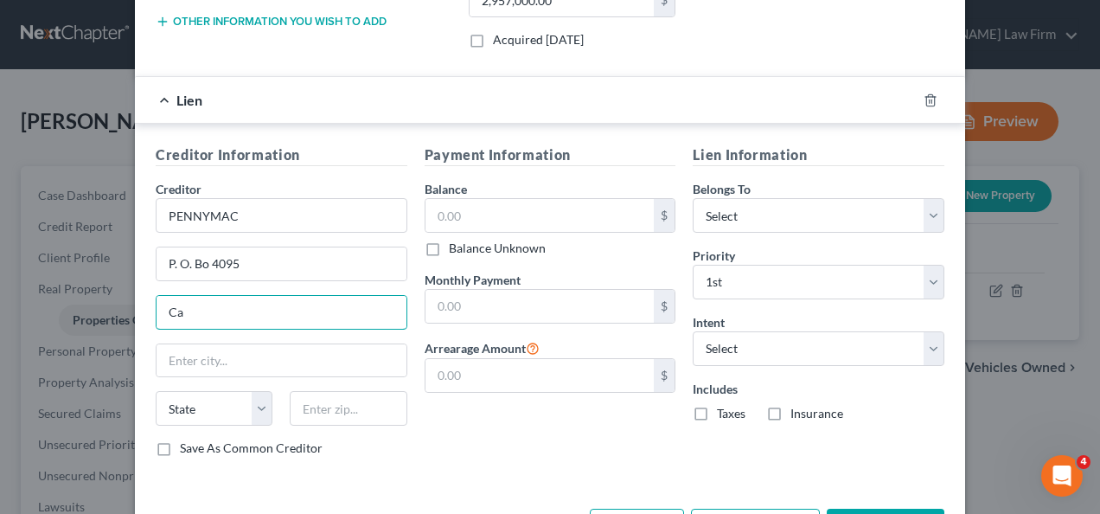
type input "C"
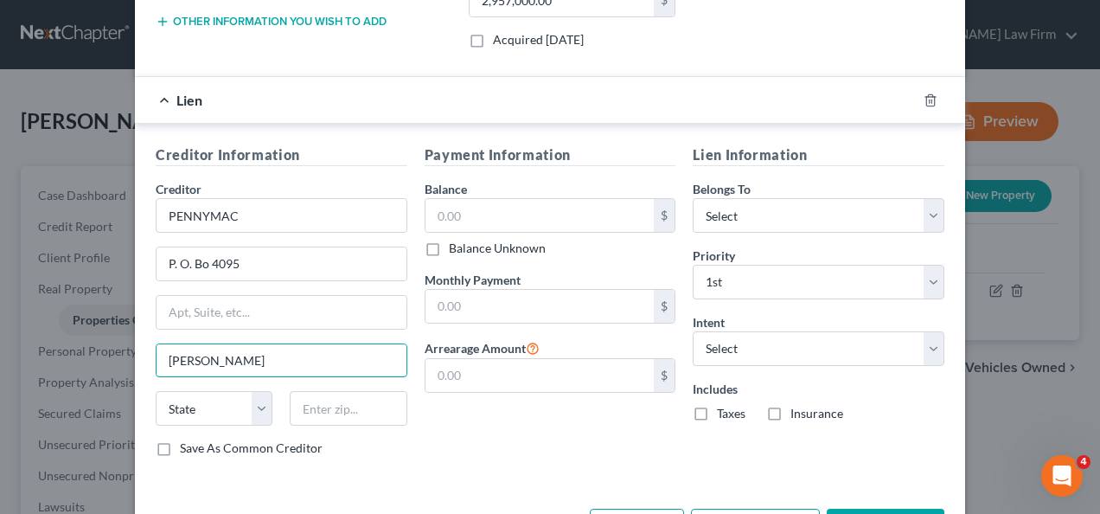
type input "[PERSON_NAME] Stream"
click at [204, 406] on select "State [US_STATE] AK AR AZ CA CO CT DE DC [GEOGRAPHIC_DATA] [GEOGRAPHIC_DATA] GU…" at bounding box center [214, 408] width 117 height 35
select select "14"
click at [156, 391] on select "State [US_STATE] AK AR AZ CA CO CT DE DC [GEOGRAPHIC_DATA] [GEOGRAPHIC_DATA] GU…" at bounding box center [214, 408] width 117 height 35
click at [348, 391] on input "text" at bounding box center [348, 408] width 117 height 35
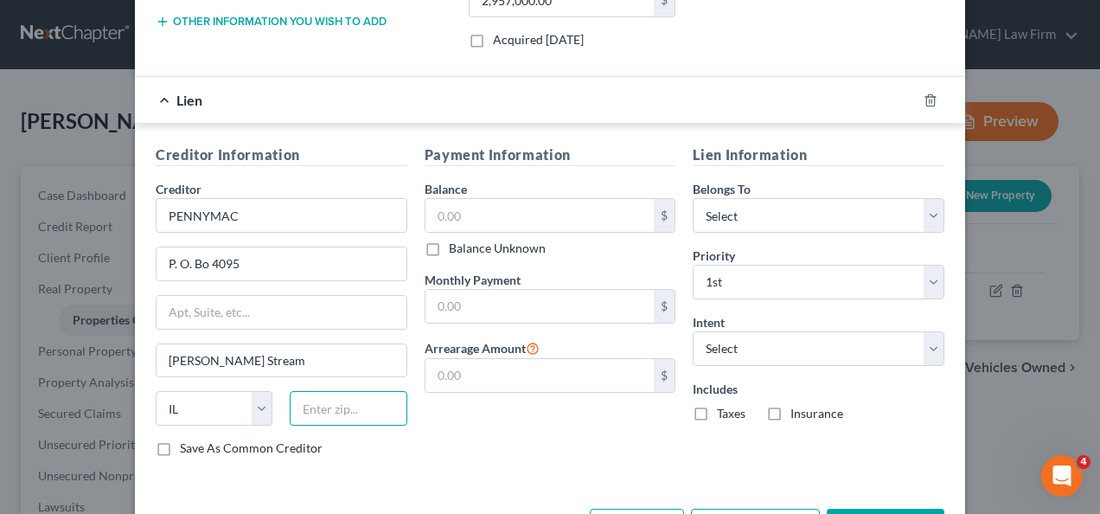
click at [355, 406] on input "text" at bounding box center [348, 408] width 117 height 35
type input "60197"
click at [489, 442] on div "Payment Information Balance $ Balance Unknown Balance Undetermined $ Balance Un…" at bounding box center [550, 307] width 269 height 326
click at [481, 206] on input "text" at bounding box center [539, 215] width 229 height 33
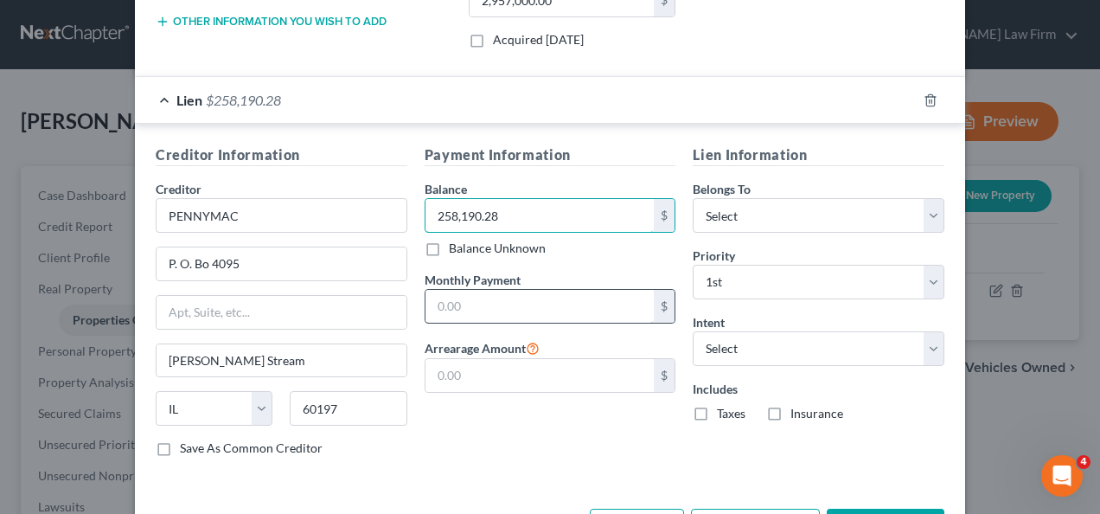
type input "258,190.28"
click at [493, 299] on input "text" at bounding box center [539, 306] width 229 height 33
click at [463, 301] on input "2,083.36" at bounding box center [539, 306] width 229 height 33
type input "2,083,366"
click at [519, 448] on div "Payment Information Balance 258,190.28 $ Balance Unknown Balance Undetermined 2…" at bounding box center [550, 307] width 269 height 326
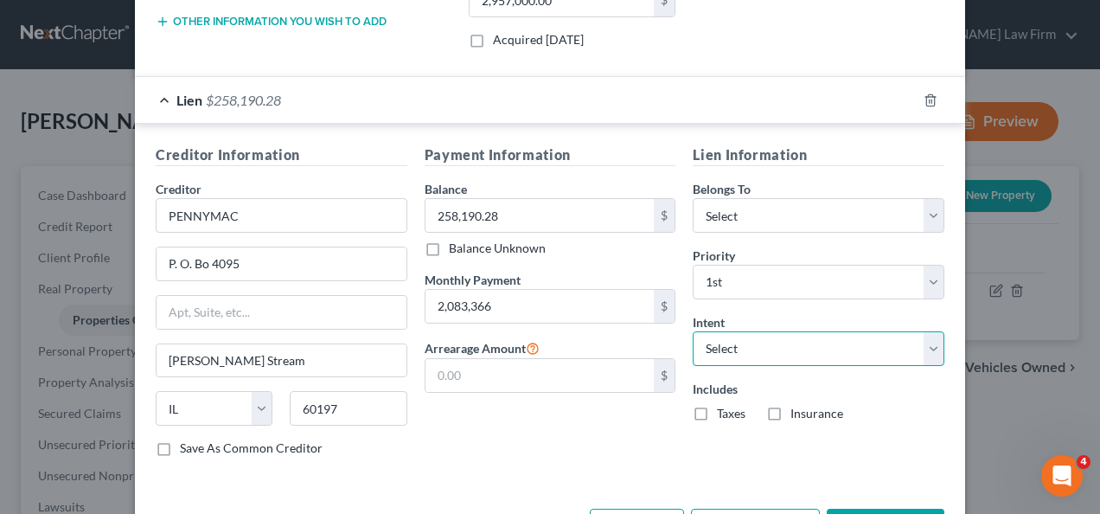
click at [731, 342] on select "Select Surrender Redeem Reaffirm Avoid Other" at bounding box center [819, 348] width 252 height 35
click at [541, 479] on div "Address * [GEOGRAPHIC_DATA] State [US_STATE][GEOGRAPHIC_DATA] [GEOGRAPHIC_DATA]…" at bounding box center [550, 88] width 830 height 827
click at [717, 412] on label "Taxes" at bounding box center [731, 413] width 29 height 17
click at [724, 412] on input "Taxes" at bounding box center [729, 410] width 11 height 11
checkbox input "true"
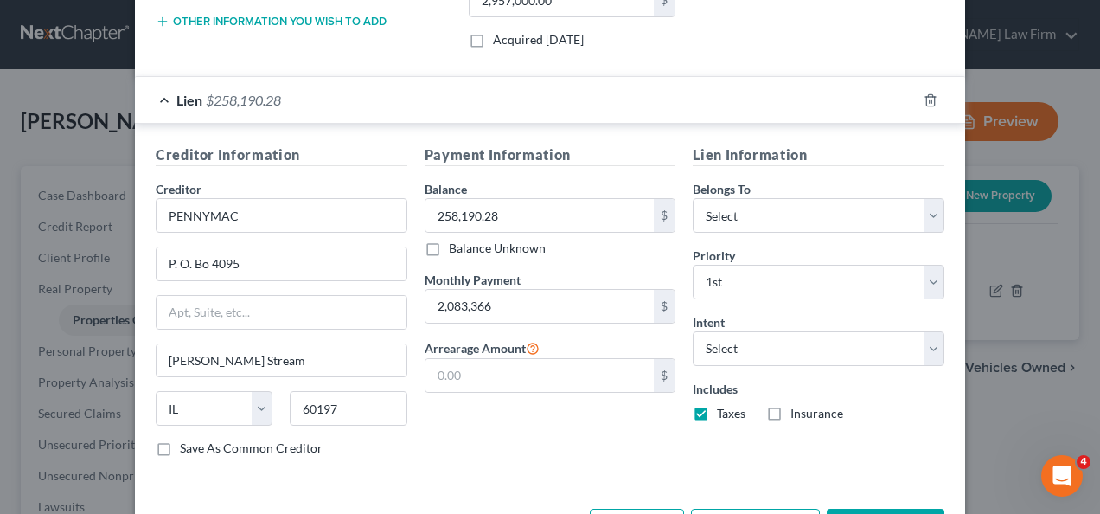
click at [790, 408] on label "Insurance" at bounding box center [816, 413] width 53 height 17
click at [797, 408] on input "Insurance" at bounding box center [802, 410] width 11 height 11
checkbox input "true"
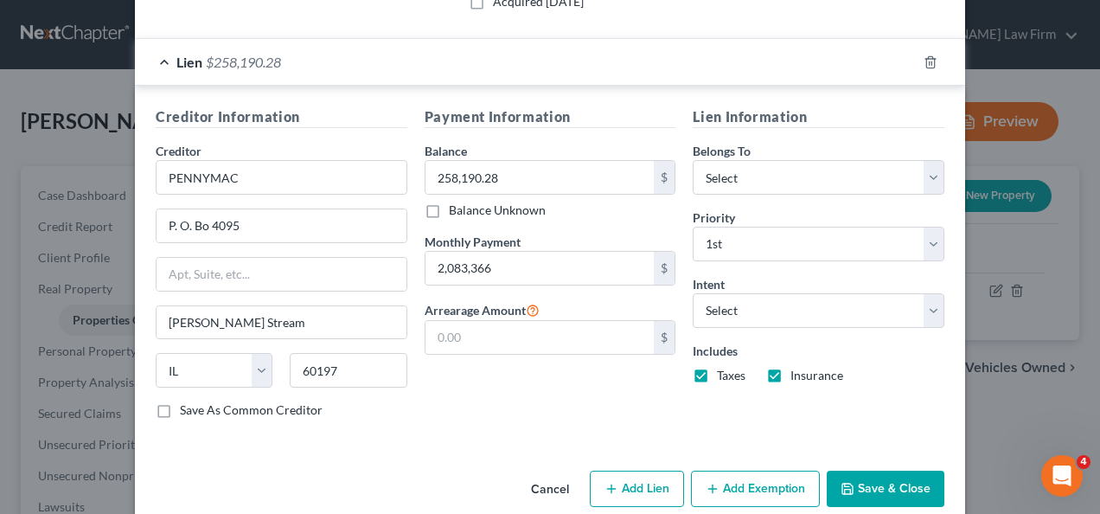
scroll to position [463, 0]
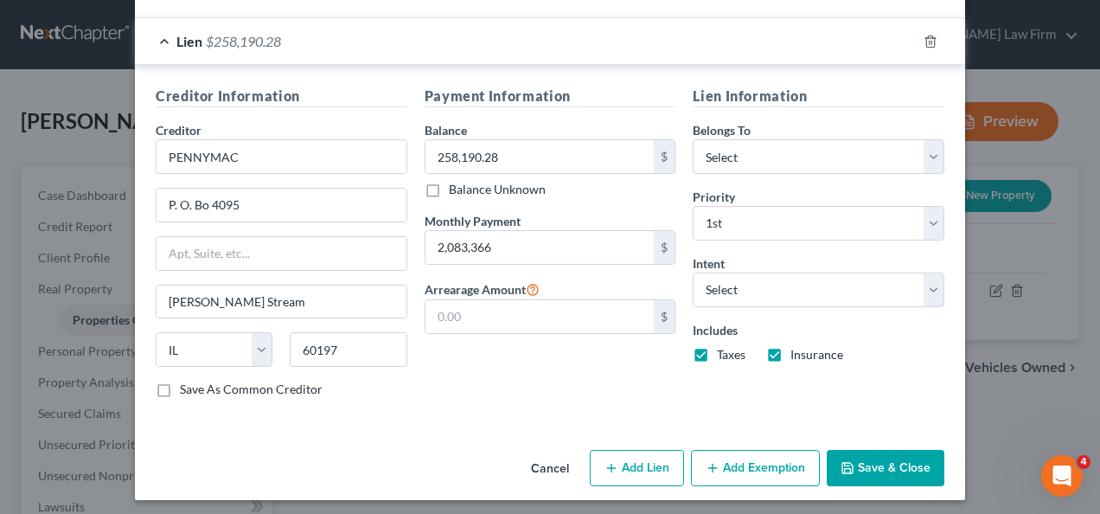
click at [738, 455] on button "Add Exemption" at bounding box center [755, 468] width 129 height 36
select select "2"
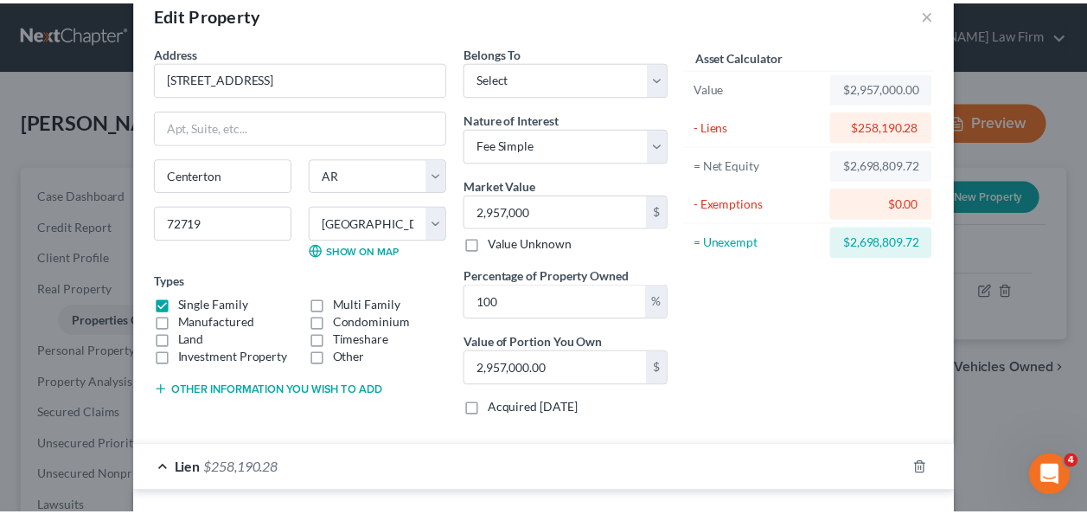
scroll to position [0, 0]
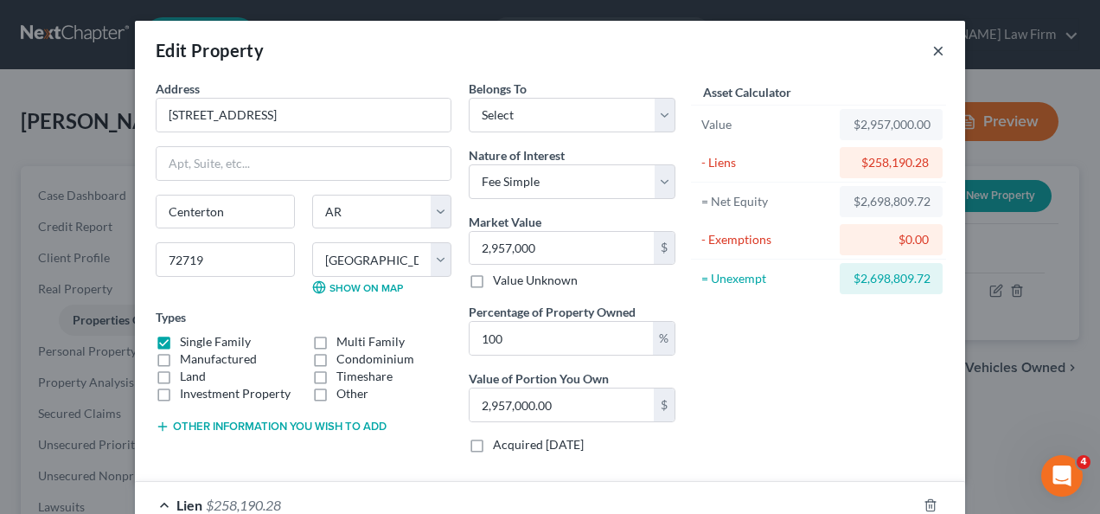
click at [934, 52] on button "×" at bounding box center [938, 50] width 12 height 21
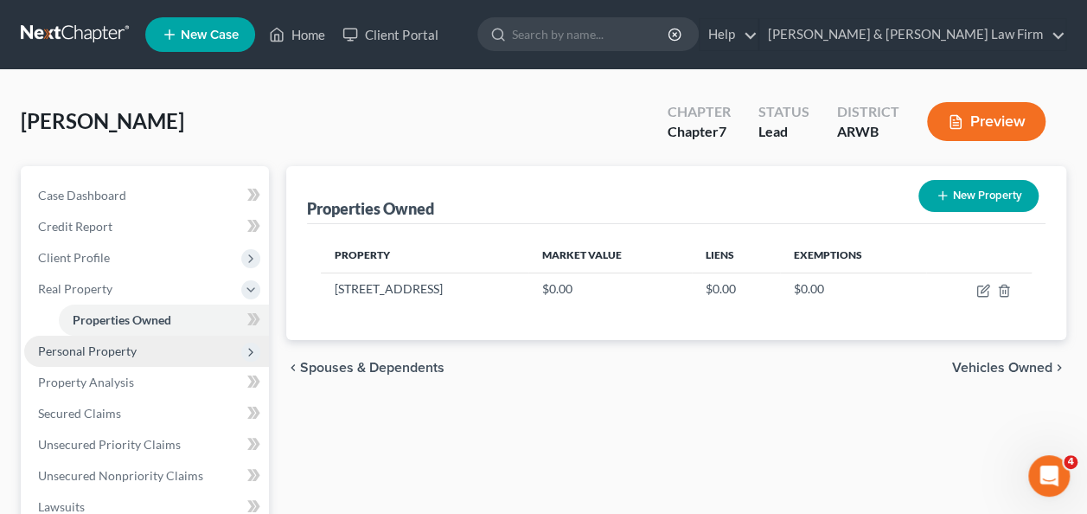
click at [108, 355] on span "Personal Property" at bounding box center [87, 350] width 99 height 15
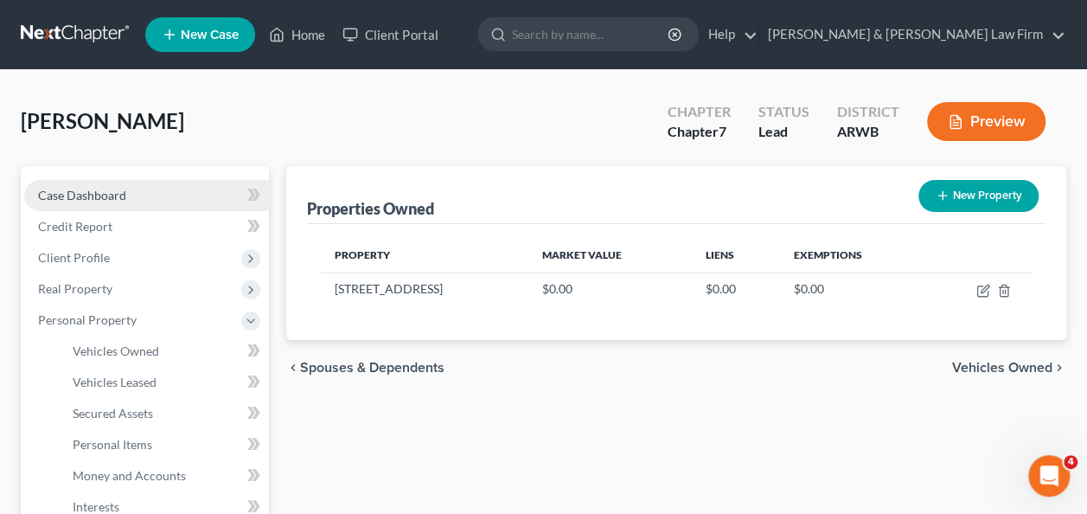
click at [107, 192] on span "Case Dashboard" at bounding box center [82, 195] width 88 height 15
select select "6"
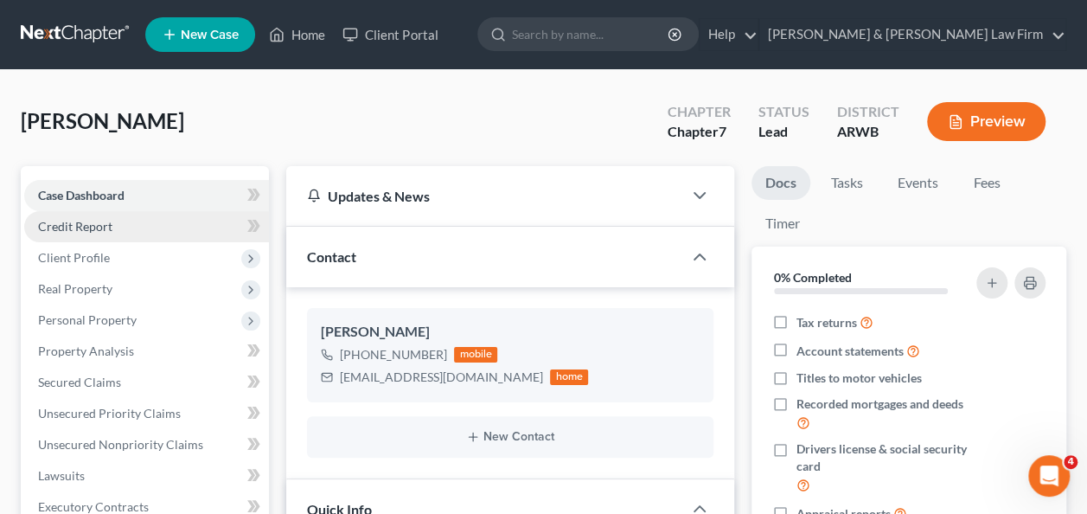
click at [87, 227] on span "Credit Report" at bounding box center [75, 226] width 74 height 15
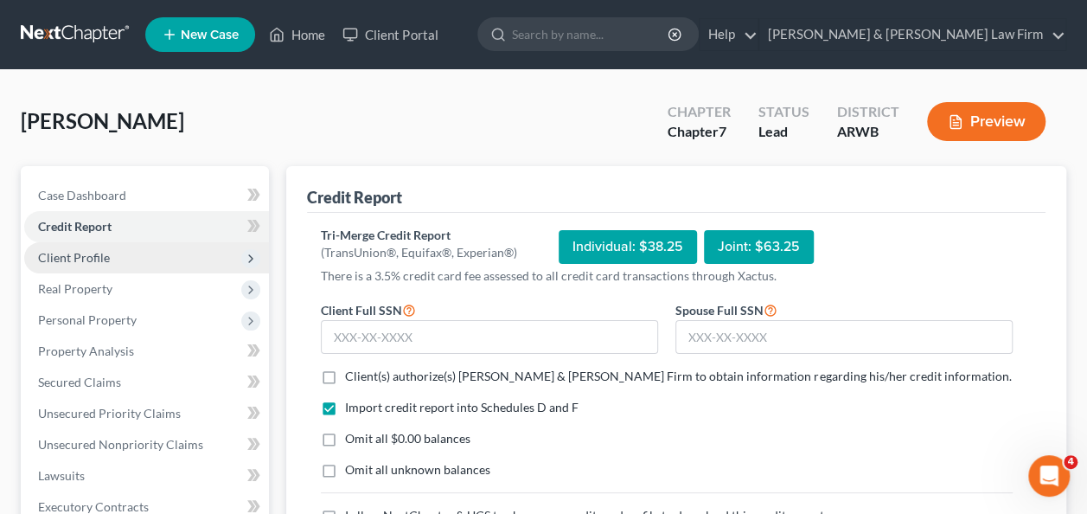
click at [83, 258] on span "Client Profile" at bounding box center [74, 257] width 72 height 15
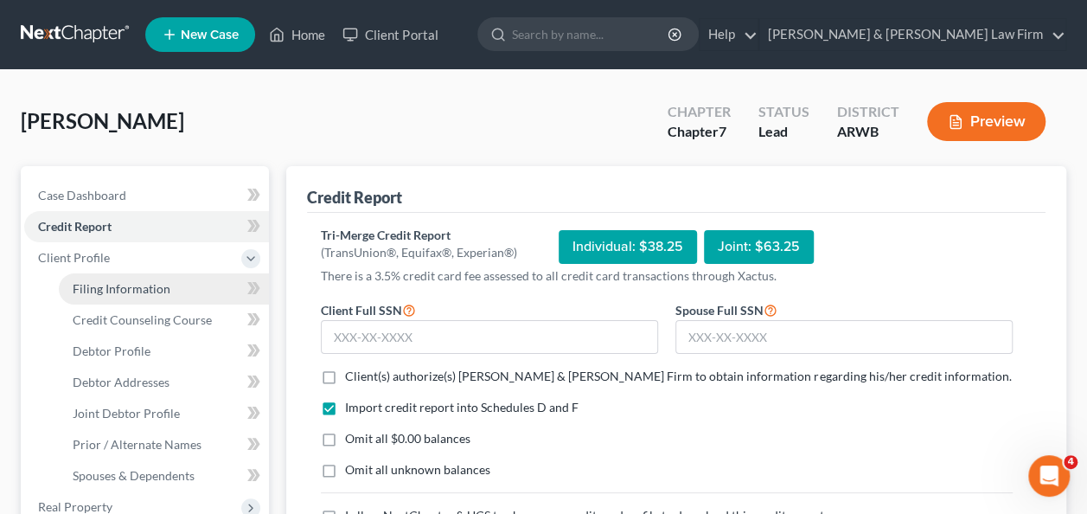
click at [130, 286] on span "Filing Information" at bounding box center [122, 288] width 98 height 15
select select "1"
select select "0"
select select "6"
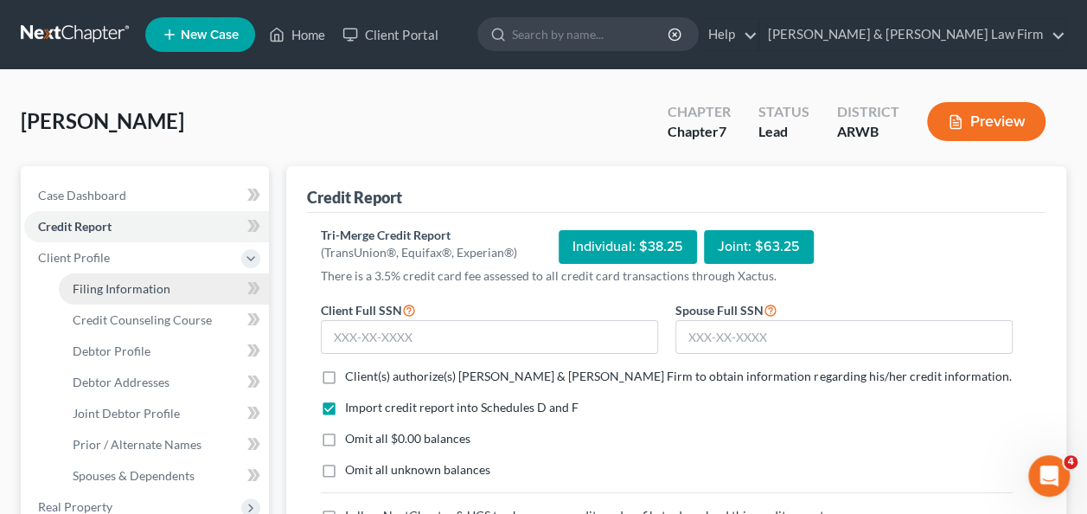
select select "0"
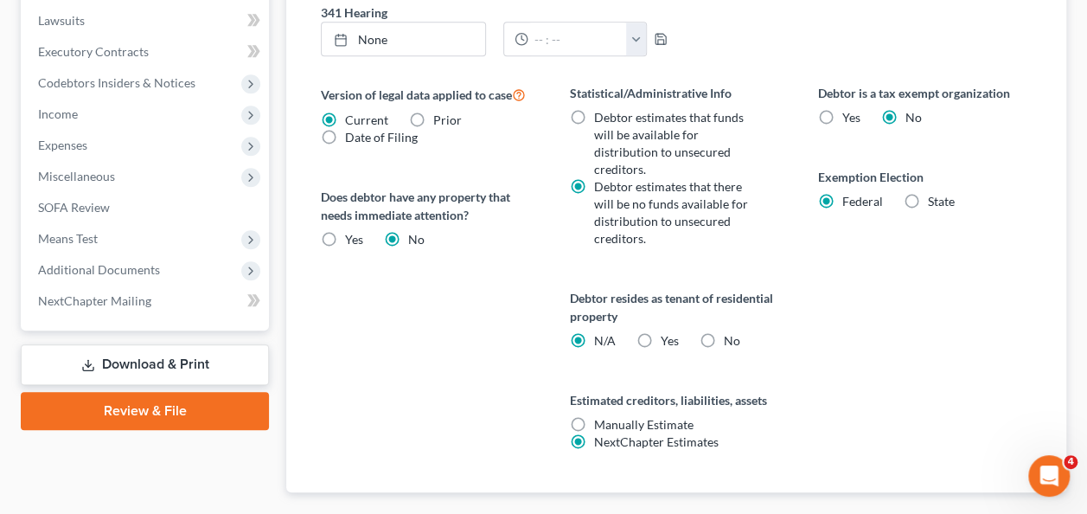
scroll to position [750, 0]
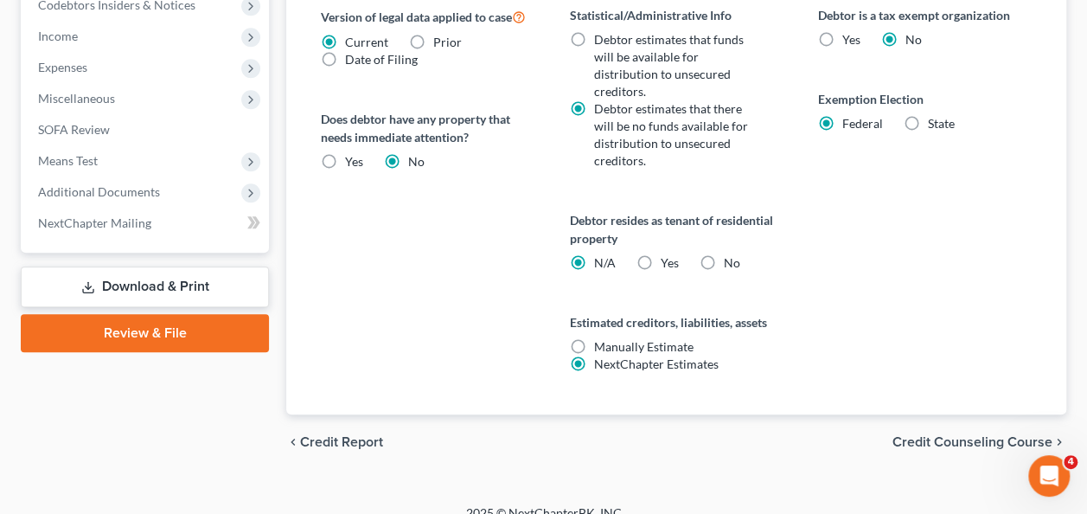
click at [923, 435] on span "Credit Counseling Course" at bounding box center [972, 442] width 160 height 14
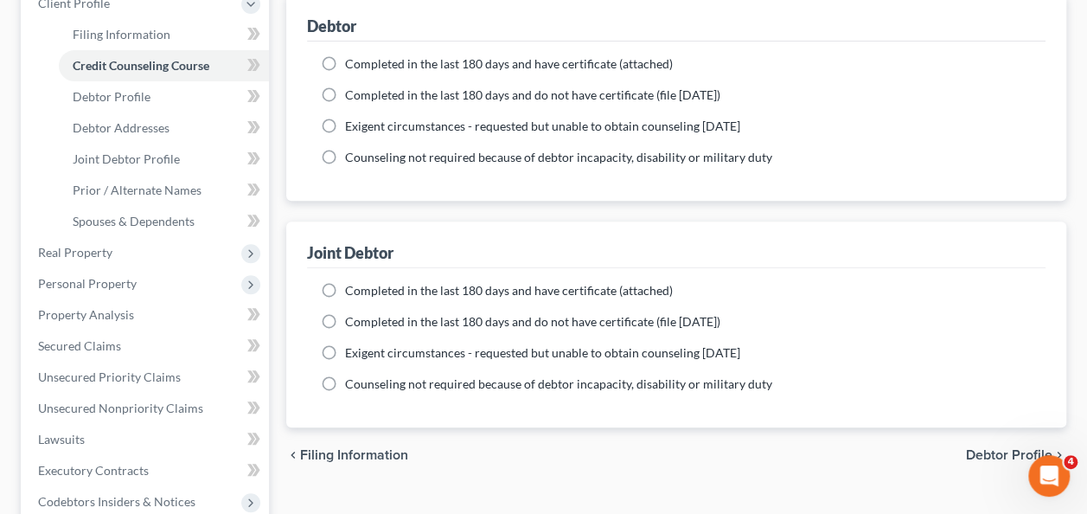
scroll to position [432, 0]
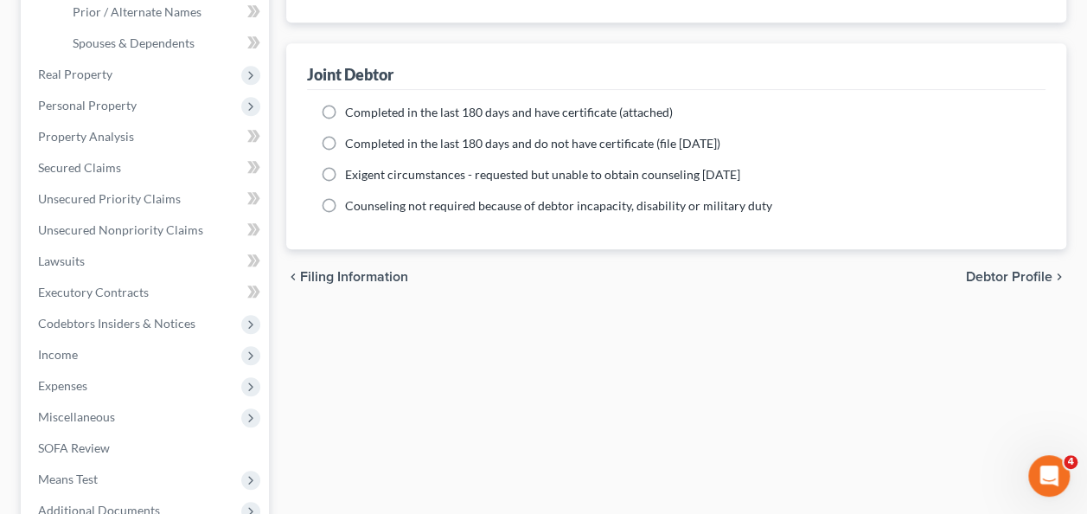
click at [1003, 278] on span "Debtor Profile" at bounding box center [1009, 277] width 86 height 14
select select "1"
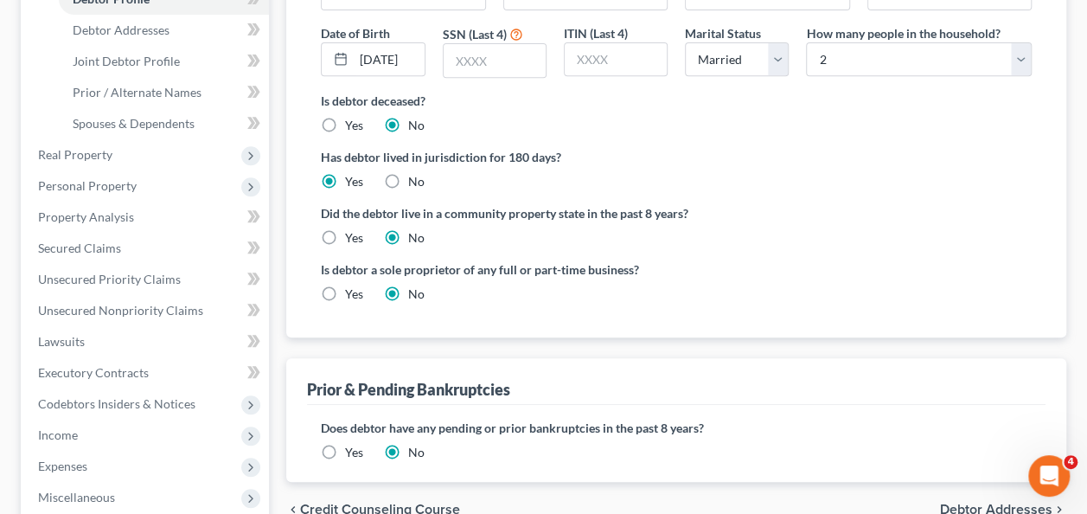
scroll to position [432, 0]
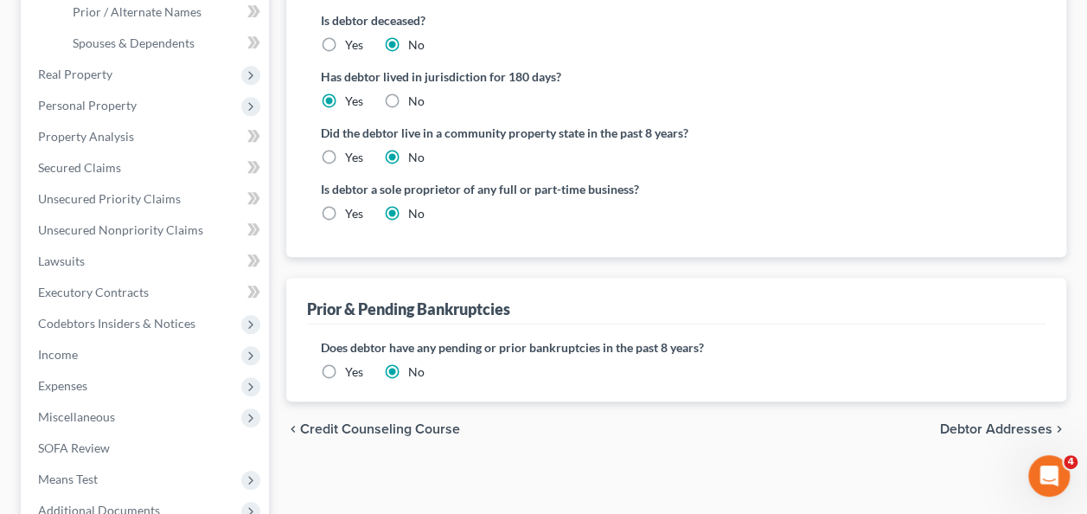
click at [973, 427] on span "Debtor Addresses" at bounding box center [996, 429] width 112 height 14
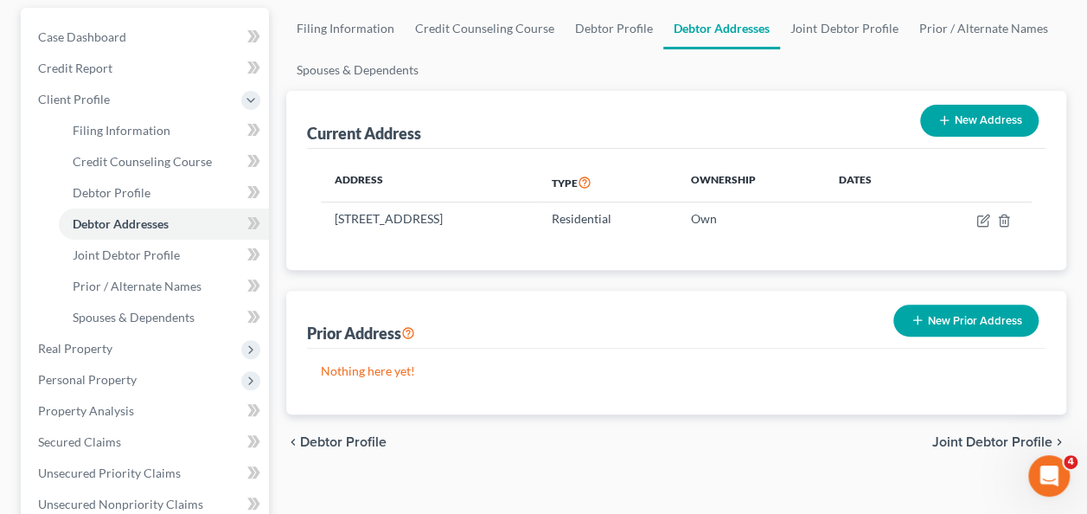
scroll to position [432, 0]
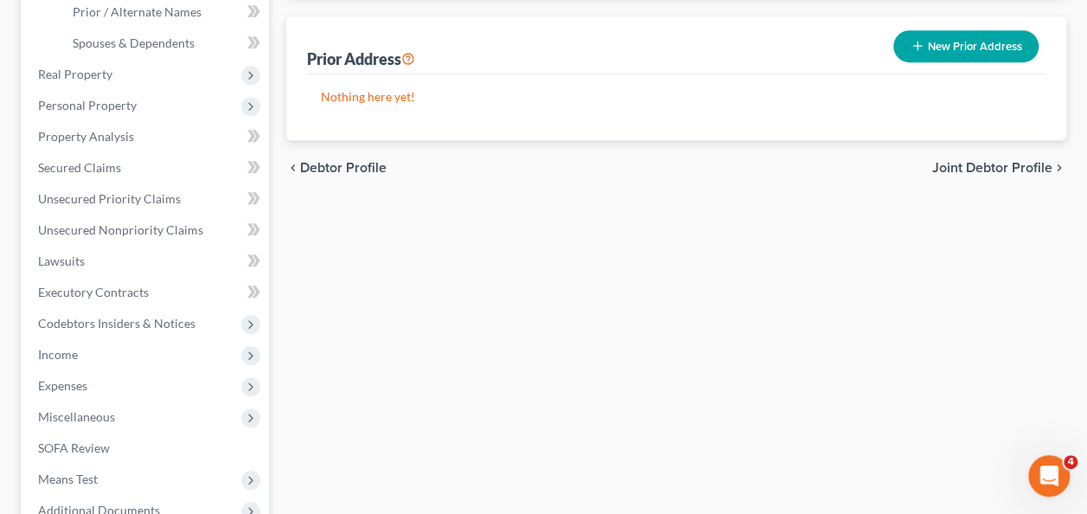
click at [975, 164] on span "Joint Debtor Profile" at bounding box center [992, 168] width 120 height 14
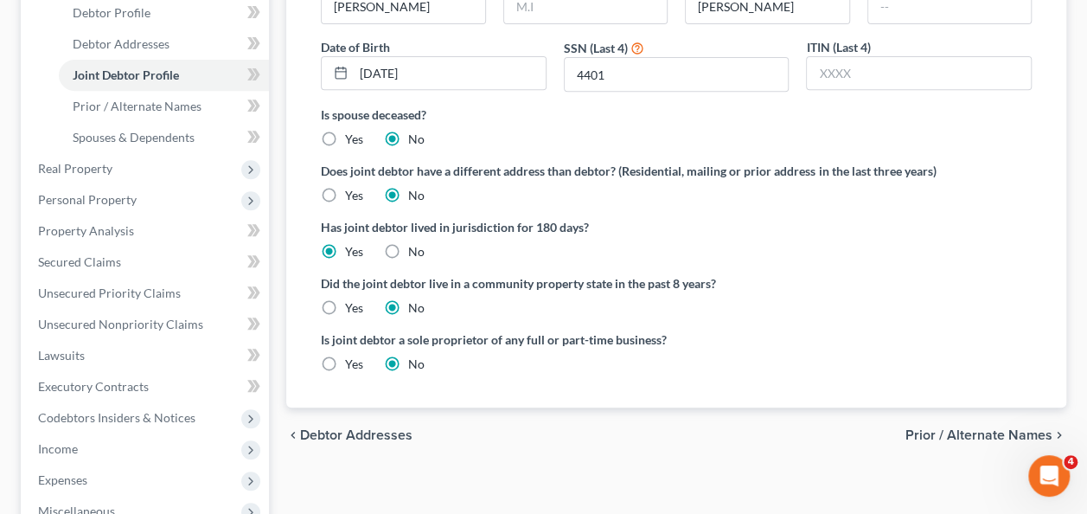
scroll to position [432, 0]
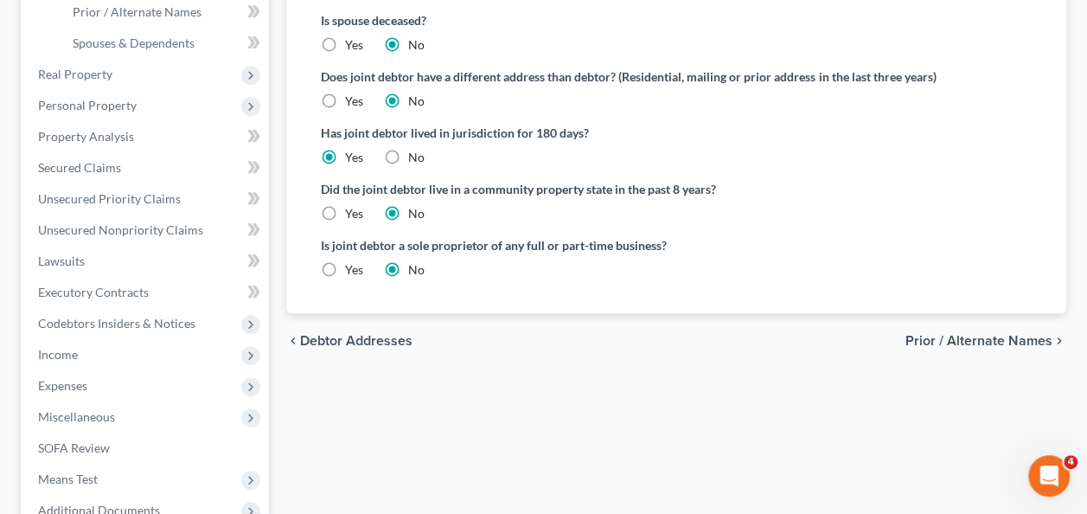
click at [993, 339] on span "Prior / Alternate Names" at bounding box center [978, 341] width 147 height 14
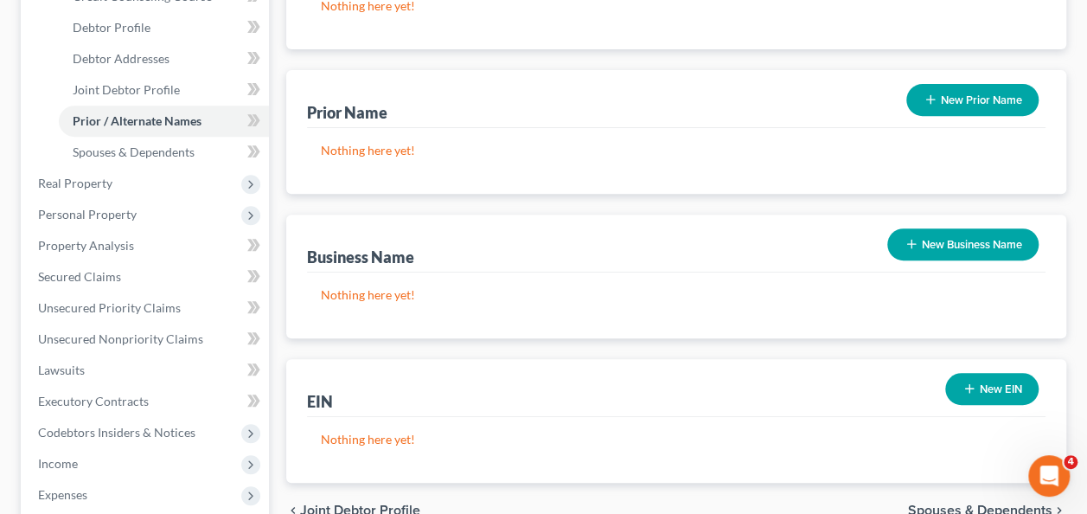
scroll to position [432, 0]
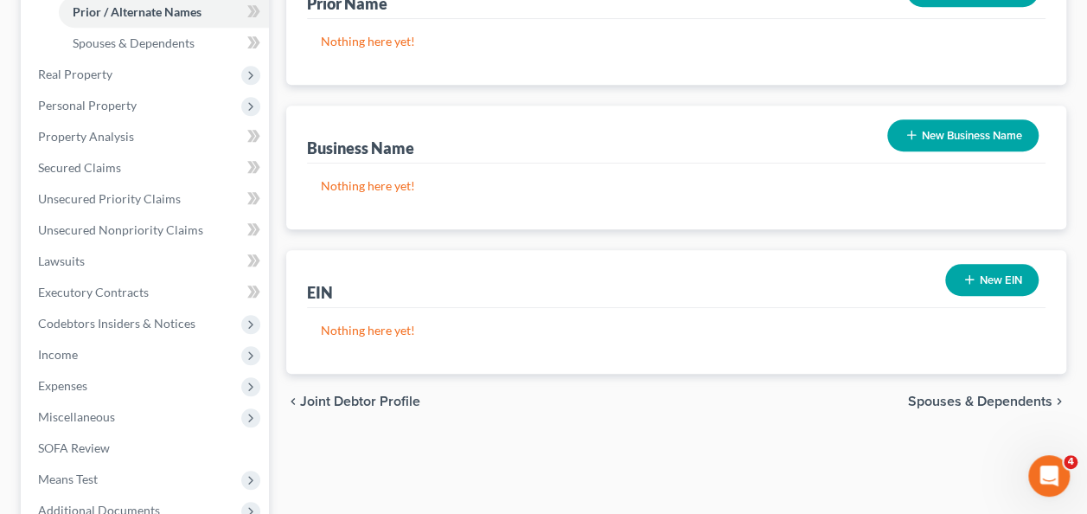
click at [922, 399] on span "Spouses & Dependents" at bounding box center [980, 401] width 144 height 14
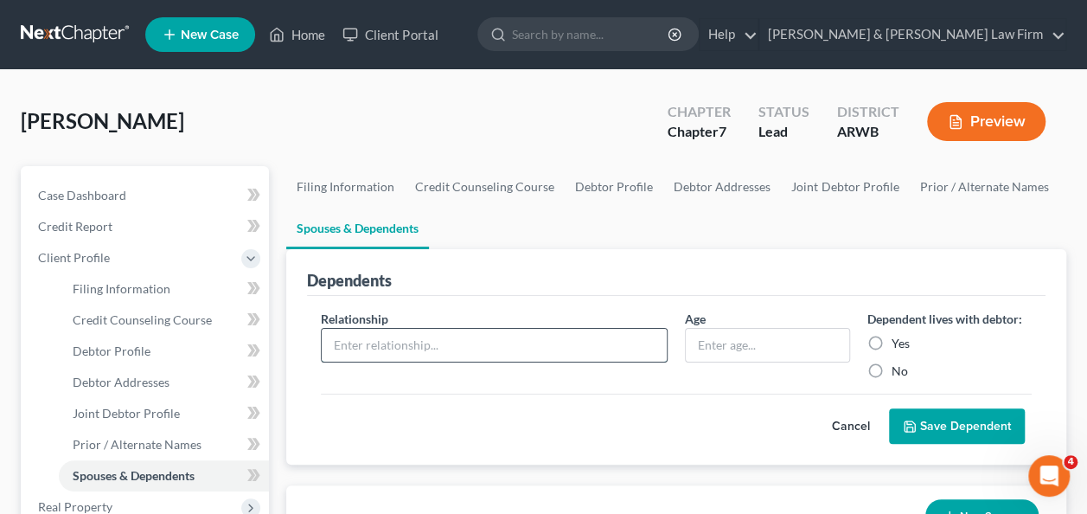
click at [436, 339] on input "text" at bounding box center [494, 345] width 345 height 33
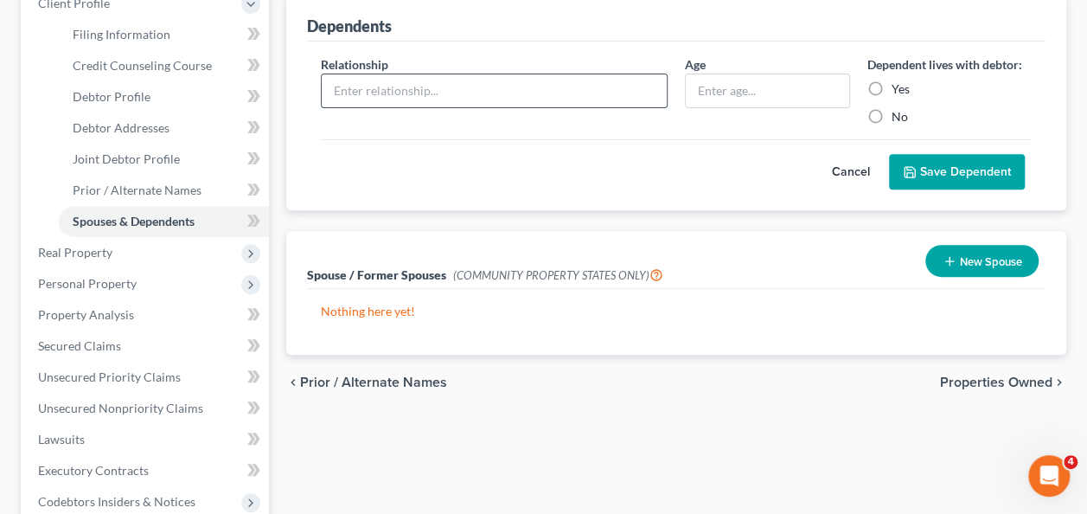
scroll to position [259, 0]
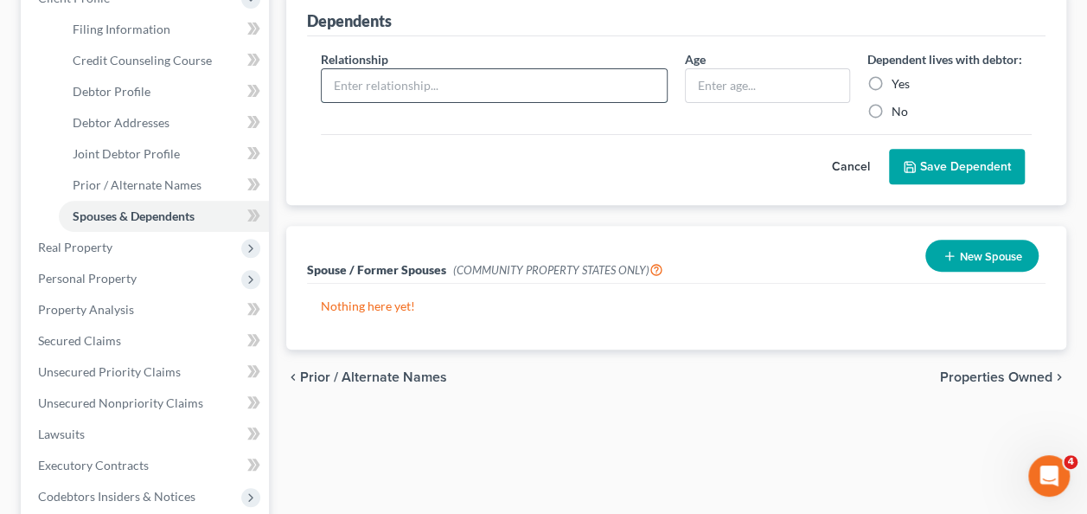
click at [495, 92] on input "text" at bounding box center [494, 85] width 345 height 33
type input "Child"
type input "`"
click at [376, 81] on input "Child" at bounding box center [494, 85] width 345 height 33
type input "C"
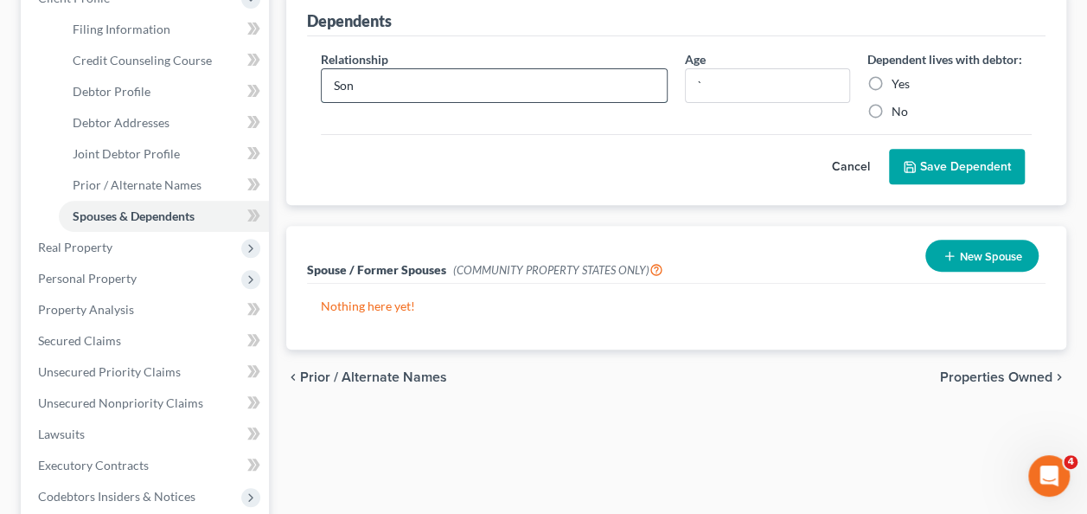
type input "Son"
type input "5"
click at [891, 83] on label "Yes" at bounding box center [900, 83] width 18 height 17
click at [898, 83] on input "Yes" at bounding box center [903, 80] width 11 height 11
radio input "true"
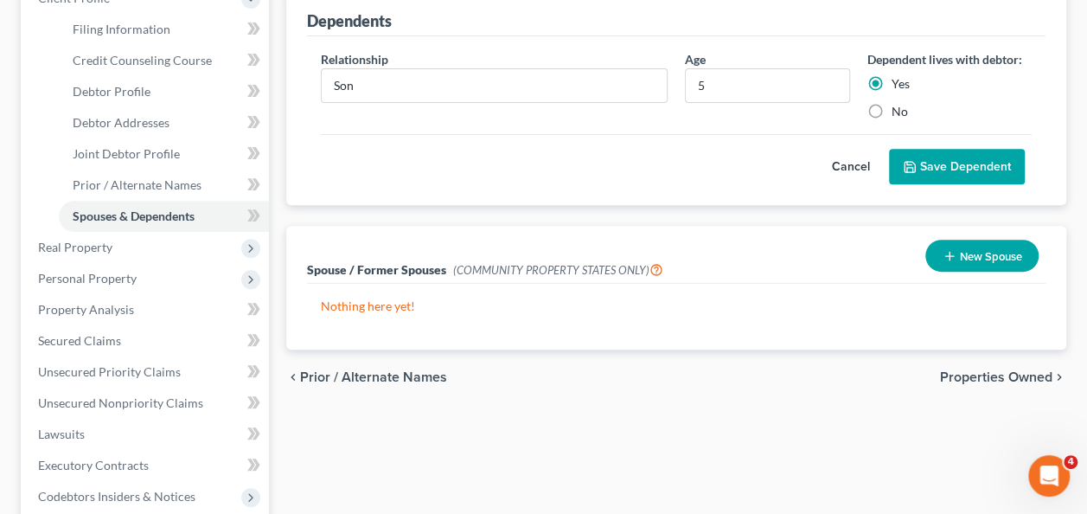
click at [929, 169] on button "Save Dependent" at bounding box center [957, 167] width 136 height 36
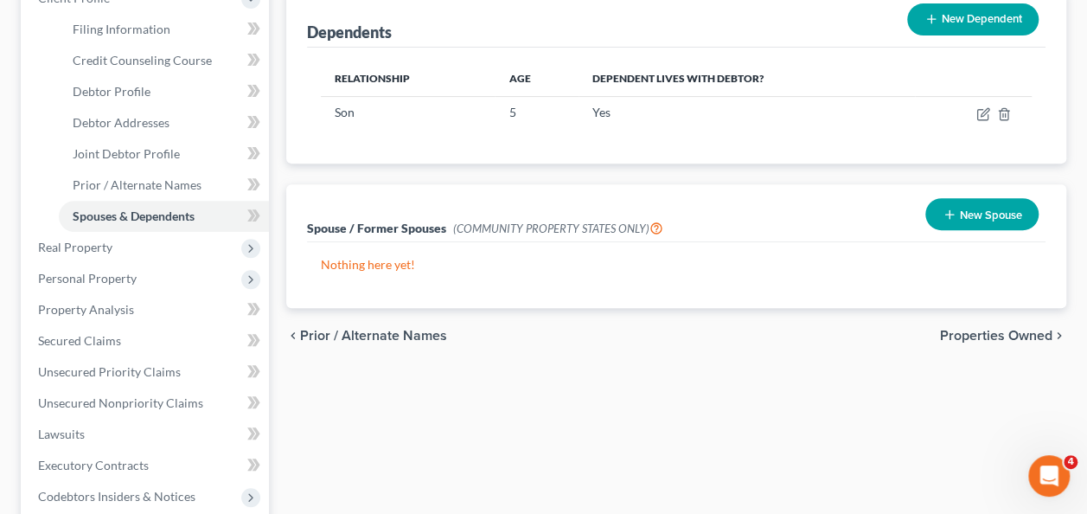
click at [953, 13] on button "New Dependent" at bounding box center [972, 19] width 131 height 32
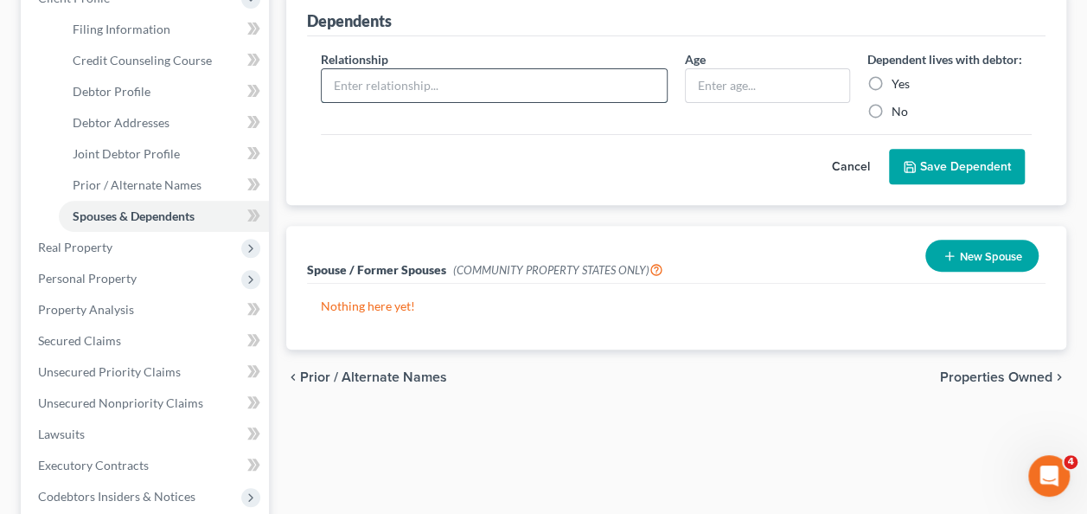
click at [374, 86] on input "text" at bounding box center [494, 85] width 345 height 33
type input "Daughter"
type input "3"
click at [891, 81] on label "Yes" at bounding box center [900, 83] width 18 height 17
click at [898, 81] on input "Yes" at bounding box center [903, 80] width 11 height 11
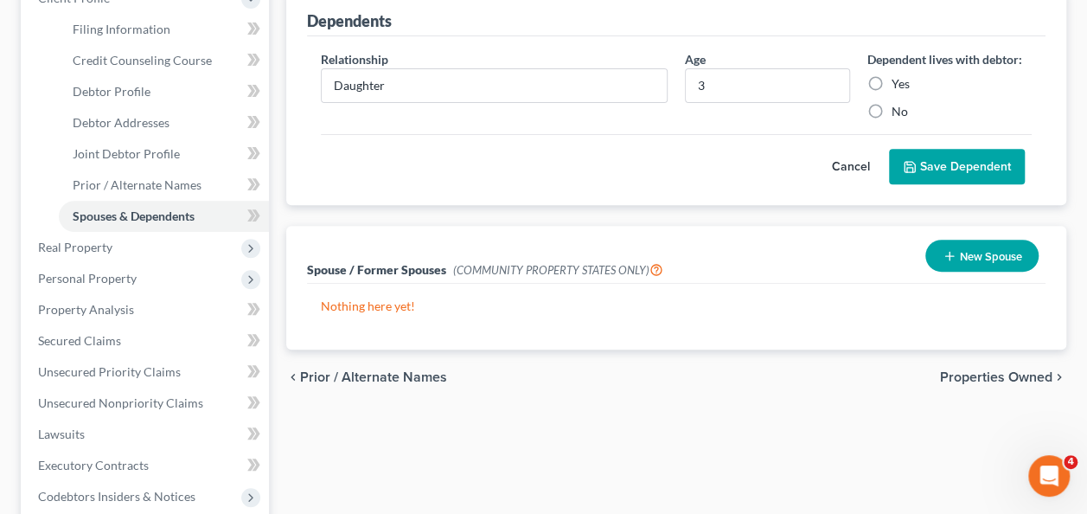
radio input "true"
click at [924, 164] on button "Save Dependent" at bounding box center [957, 167] width 136 height 36
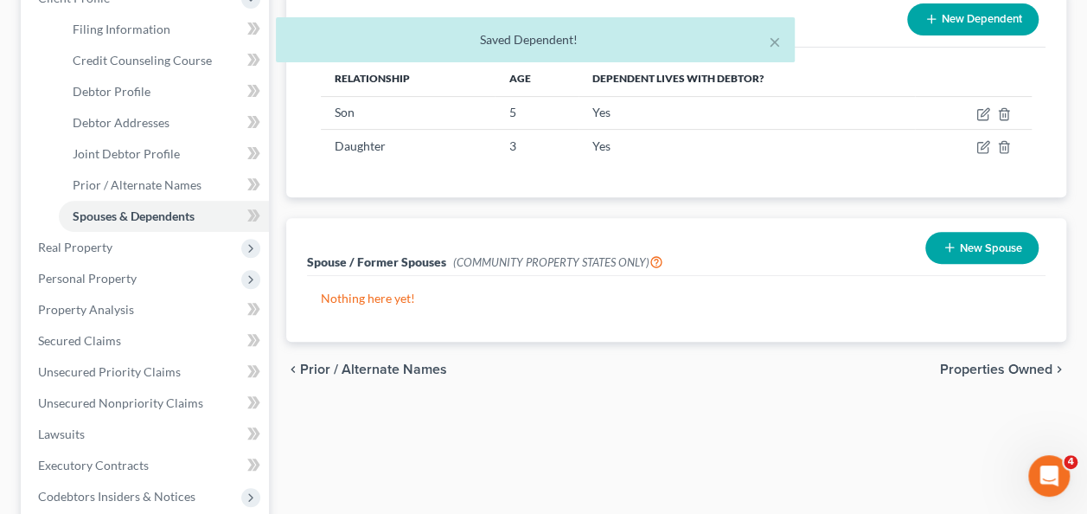
click at [967, 13] on button "New Dependent" at bounding box center [972, 19] width 131 height 32
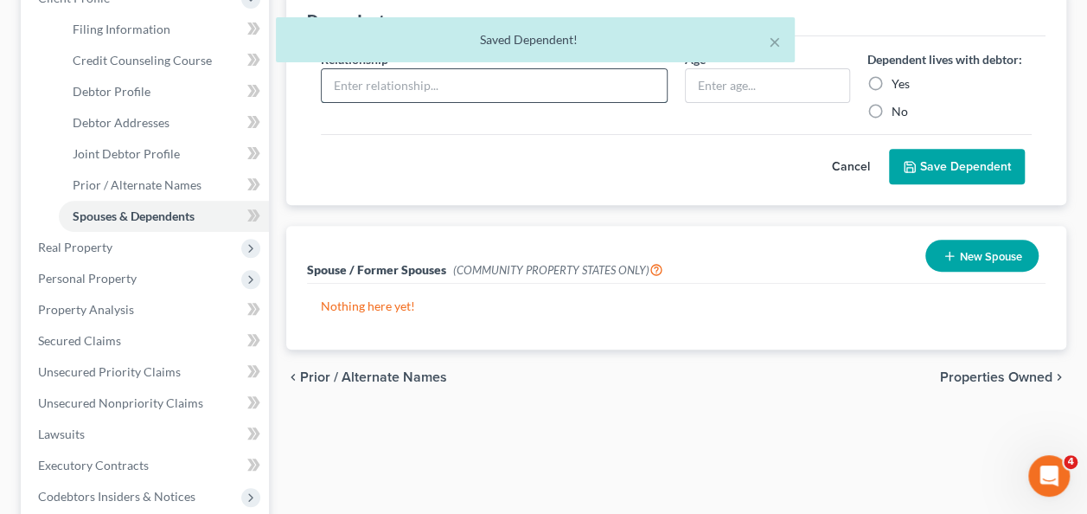
click at [402, 88] on input "text" at bounding box center [494, 85] width 345 height 33
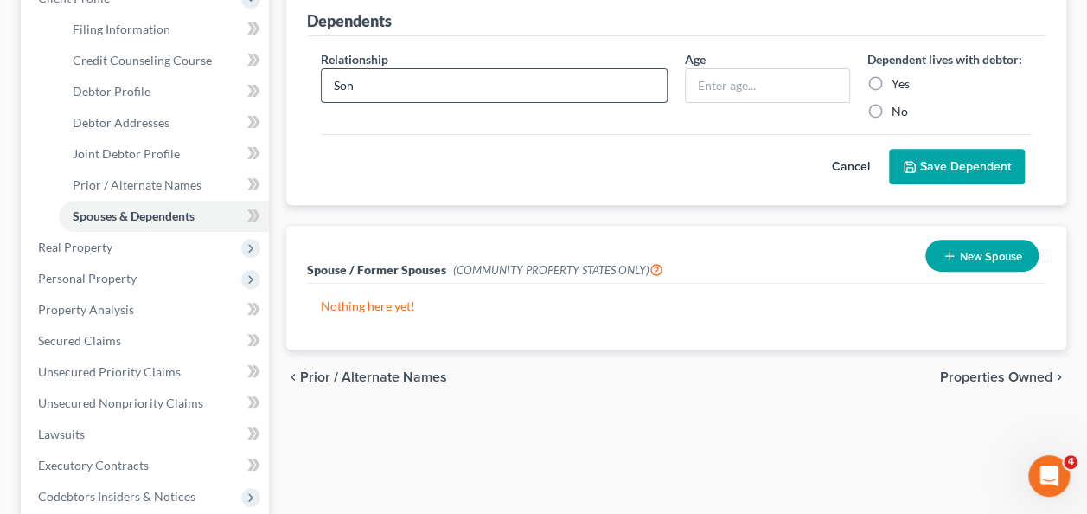
type input "Son"
type input "1"
click at [891, 78] on label "Yes" at bounding box center [900, 83] width 18 height 17
click at [898, 78] on input "Yes" at bounding box center [903, 80] width 11 height 11
radio input "true"
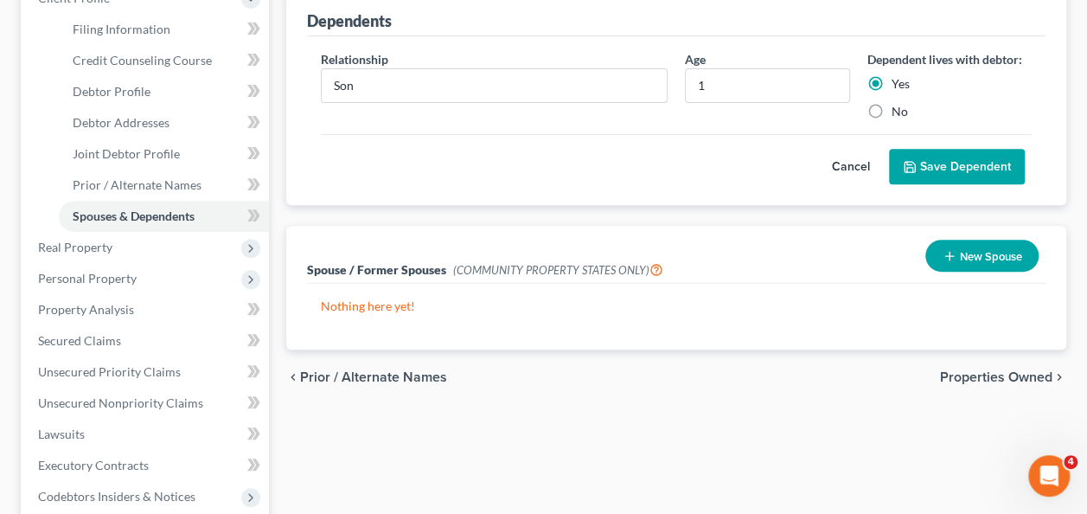
click at [932, 169] on button "Save Dependent" at bounding box center [957, 167] width 136 height 36
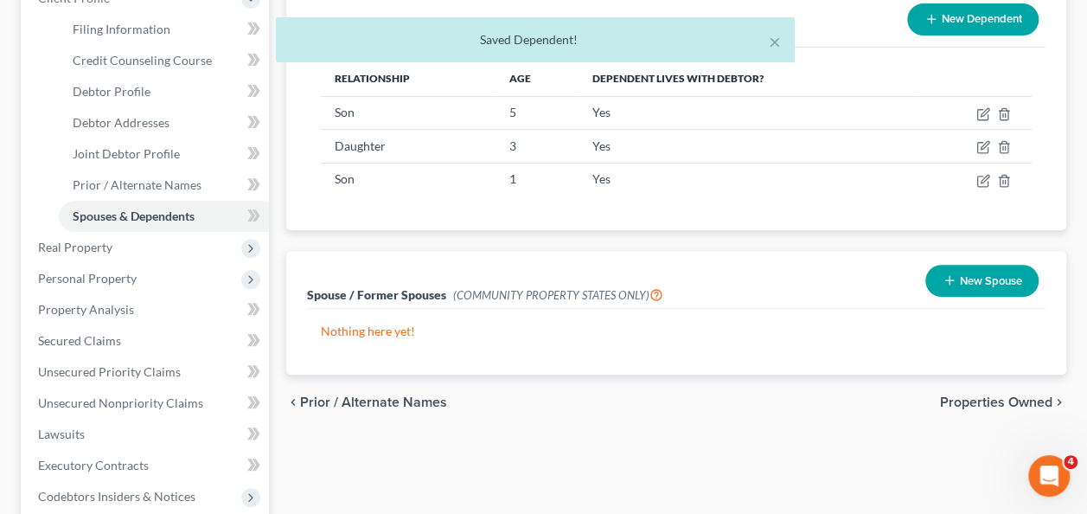
click at [950, 11] on button "New Dependent" at bounding box center [972, 19] width 131 height 32
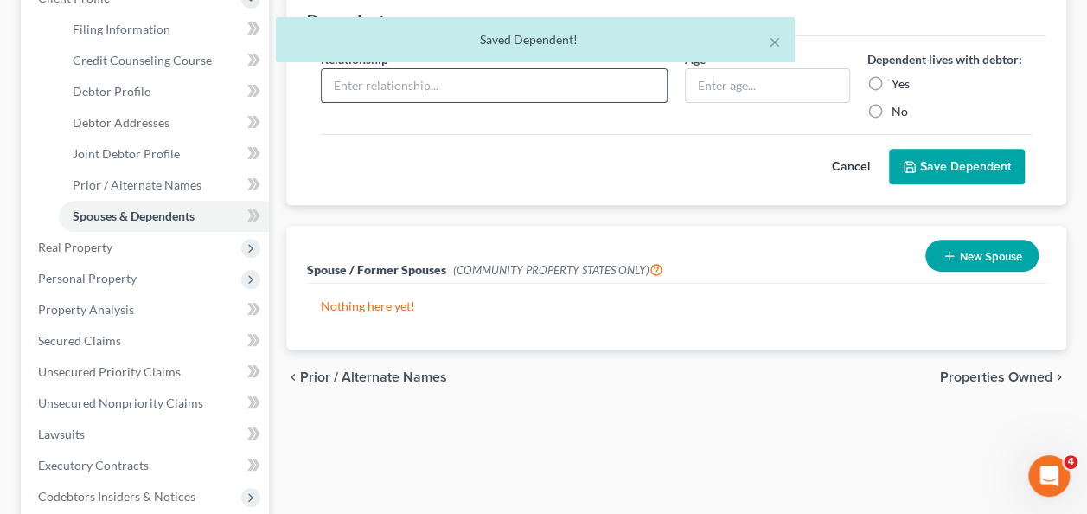
click at [408, 89] on input "text" at bounding box center [494, 85] width 345 height 33
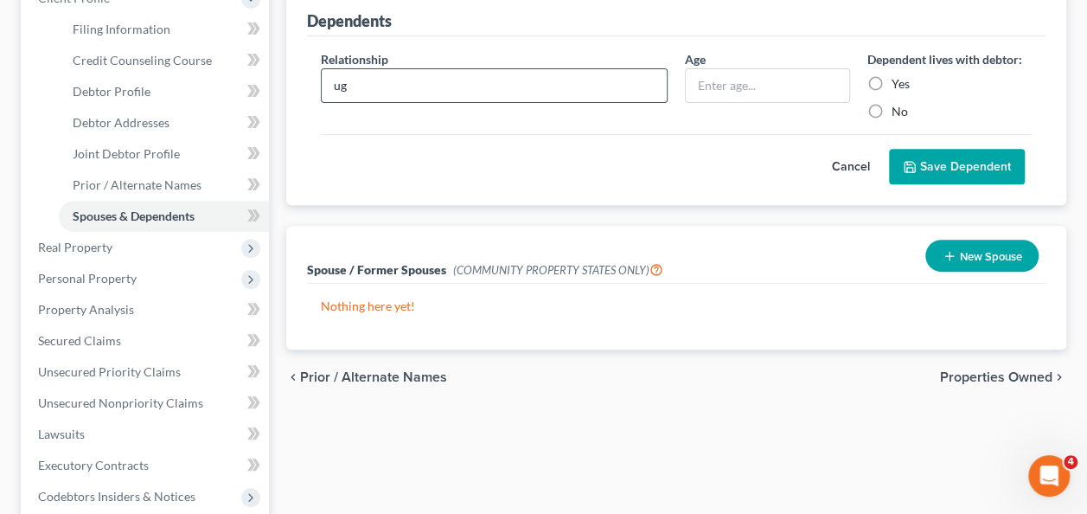
type input "u"
type input "Daughter"
click at [737, 85] on input "text" at bounding box center [767, 85] width 163 height 33
type input "1"
click at [891, 80] on label "Yes" at bounding box center [900, 83] width 18 height 17
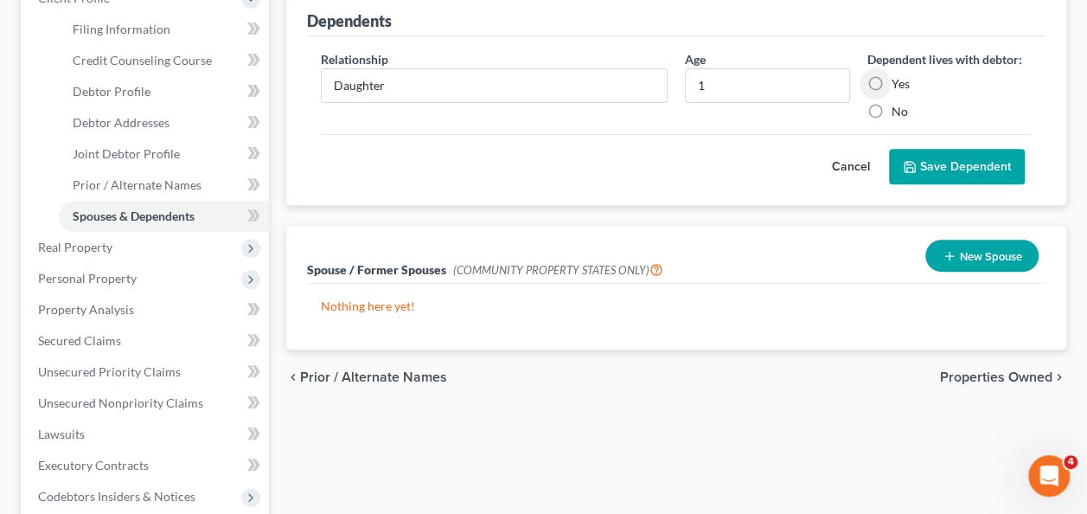
click at [898, 80] on input "Yes" at bounding box center [903, 80] width 11 height 11
radio input "true"
click at [942, 166] on button "Save Dependent" at bounding box center [957, 167] width 136 height 36
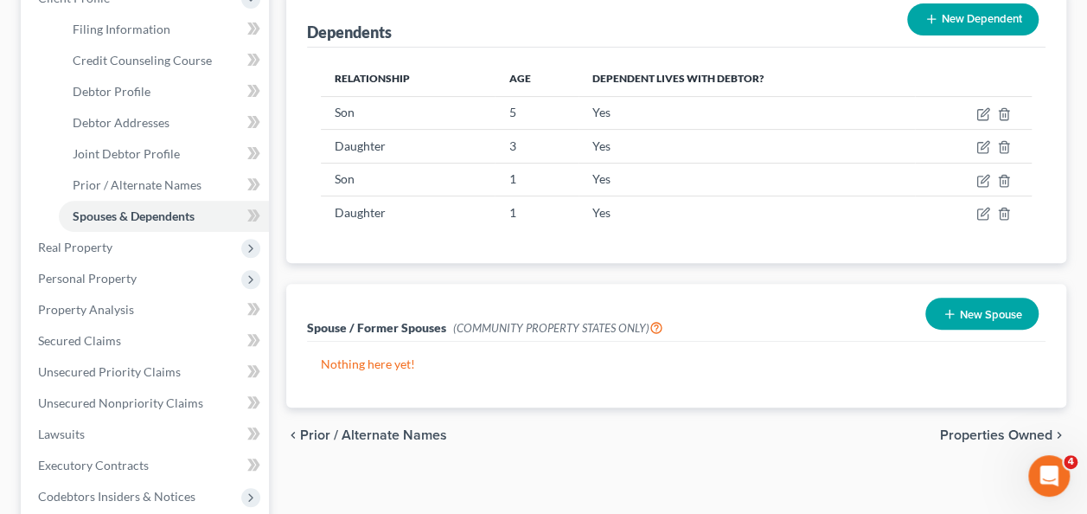
click at [975, 438] on span "Properties Owned" at bounding box center [996, 435] width 112 height 14
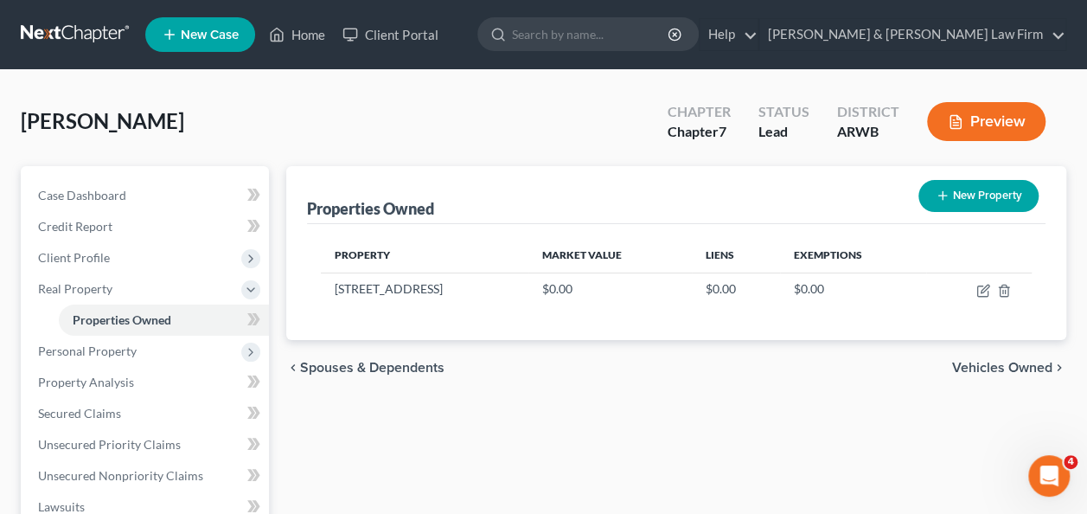
click at [995, 365] on span "Vehicles Owned" at bounding box center [1002, 368] width 100 height 14
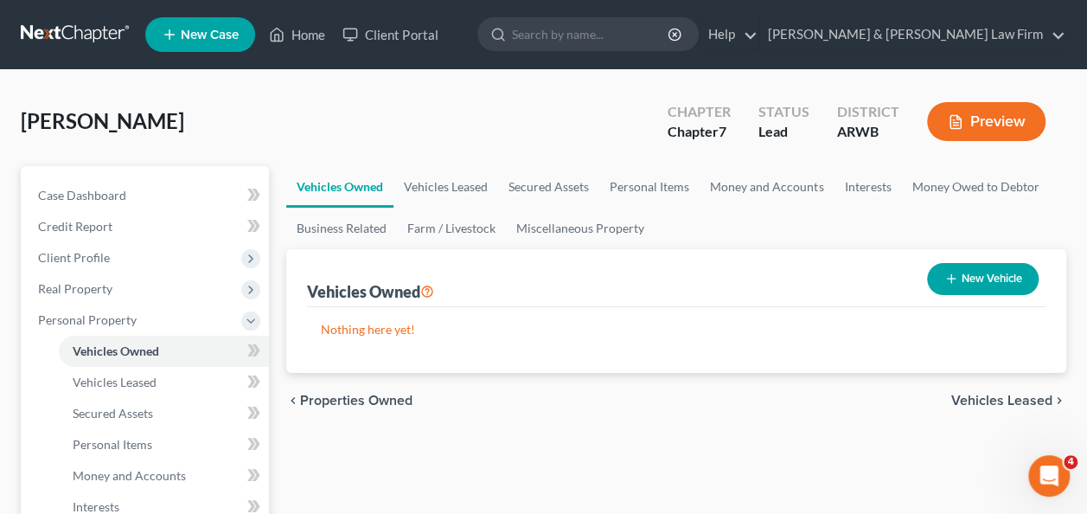
click at [981, 271] on button "New Vehicle" at bounding box center [983, 279] width 112 height 32
select select "0"
select select "2"
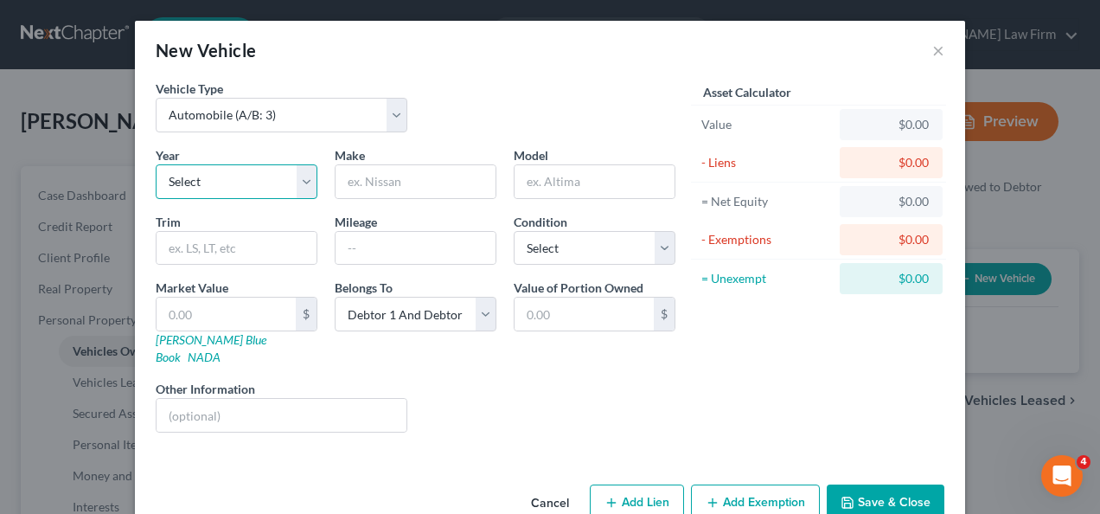
click at [204, 184] on select "Select 2026 2025 2024 2023 2022 2021 2020 2019 2018 2017 2016 2015 2014 2013 20…" at bounding box center [237, 181] width 162 height 35
select select "5"
click at [156, 164] on select "Select 2026 2025 2024 2023 2022 2021 2020 2019 2018 2017 2016 2015 2014 2013 20…" at bounding box center [237, 181] width 162 height 35
click at [399, 172] on input "text" at bounding box center [415, 181] width 160 height 33
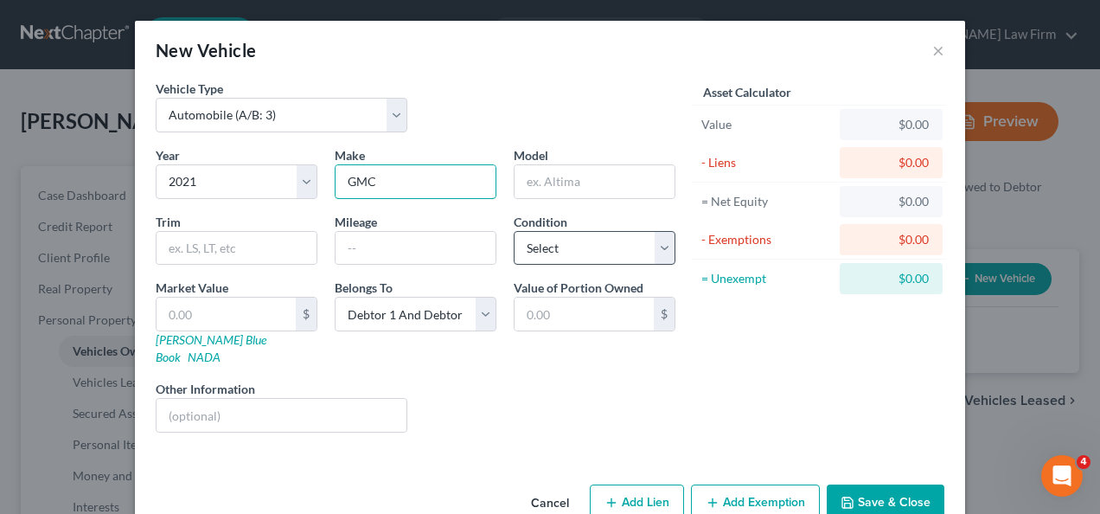
type input "GMC"
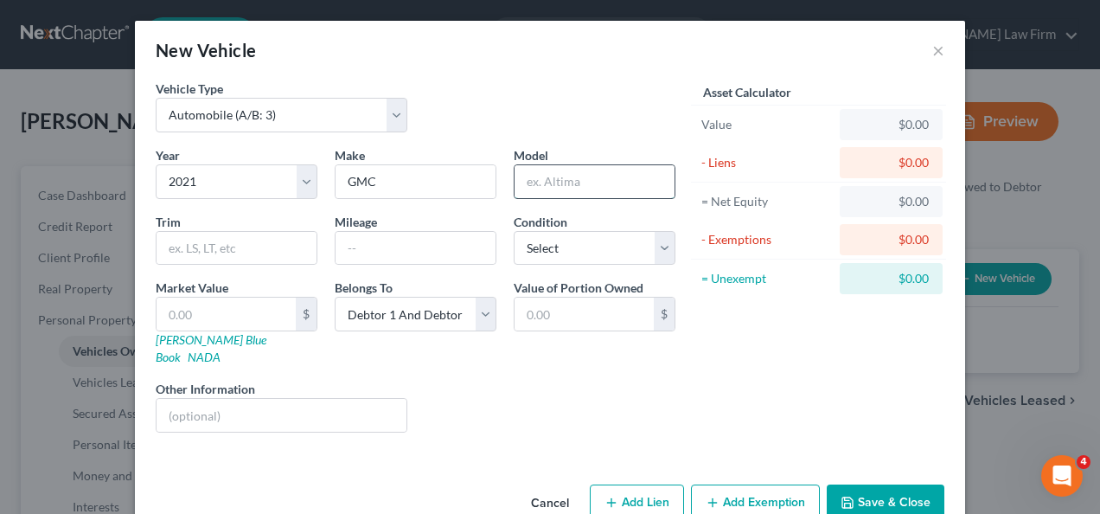
click at [543, 188] on input "text" at bounding box center [594, 181] width 160 height 33
type input "Yukon"
click at [240, 255] on input "text" at bounding box center [236, 248] width 160 height 33
click at [367, 250] on input "text" at bounding box center [415, 248] width 160 height 33
click at [652, 240] on select "Select Excellent Very Good Good Fair Poor" at bounding box center [595, 248] width 162 height 35
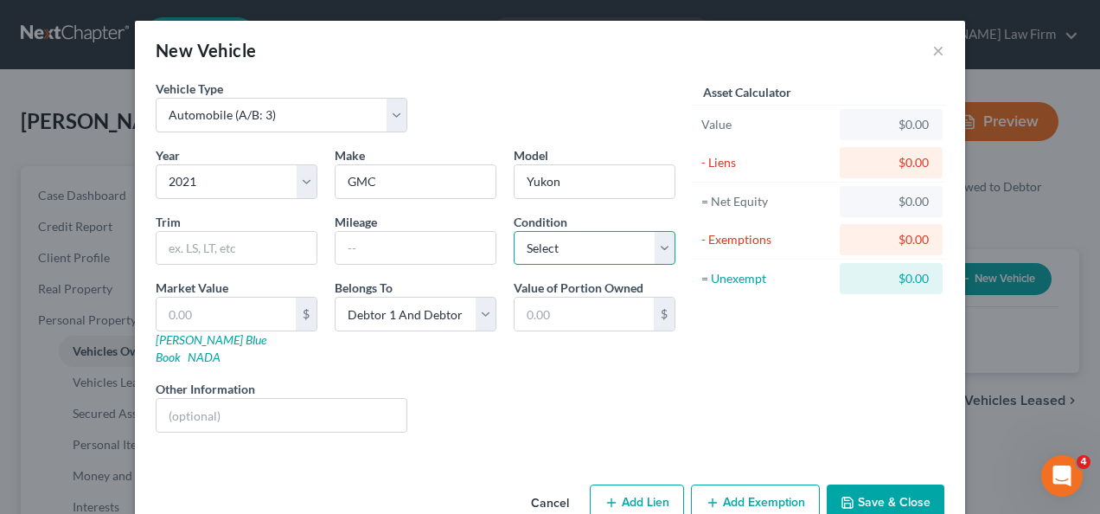
select select "2"
click at [514, 231] on select "Select Excellent Very Good Good Fair Poor" at bounding box center [595, 248] width 162 height 35
click at [891, 486] on button "Save & Close" at bounding box center [886, 502] width 118 height 36
